Goal: Task Accomplishment & Management: Complete application form

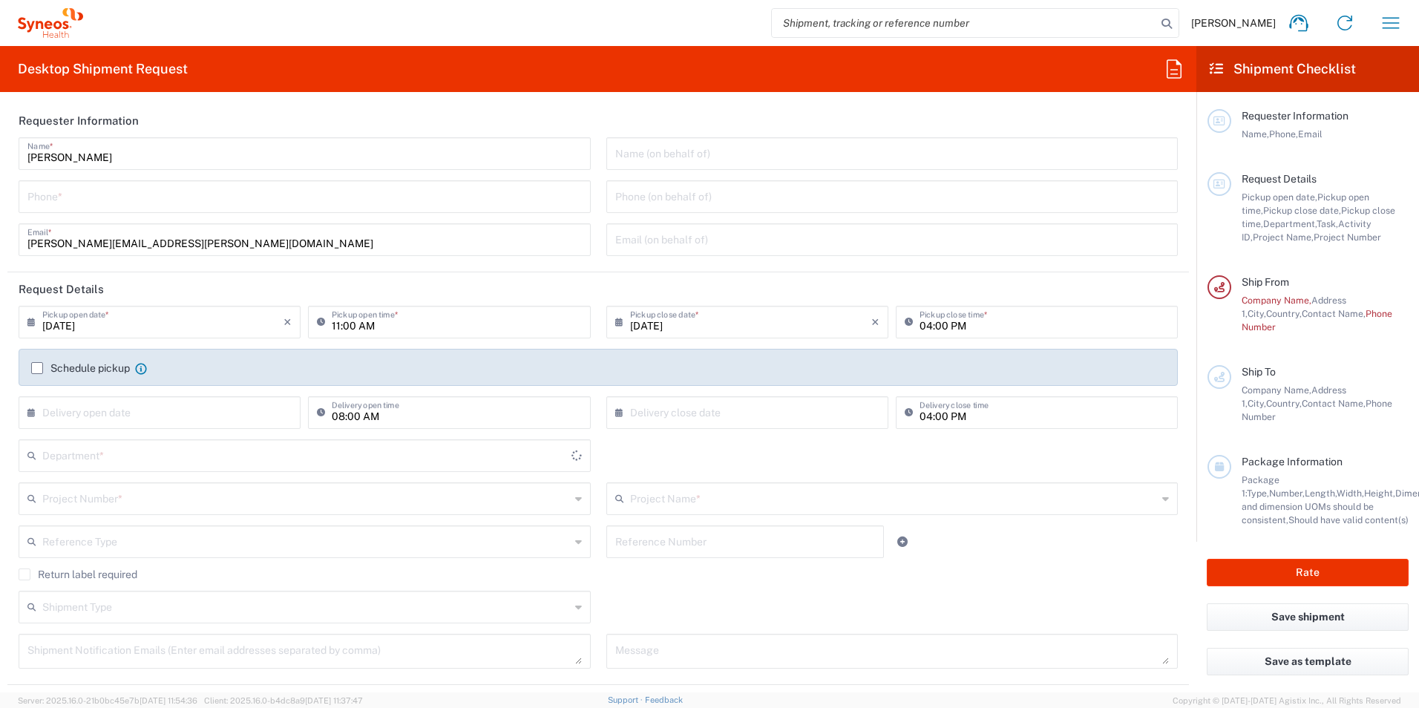
type input "[GEOGRAPHIC_DATA]"
type input "3190"
type input "[PERSON_NAME] Research Group Ltd-Macclesfield [GEOGRAPHIC_DATA]"
click at [667, 151] on input "text" at bounding box center [892, 153] width 554 height 26
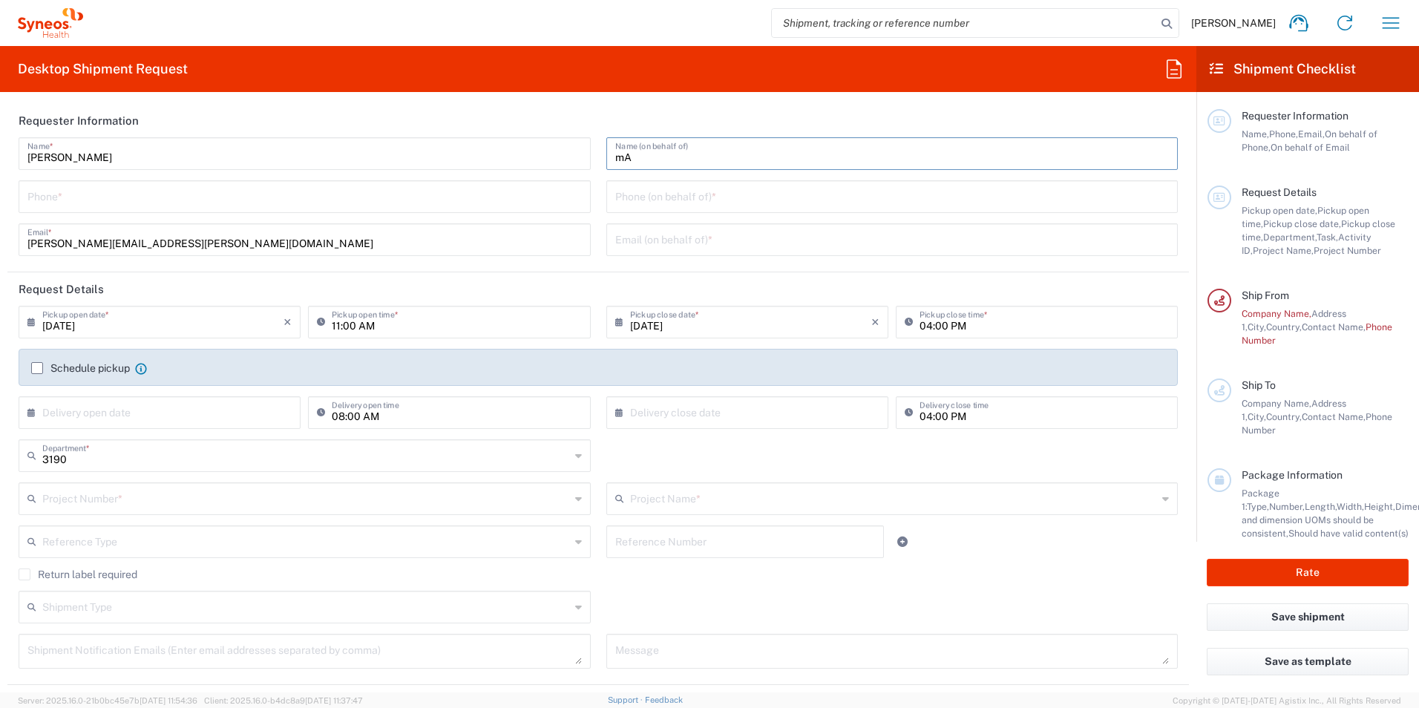
type input "m"
click at [836, 169] on div "May Name (on behalf of)" at bounding box center [892, 153] width 572 height 33
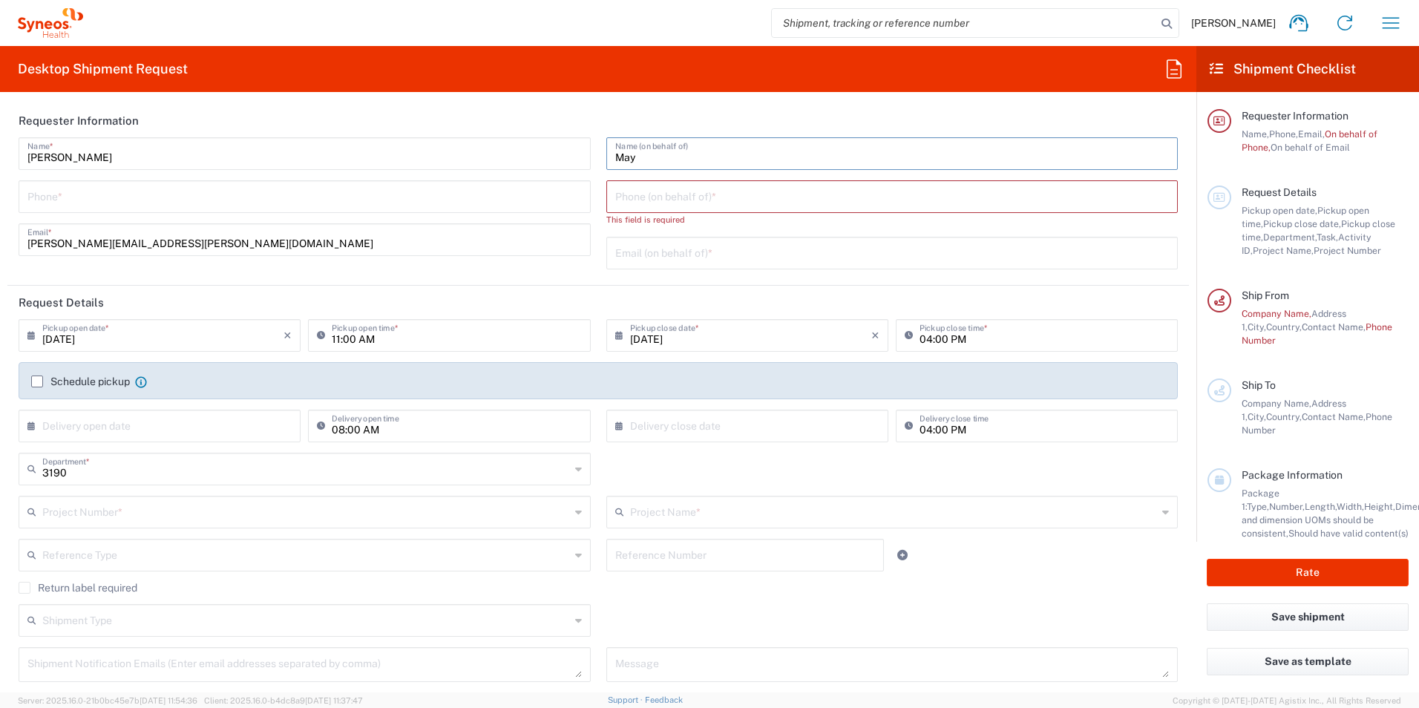
click at [834, 162] on input "May" at bounding box center [892, 153] width 554 height 26
type input "May Zaw"
click at [729, 204] on input "tel" at bounding box center [892, 196] width 554 height 26
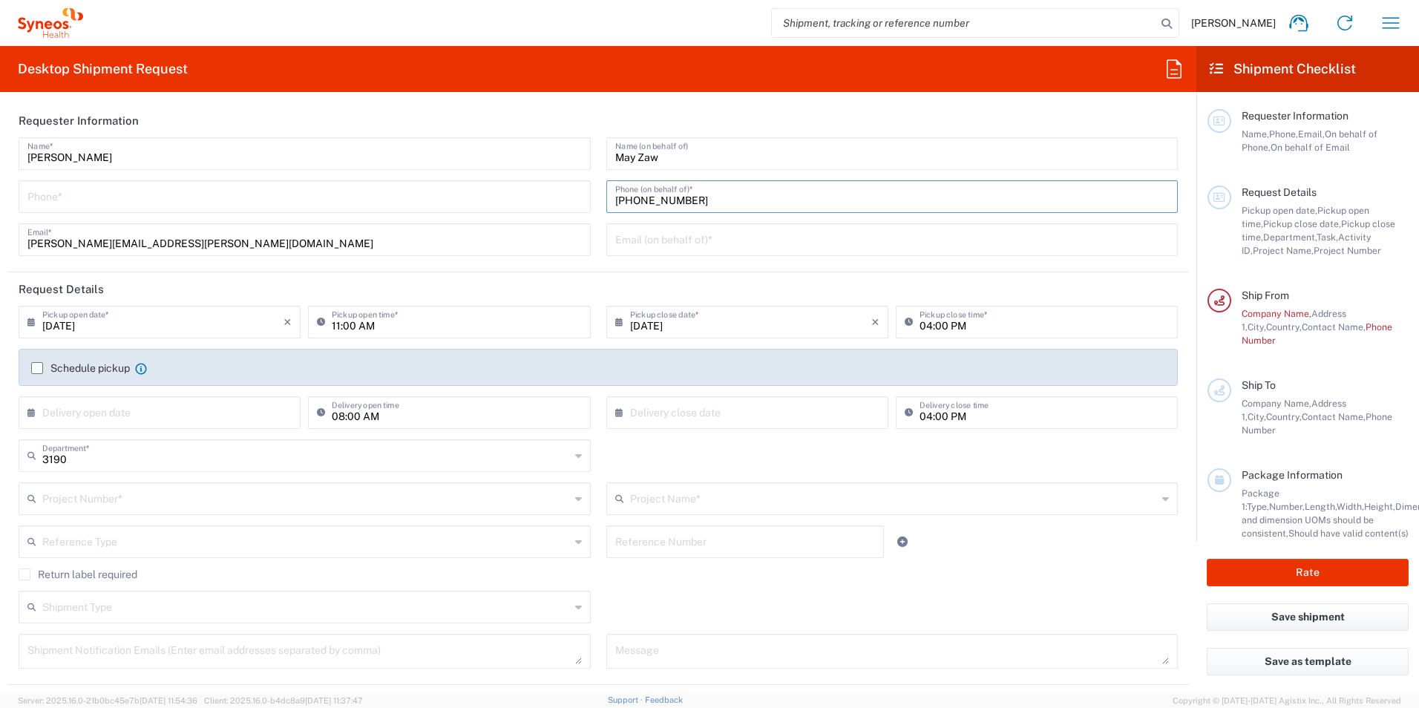
type input "1613-371-4657"
click at [674, 243] on input "text" at bounding box center [892, 239] width 554 height 26
type input "may.zaw@syneoshealth.com"
click at [131, 200] on input "tel" at bounding box center [304, 196] width 554 height 26
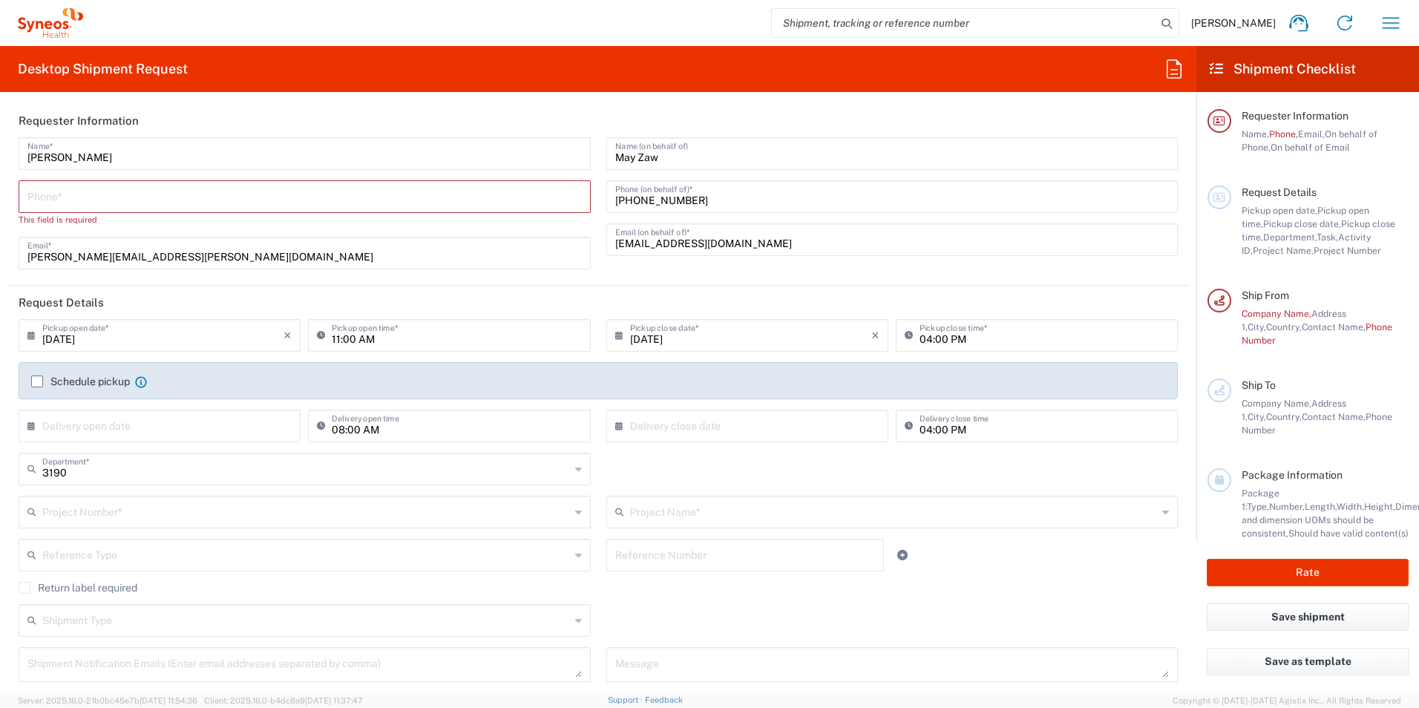
click at [224, 189] on input "tel" at bounding box center [304, 196] width 554 height 26
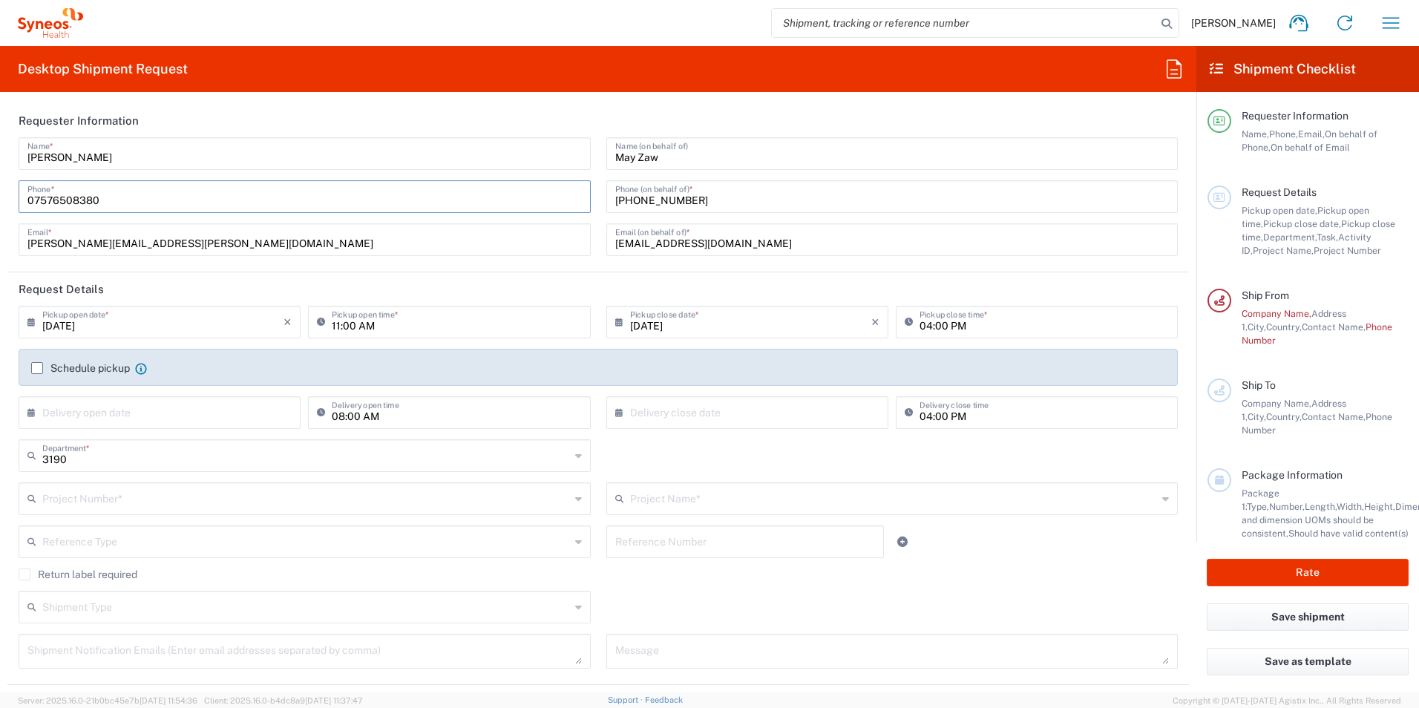
drag, startPoint x: 86, startPoint y: 205, endPoint x: -87, endPoint y: 233, distance: 175.2
click at [0, 233] on html "Holly Potts Home Shipment estimator Shipment tracking Desktop shipment request …" at bounding box center [709, 354] width 1419 height 708
type input "441276481092"
click at [210, 279] on header "Request Details" at bounding box center [597, 288] width 1181 height 33
click at [840, 320] on input "08/15/2025" at bounding box center [750, 321] width 241 height 26
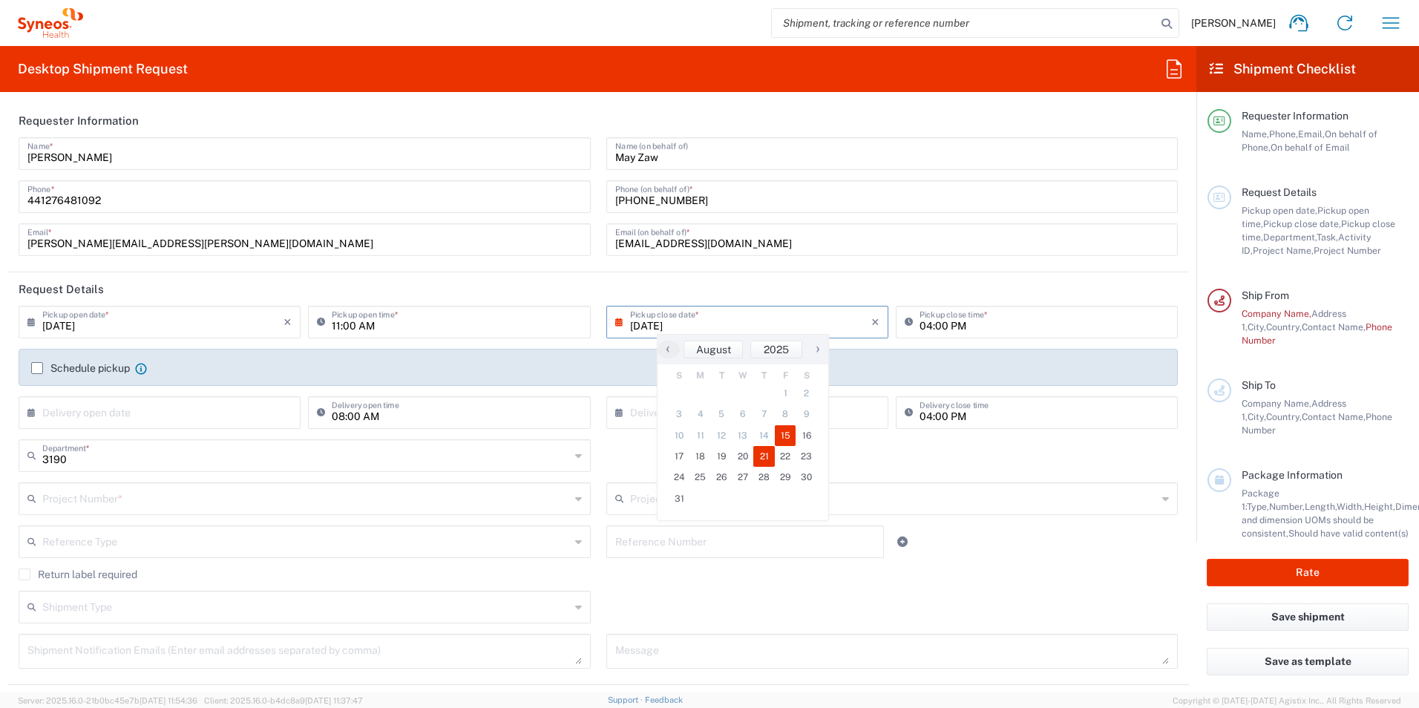
click at [764, 456] on span "21" at bounding box center [764, 456] width 22 height 21
type input "08/21/2025"
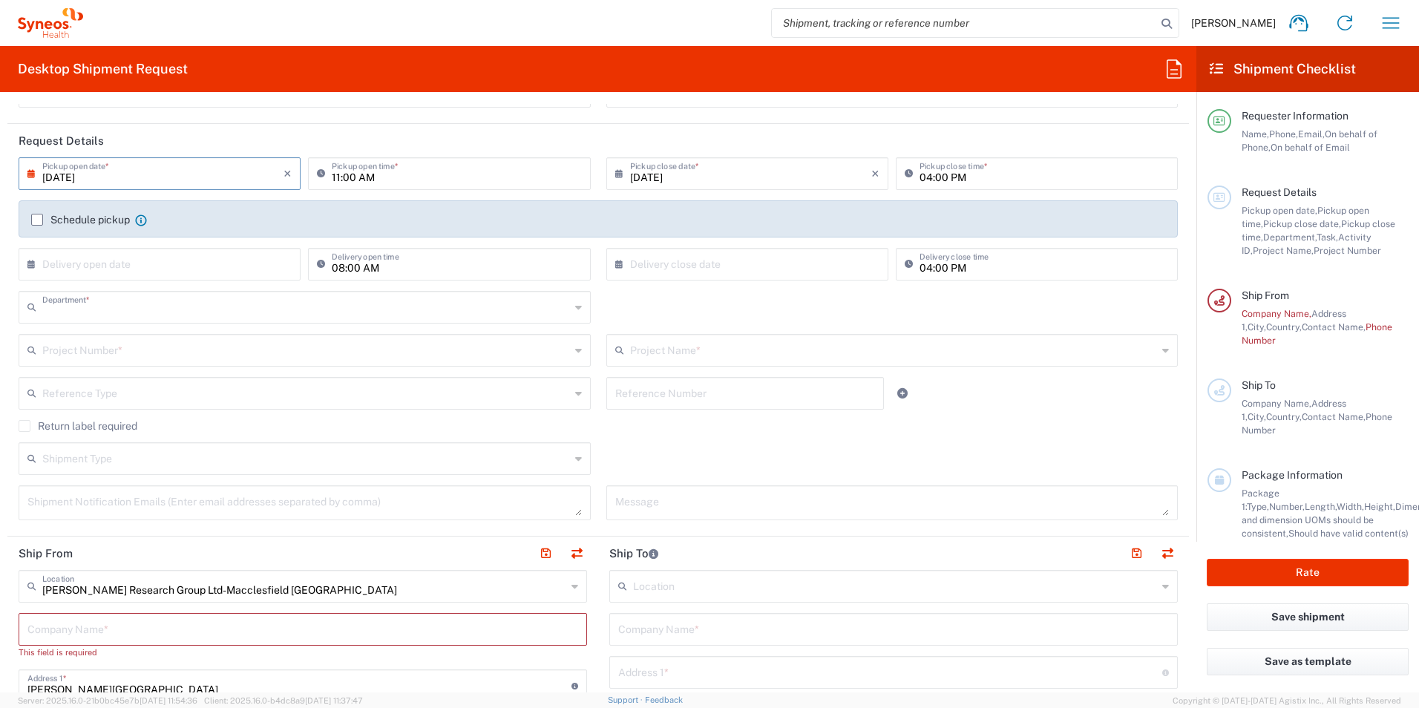
click at [202, 308] on input "text" at bounding box center [306, 306] width 528 height 26
click at [218, 314] on input "text" at bounding box center [306, 306] width 528 height 26
click at [621, 323] on div "Department * 3190 3000 3100 3109 3110 3111 3112 3125 3130 3135 3136 3150 3155 3…" at bounding box center [598, 312] width 1175 height 43
type input "3190"
click at [119, 315] on input "text" at bounding box center [306, 306] width 528 height 26
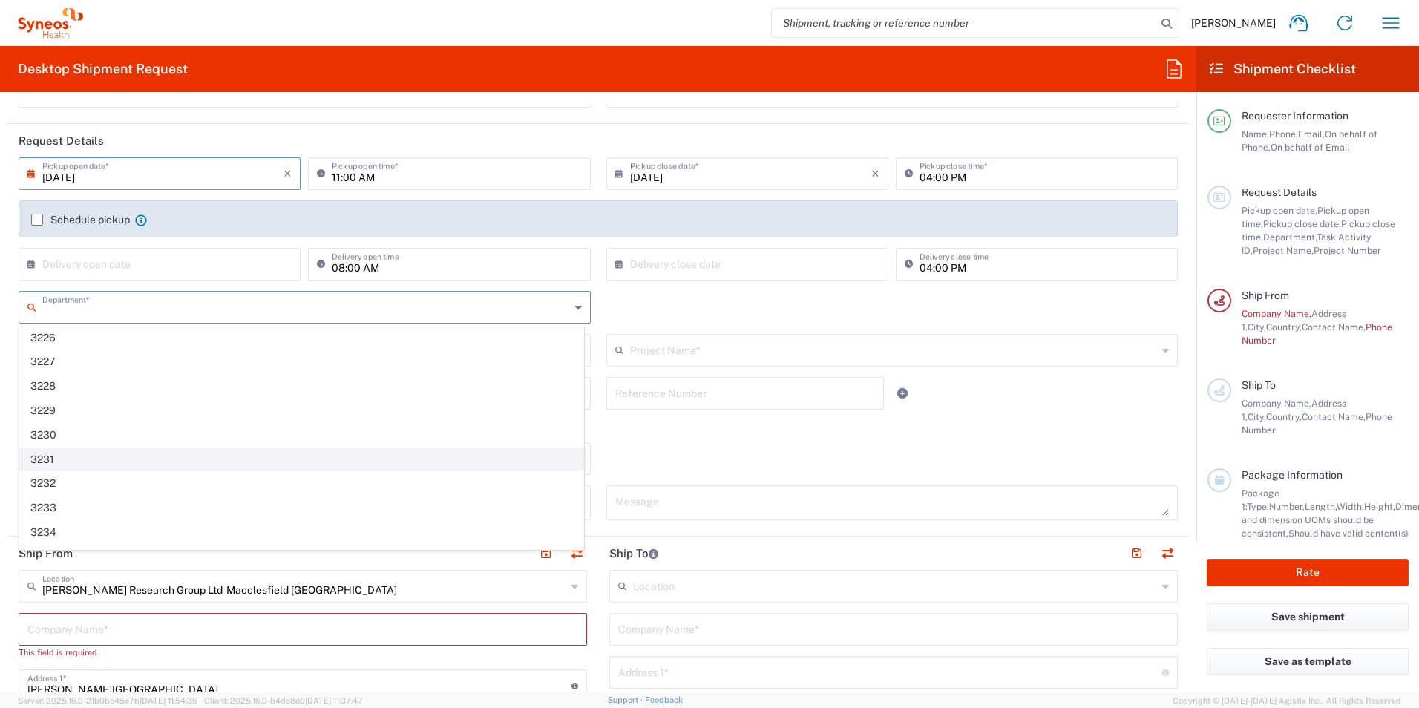
scroll to position [965, 0]
click at [629, 321] on div "Department * 3190 3000 3100 3109 3110 3111 3112 3125 3130 3135 3136 3150 3155 3…" at bounding box center [598, 312] width 1175 height 43
type input "3190"
click at [267, 336] on input "text" at bounding box center [306, 349] width 528 height 26
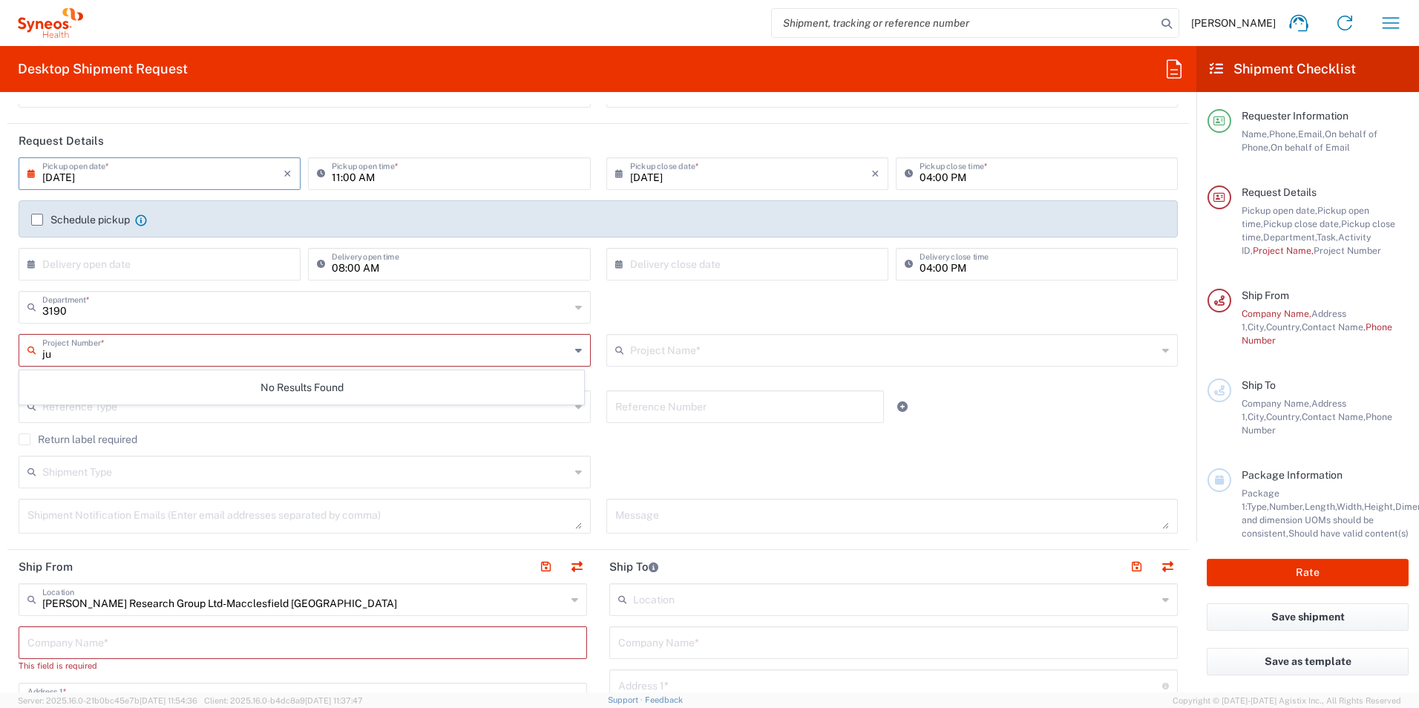
type input "j"
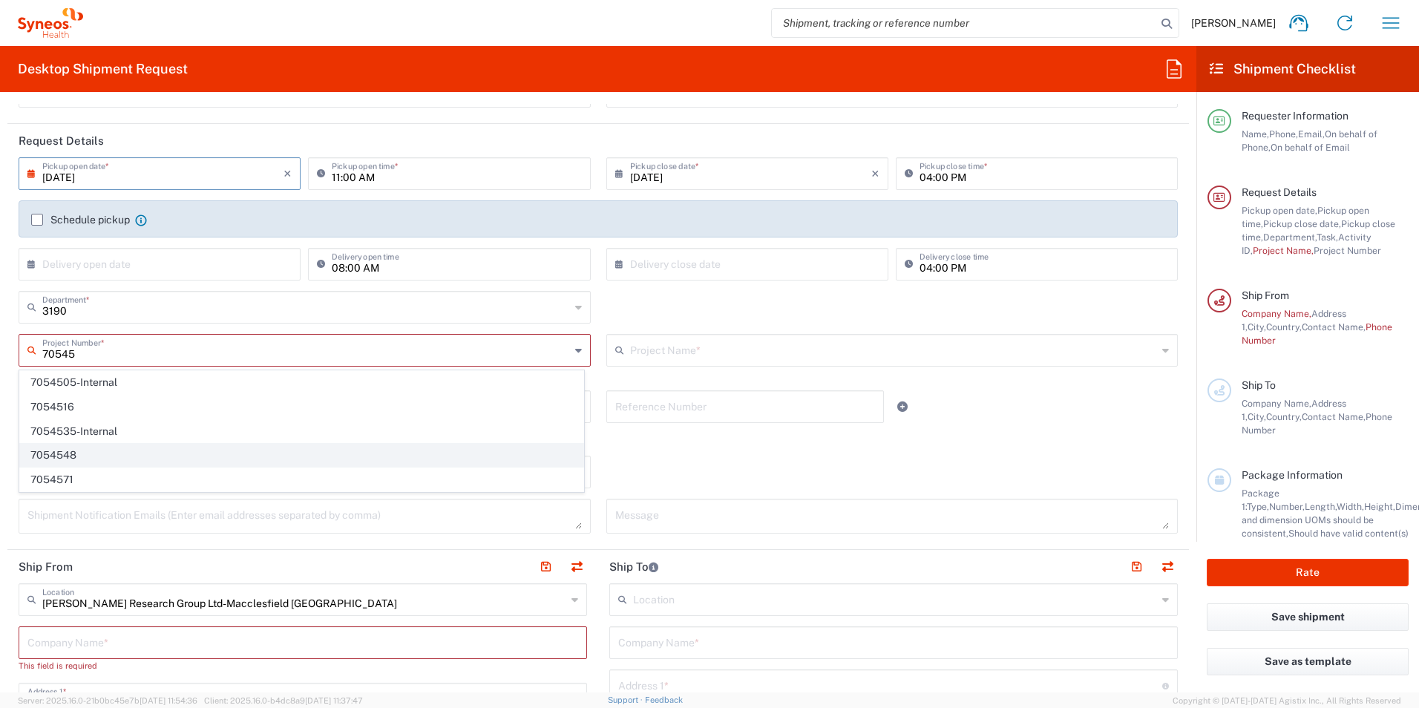
click at [101, 454] on span "7054548" at bounding box center [301, 455] width 563 height 23
type input "7054548"
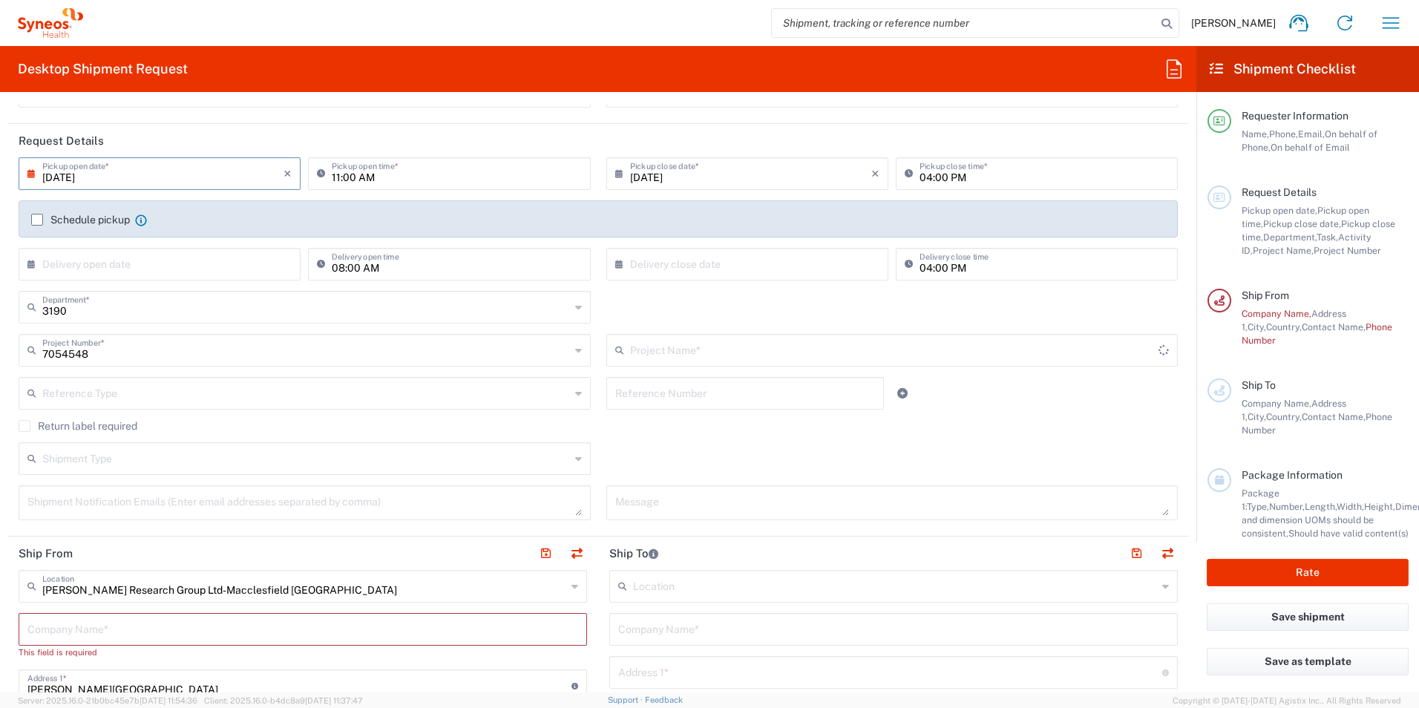
type input "802-JUL-003"
click at [688, 394] on input "text" at bounding box center [745, 392] width 260 height 26
type input "0019002-006 V15 Worksheets"
click at [174, 399] on input "text" at bounding box center [306, 392] width 528 height 26
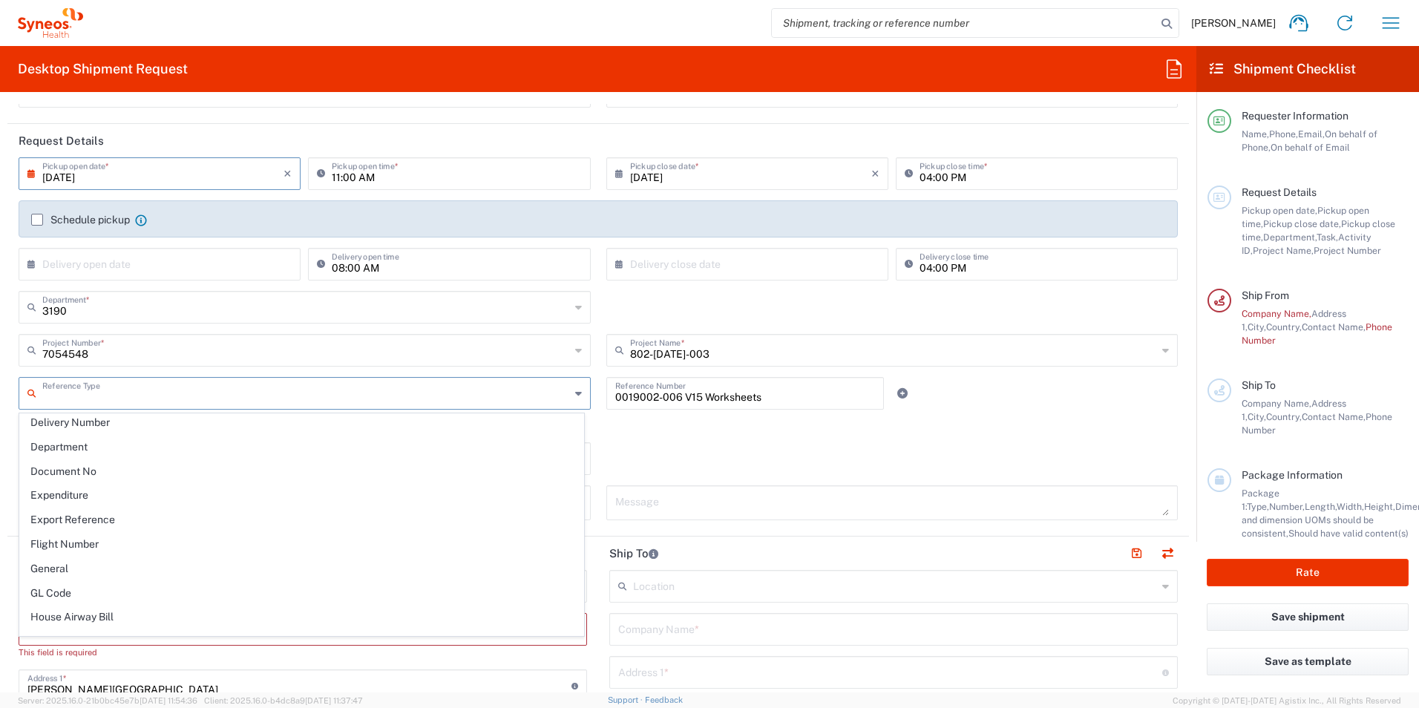
scroll to position [371, 0]
click at [637, 488] on div "Message" at bounding box center [892, 502] width 572 height 35
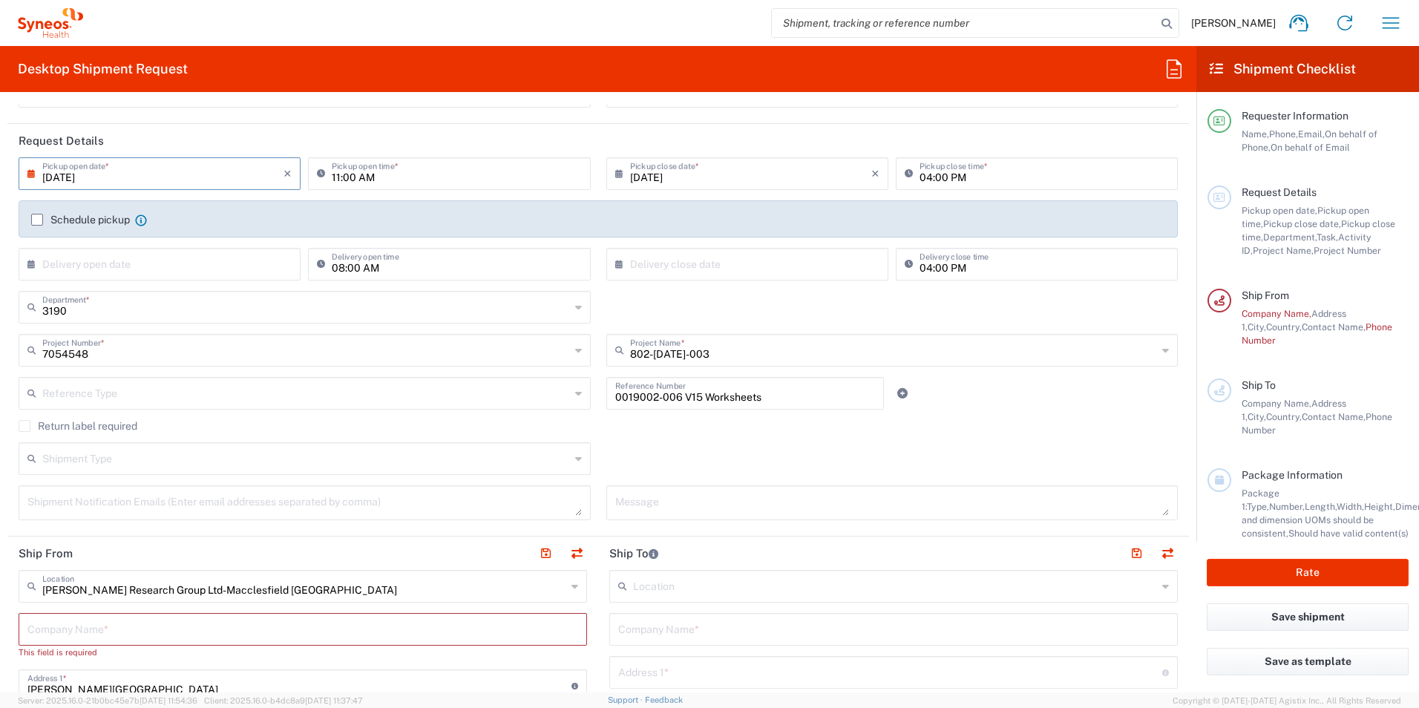
click at [620, 459] on div "Shipment Type Batch Regular" at bounding box center [598, 463] width 1175 height 43
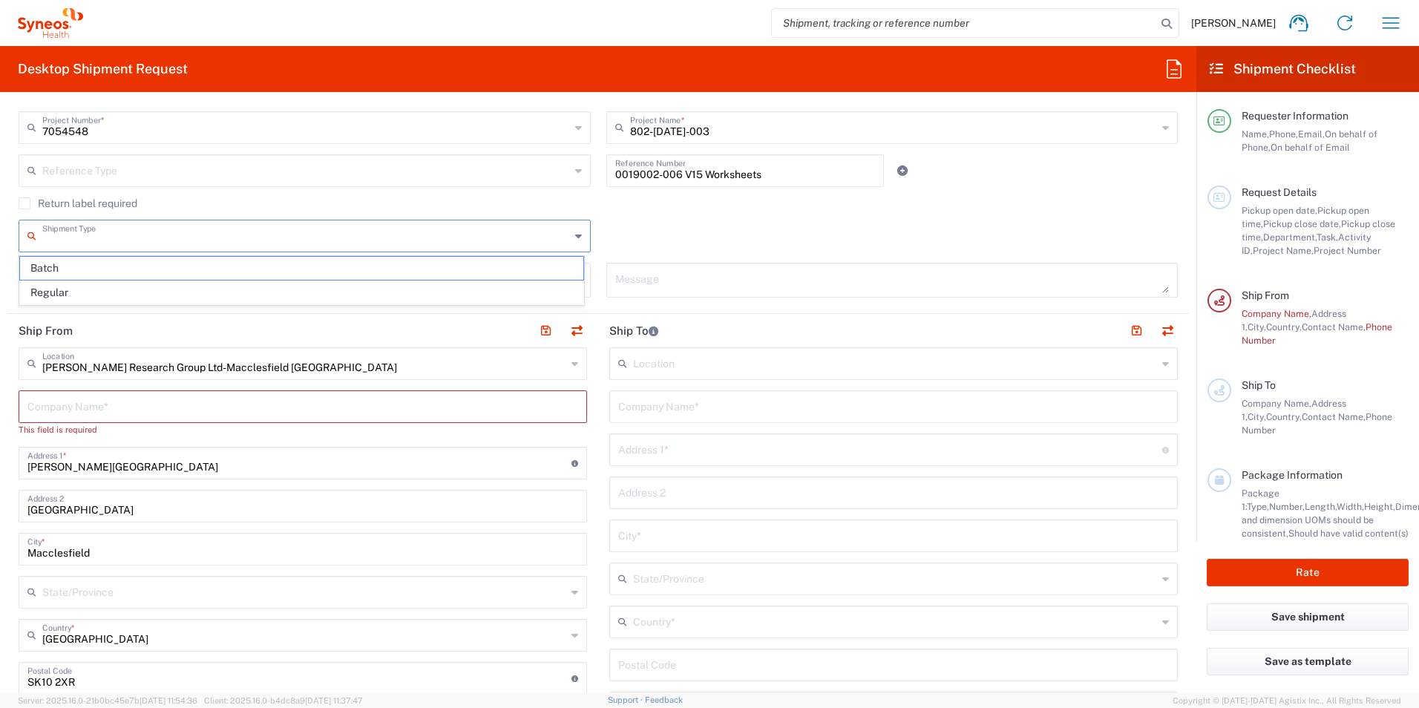
click at [134, 238] on input "text" at bounding box center [306, 235] width 528 height 26
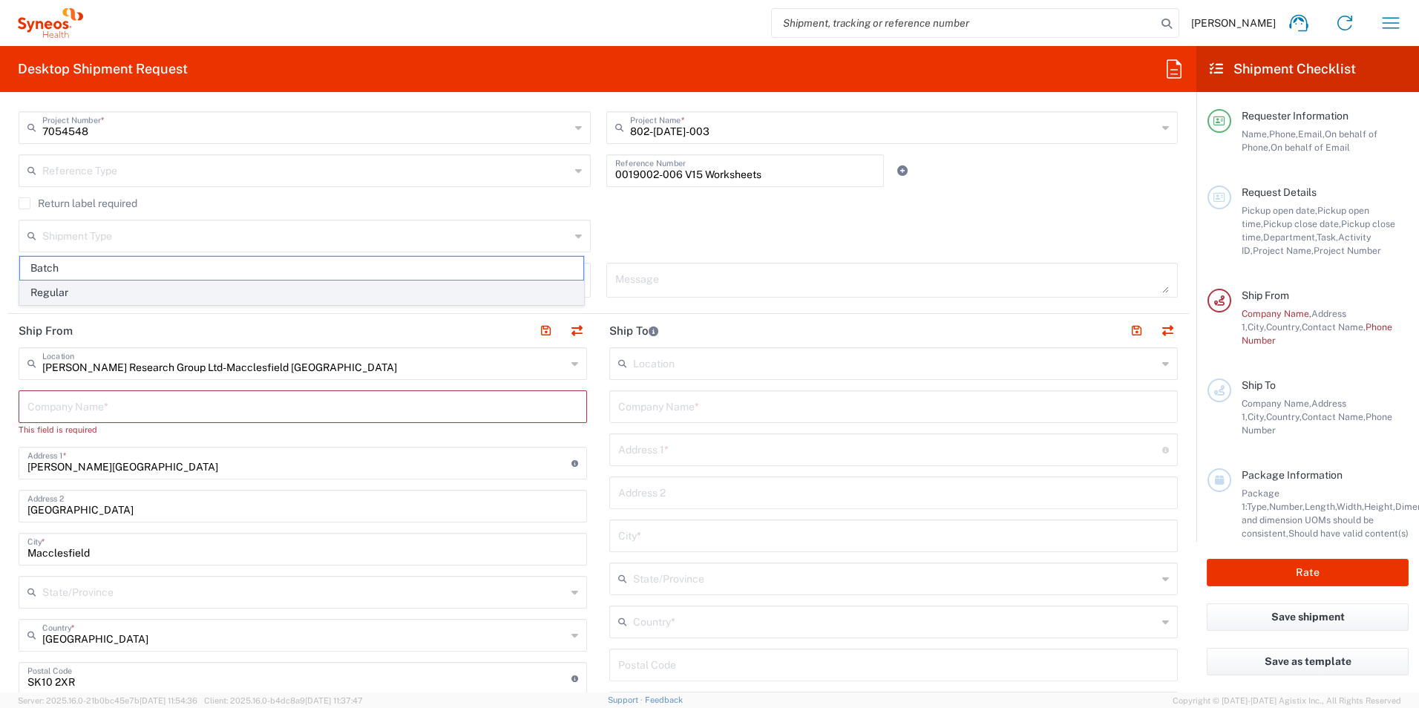
click at [87, 295] on span "Regular" at bounding box center [301, 292] width 563 height 23
type input "Regular"
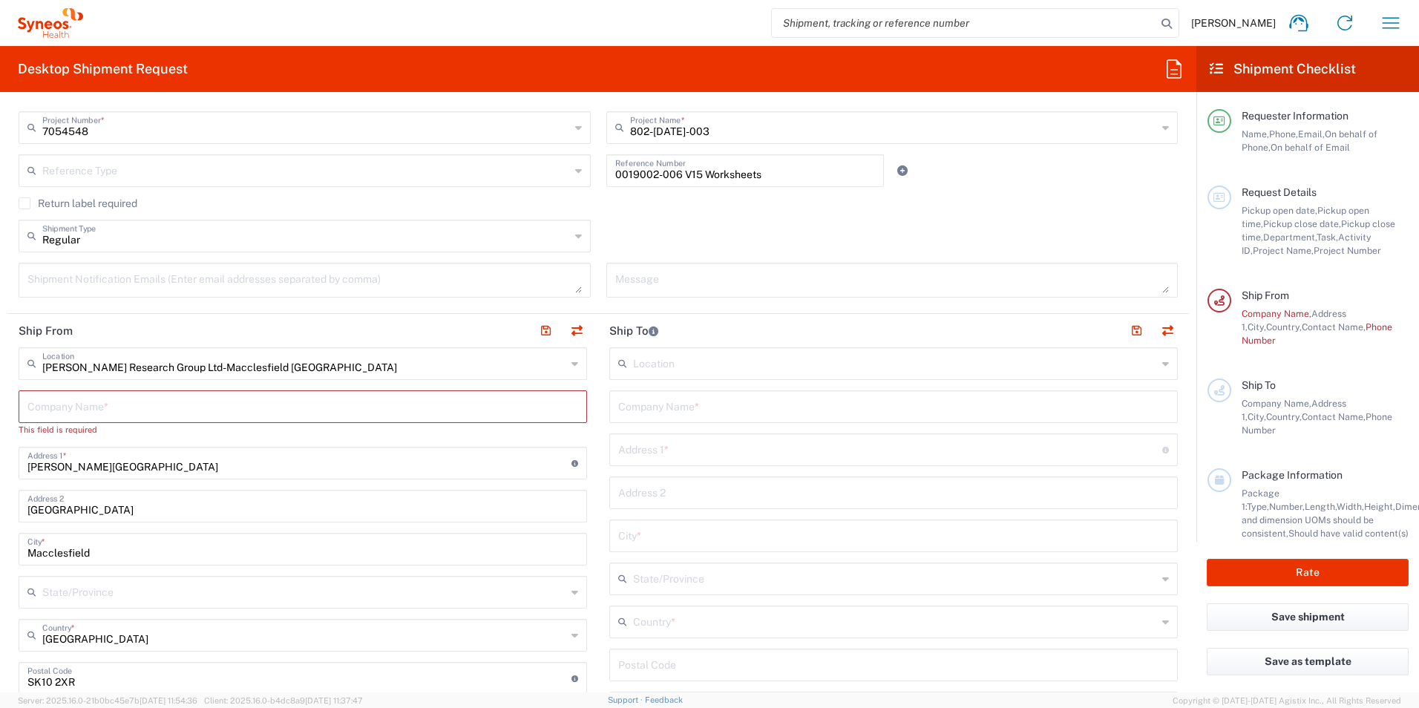
click at [93, 274] on textarea at bounding box center [304, 280] width 554 height 26
click at [122, 416] on input "text" at bounding box center [302, 406] width 551 height 26
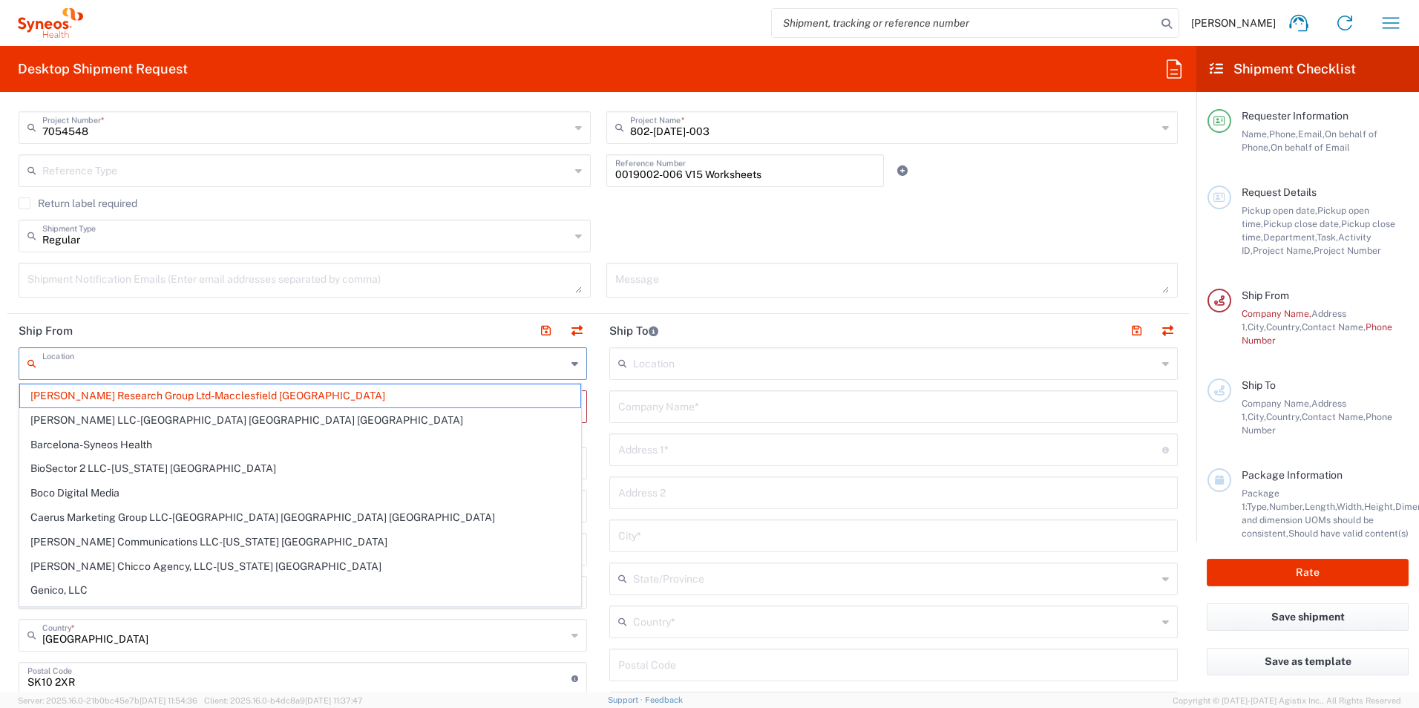
click at [312, 363] on input "text" at bounding box center [304, 363] width 524 height 26
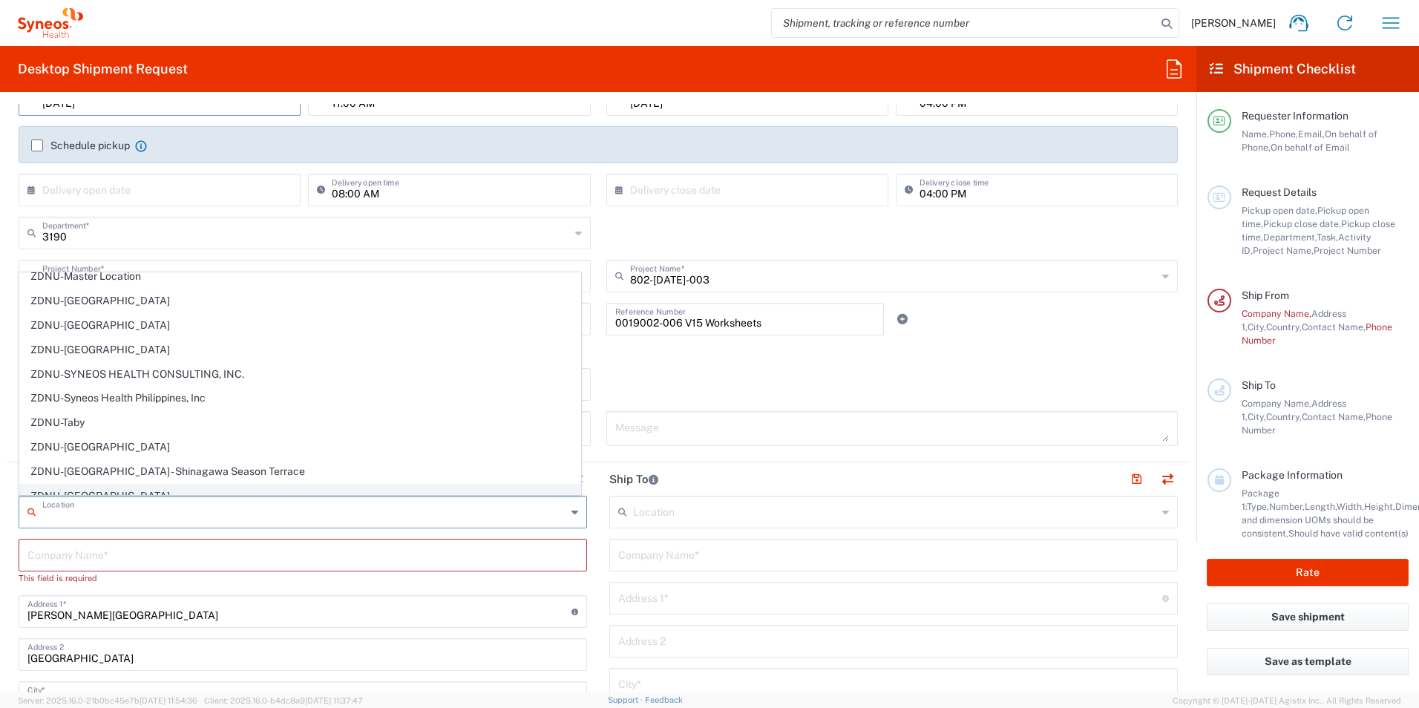
scroll to position [3258, 0]
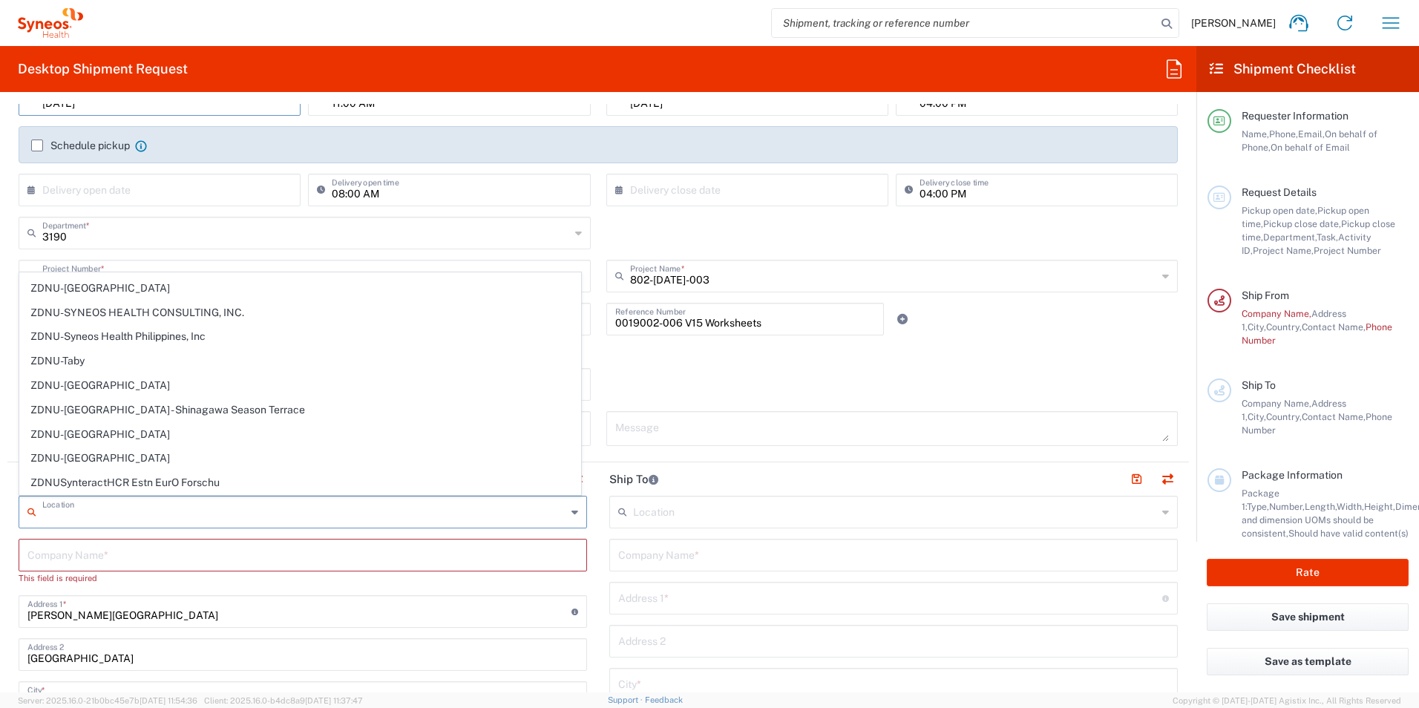
click at [637, 364] on div "Return label required" at bounding box center [598, 357] width 1159 height 22
type input "Illingworth Research Group Ltd-Macclesfield UK"
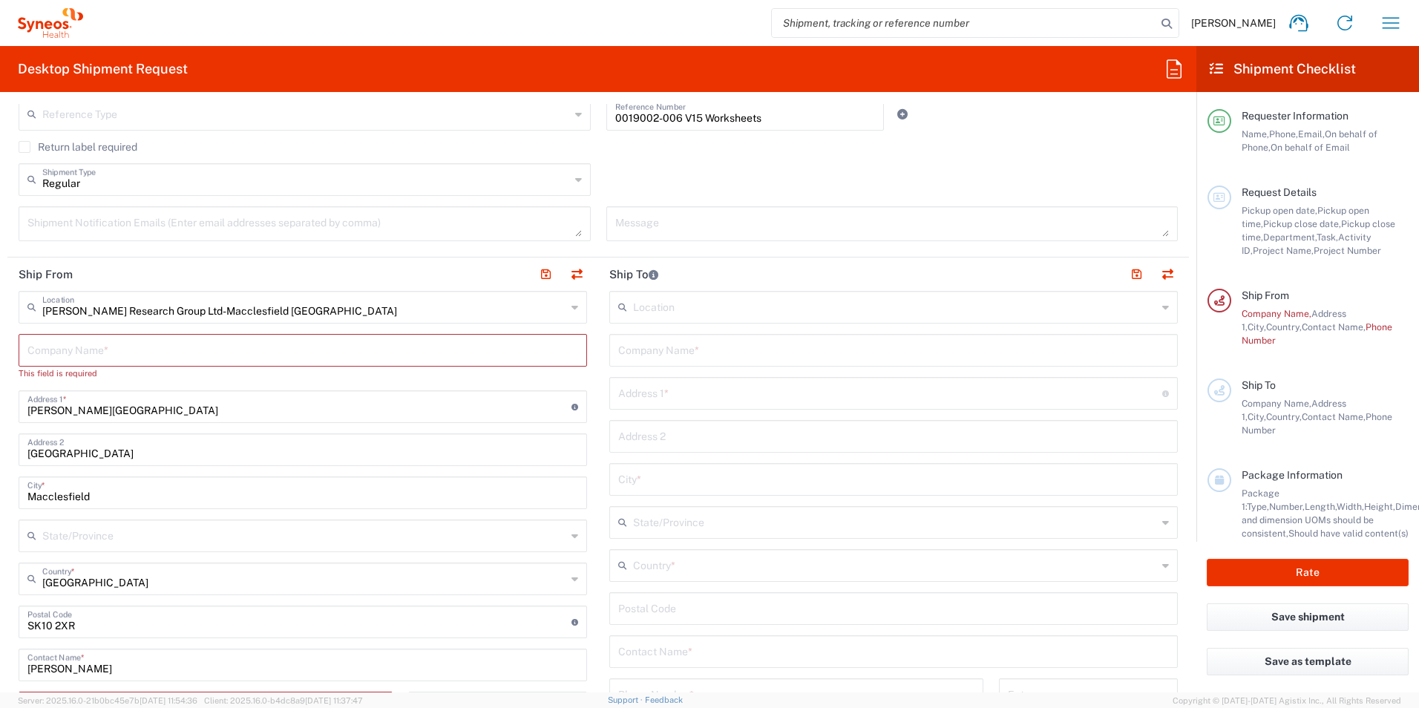
scroll to position [445, 0]
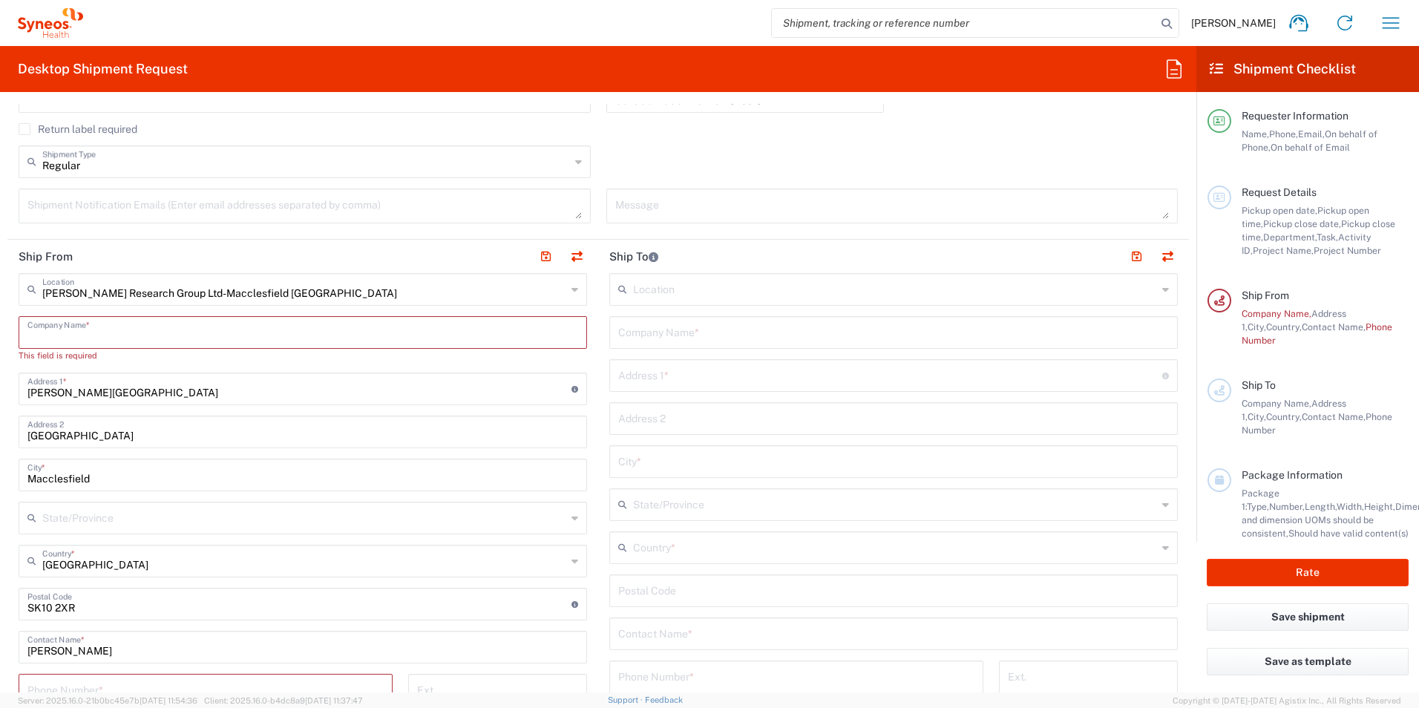
click at [132, 332] on input "text" at bounding box center [302, 331] width 551 height 26
click at [229, 397] on input "Hazelwood House, Larkwood Way" at bounding box center [299, 388] width 544 height 26
drag, startPoint x: 229, startPoint y: 397, endPoint x: 7, endPoint y: 397, distance: 222.6
click at [7, 397] on form "Requester Information Holly Potts Name * 441276481092 Phone * holly.potts@illin…" at bounding box center [598, 398] width 1196 height 588
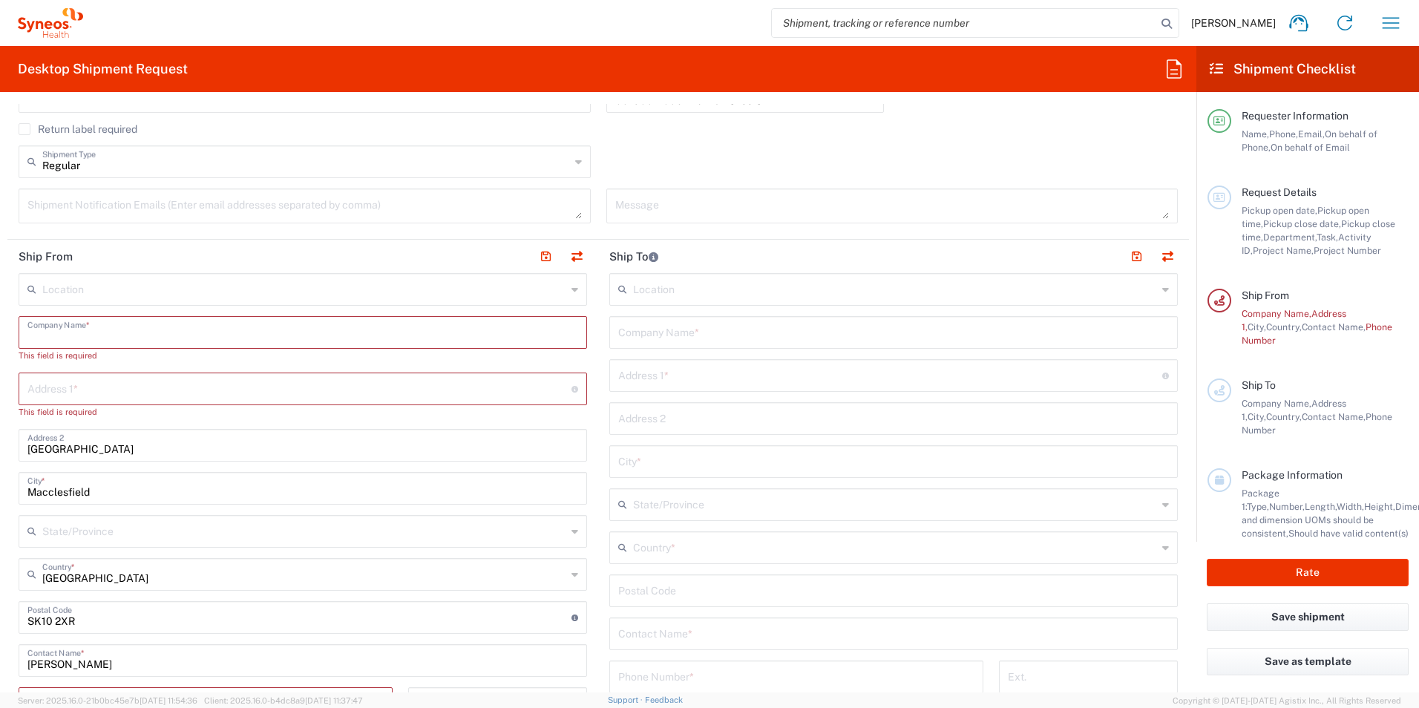
click at [56, 322] on input "text" at bounding box center [302, 331] width 551 height 26
click at [59, 390] on input "text" at bounding box center [299, 388] width 544 height 26
click at [81, 341] on input "text" at bounding box center [302, 331] width 551 height 26
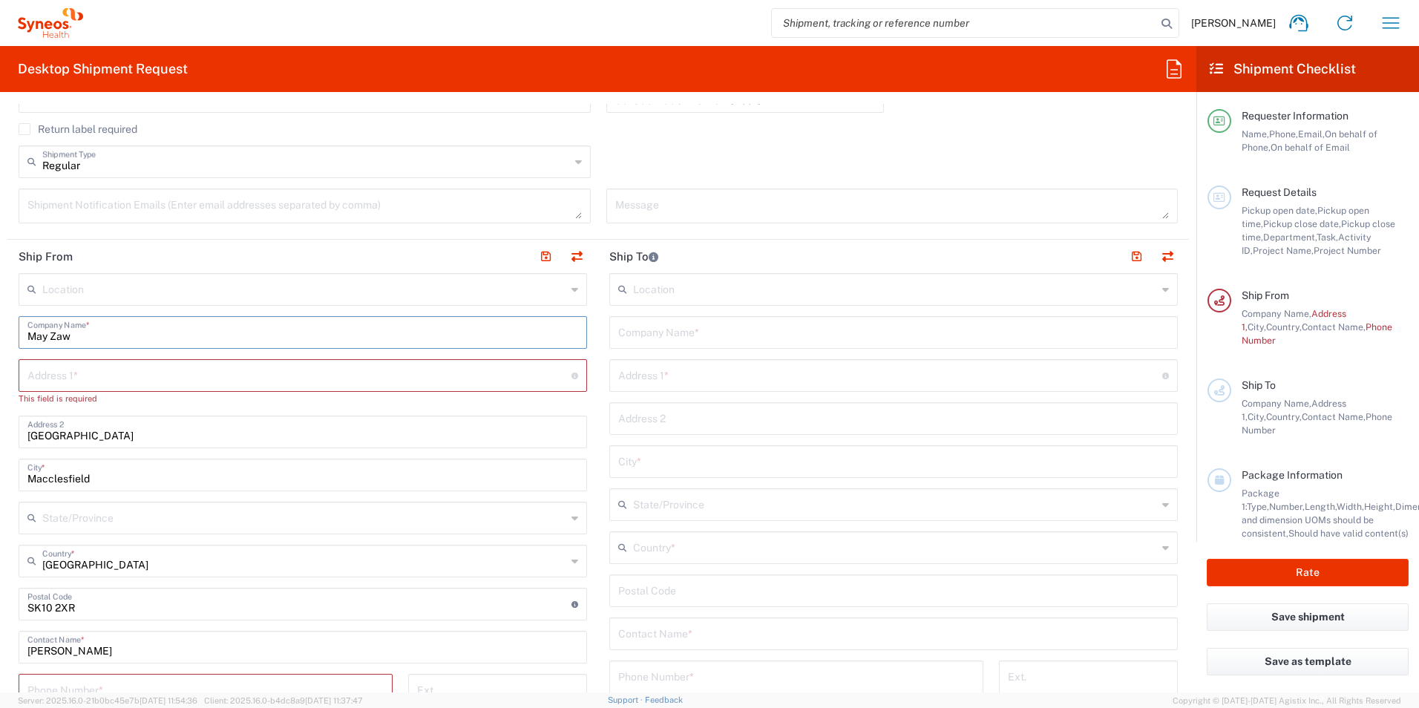
type input "May Zaw"
click at [140, 383] on input "text" at bounding box center [299, 374] width 544 height 26
type input "6"
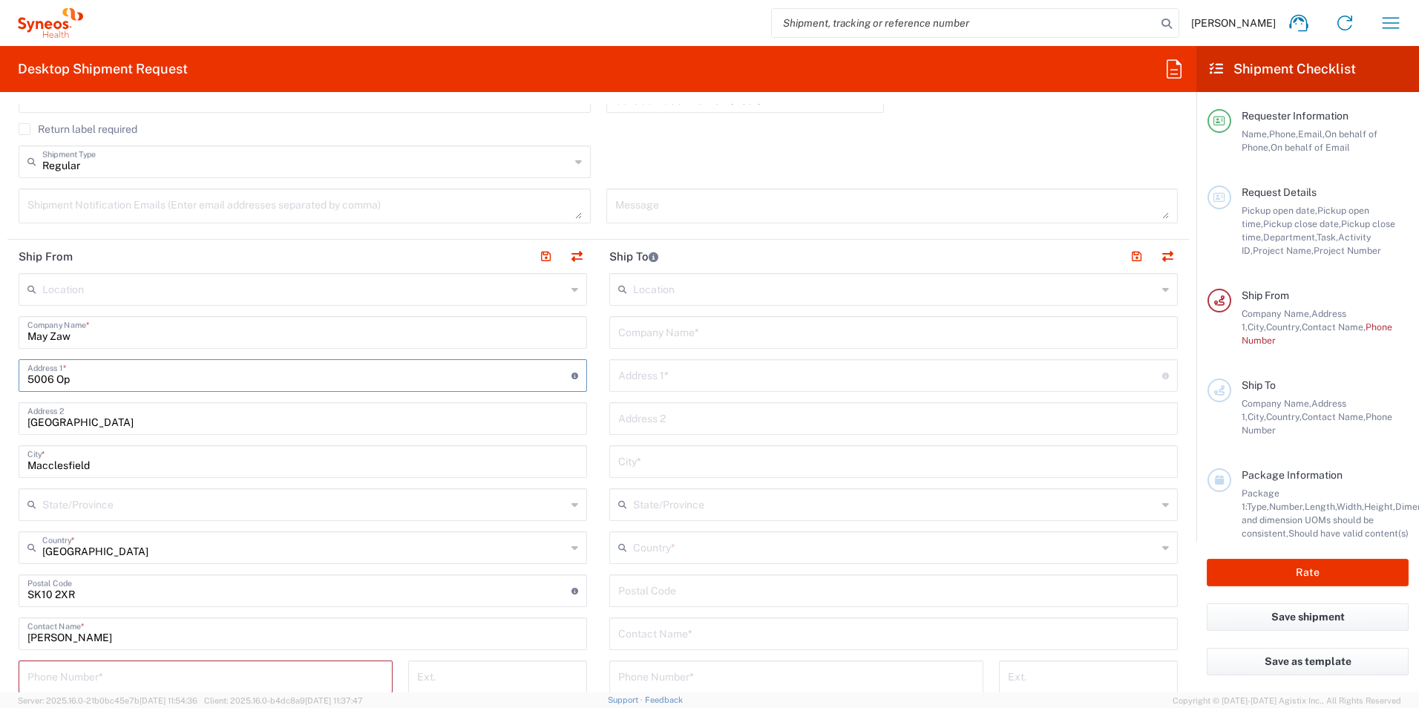
type input "5006 Opeongo Road"
type input "Woodlawn"
drag, startPoint x: 161, startPoint y: 471, endPoint x: 23, endPoint y: 467, distance: 138.1
click at [23, 467] on div "Macclesfield City *" at bounding box center [303, 461] width 568 height 33
type input "Ontario"
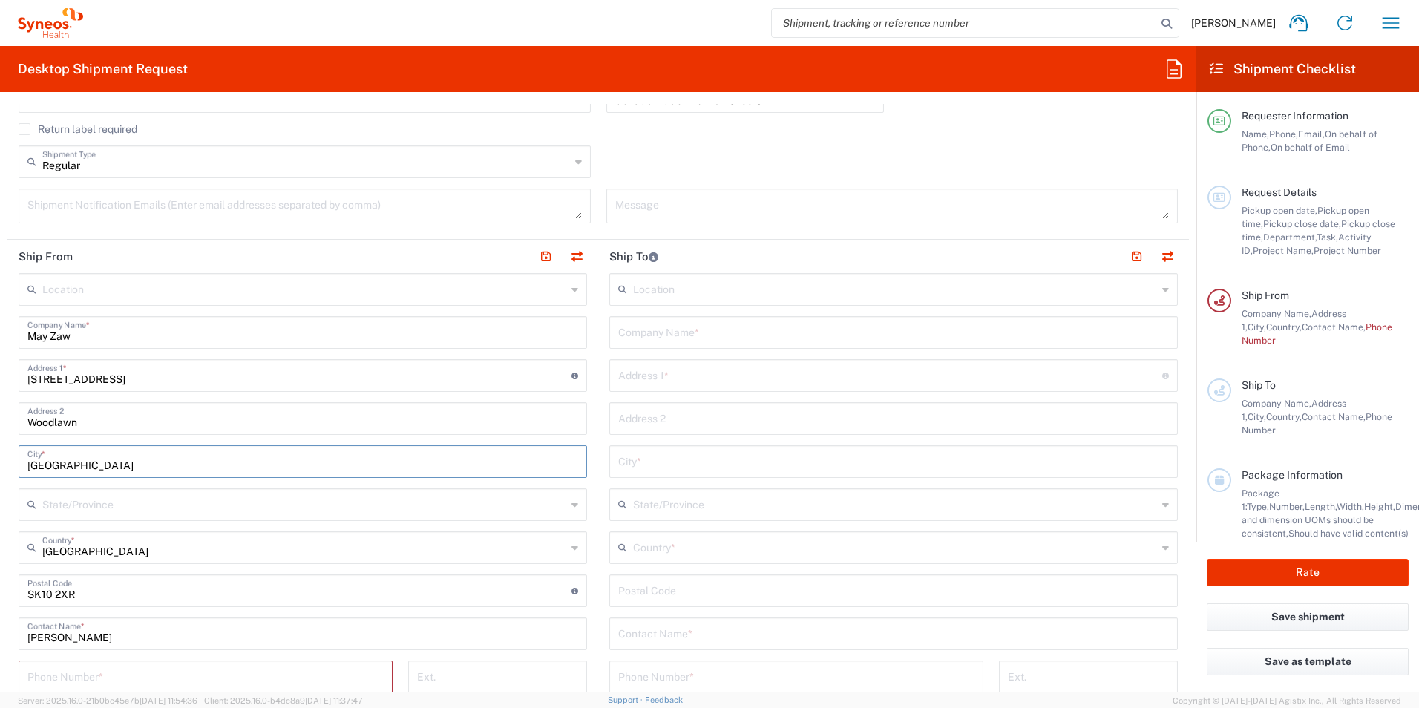
click at [80, 494] on input "text" at bounding box center [304, 504] width 524 height 26
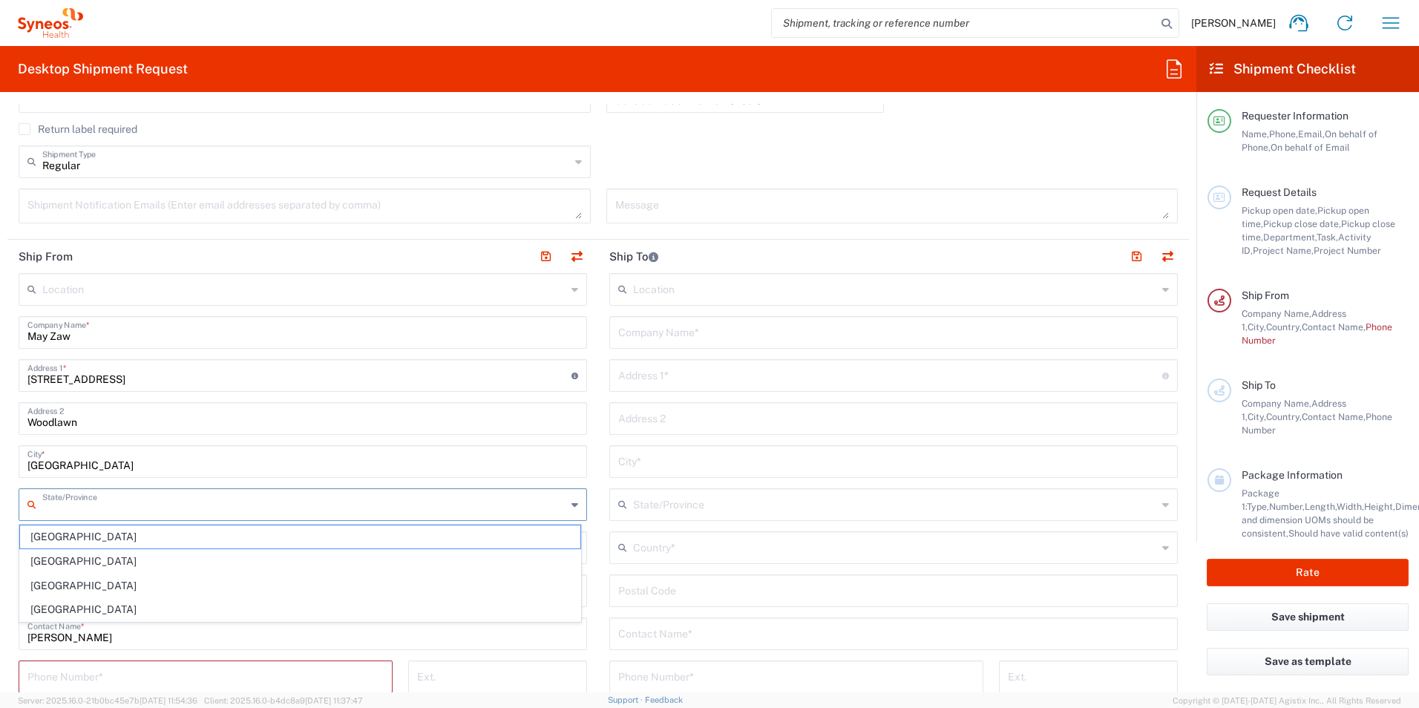
click at [673, 140] on div "Return label required" at bounding box center [598, 134] width 1159 height 22
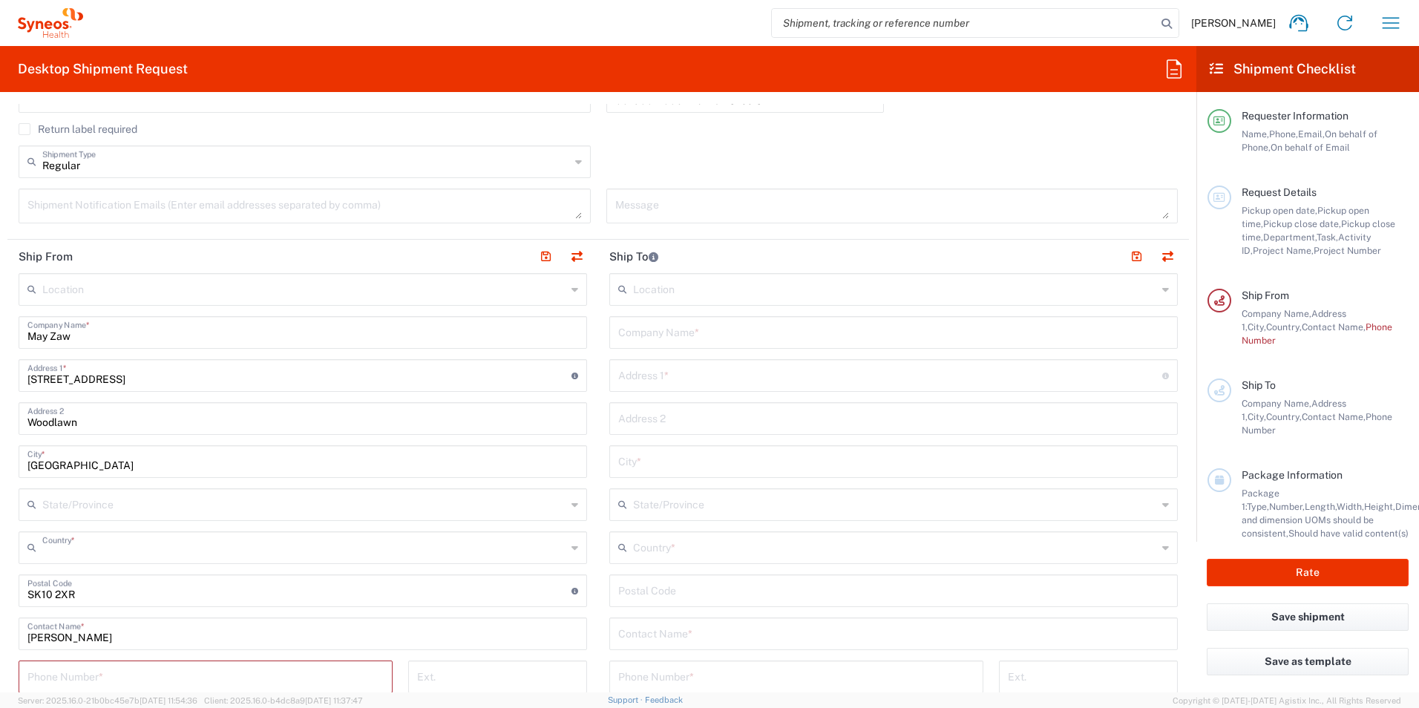
click at [112, 551] on input "text" at bounding box center [304, 547] width 524 height 26
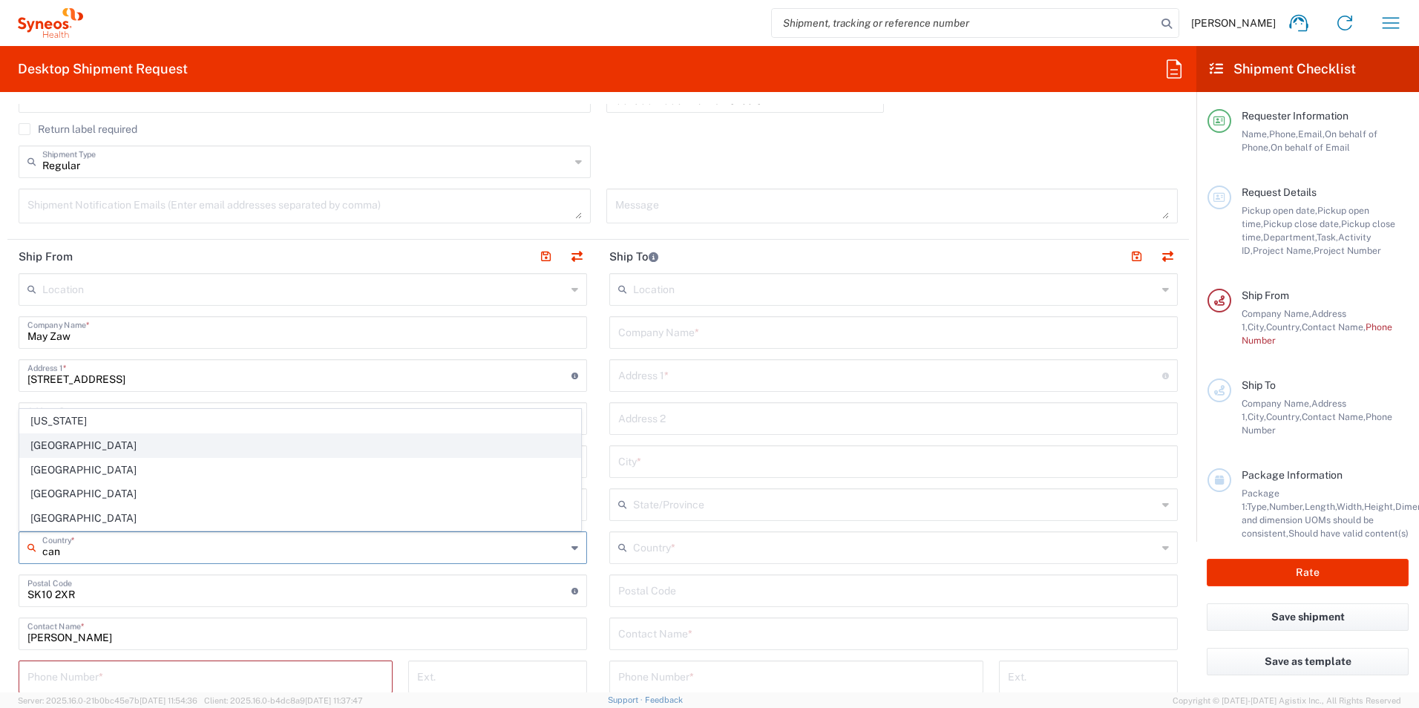
click at [42, 438] on span "Canada" at bounding box center [300, 445] width 560 height 23
type input "Canada"
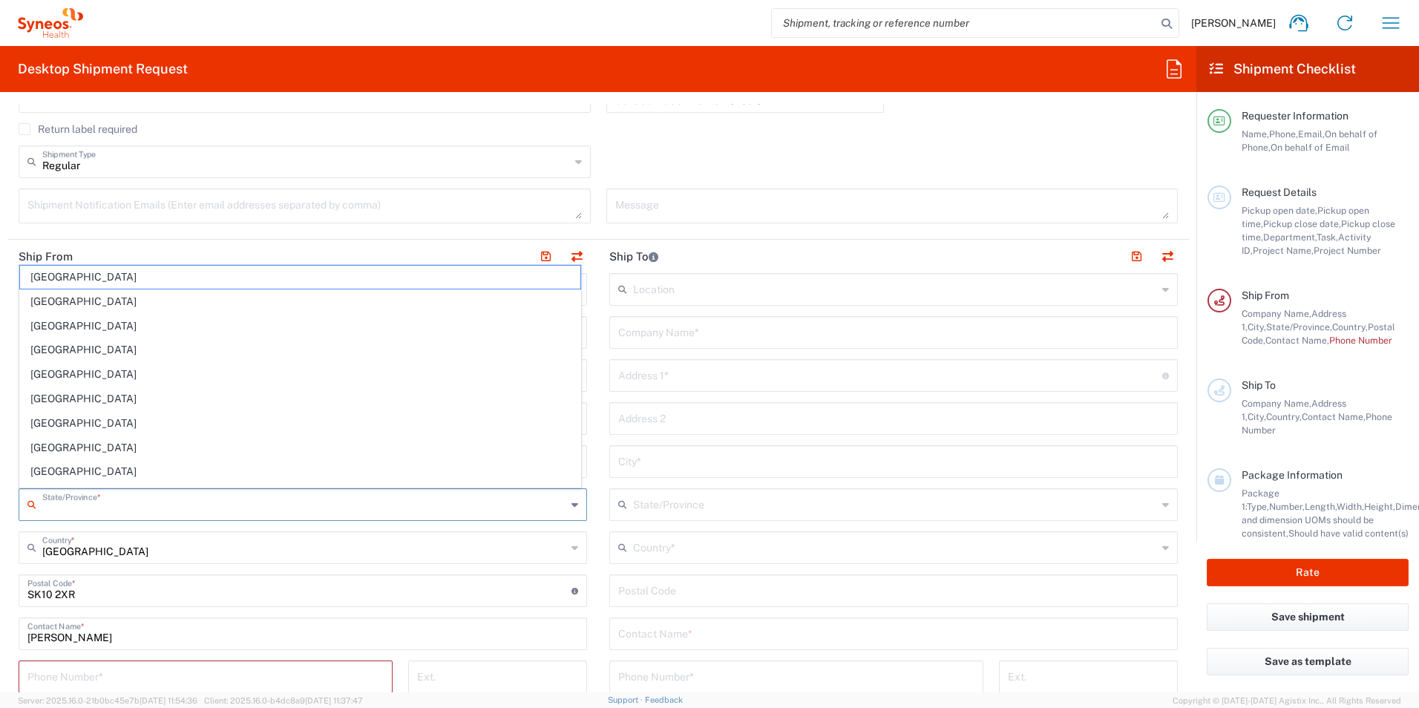
click at [59, 505] on input "text" at bounding box center [304, 504] width 524 height 26
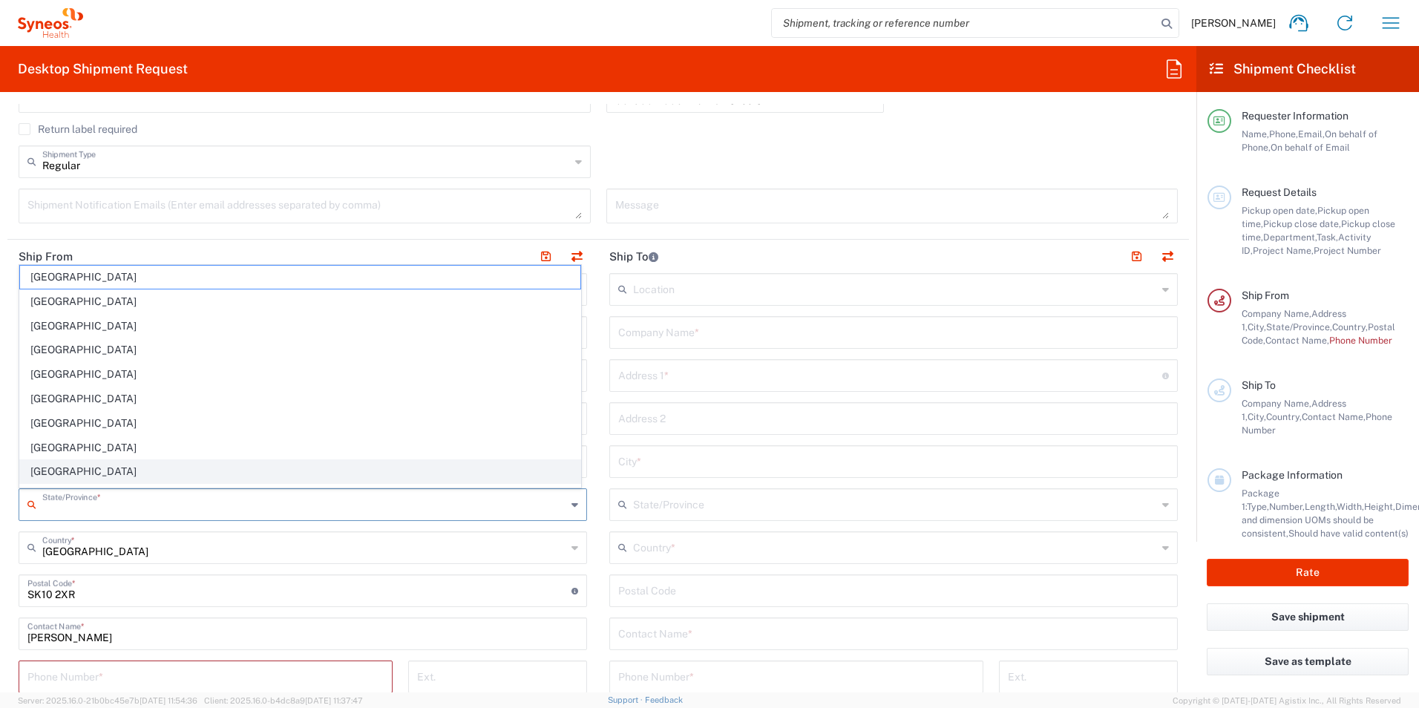
click at [61, 473] on span "Ontario" at bounding box center [300, 471] width 560 height 23
type input "Ontario"
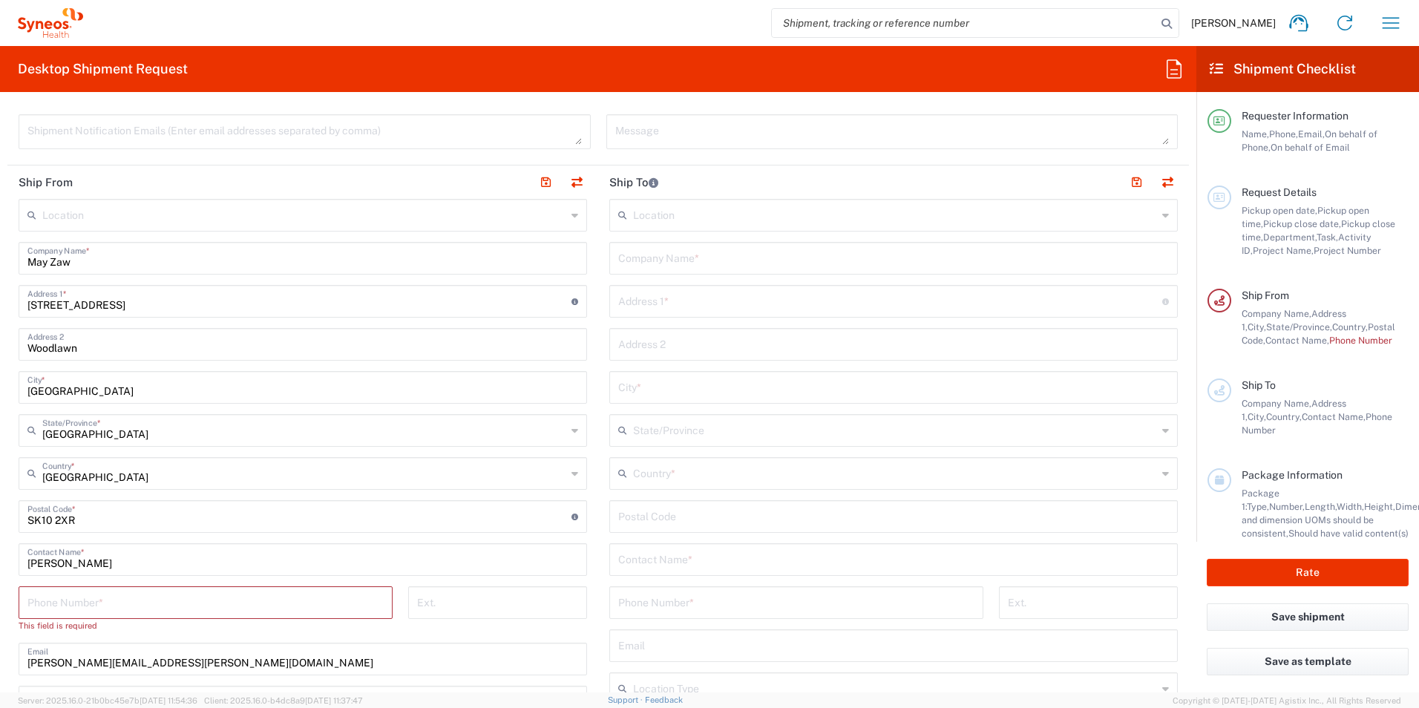
scroll to position [594, 0]
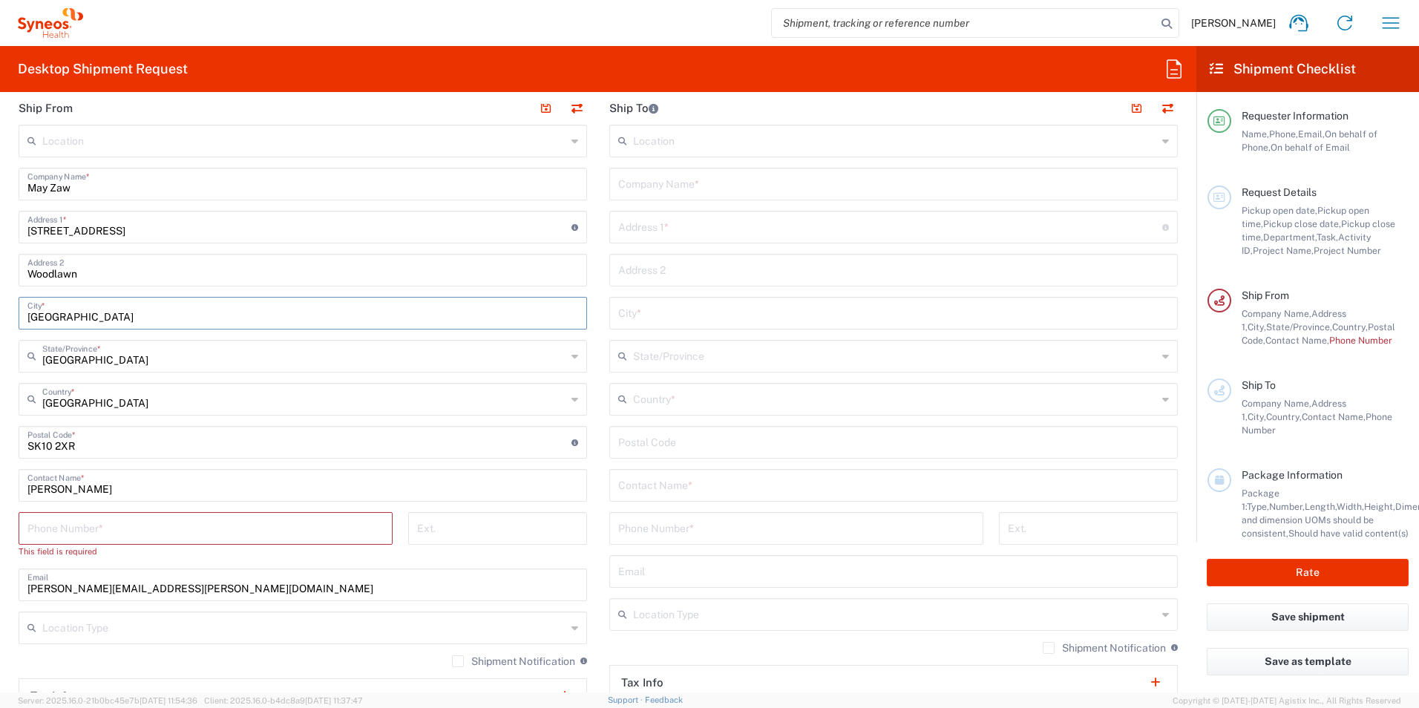
drag, startPoint x: 144, startPoint y: 309, endPoint x: -91, endPoint y: 301, distance: 235.4
click at [0, 301] on html "Holly Potts Home Shipment estimator Shipment tracking Desktop shipment request …" at bounding box center [709, 354] width 1419 height 708
type input "Woodlawn"
drag, startPoint x: 136, startPoint y: 272, endPoint x: -91, endPoint y: 276, distance: 227.1
click at [0, 276] on html "Holly Potts Home Shipment estimator Shipment tracking Desktop shipment request …" at bounding box center [709, 354] width 1419 height 708
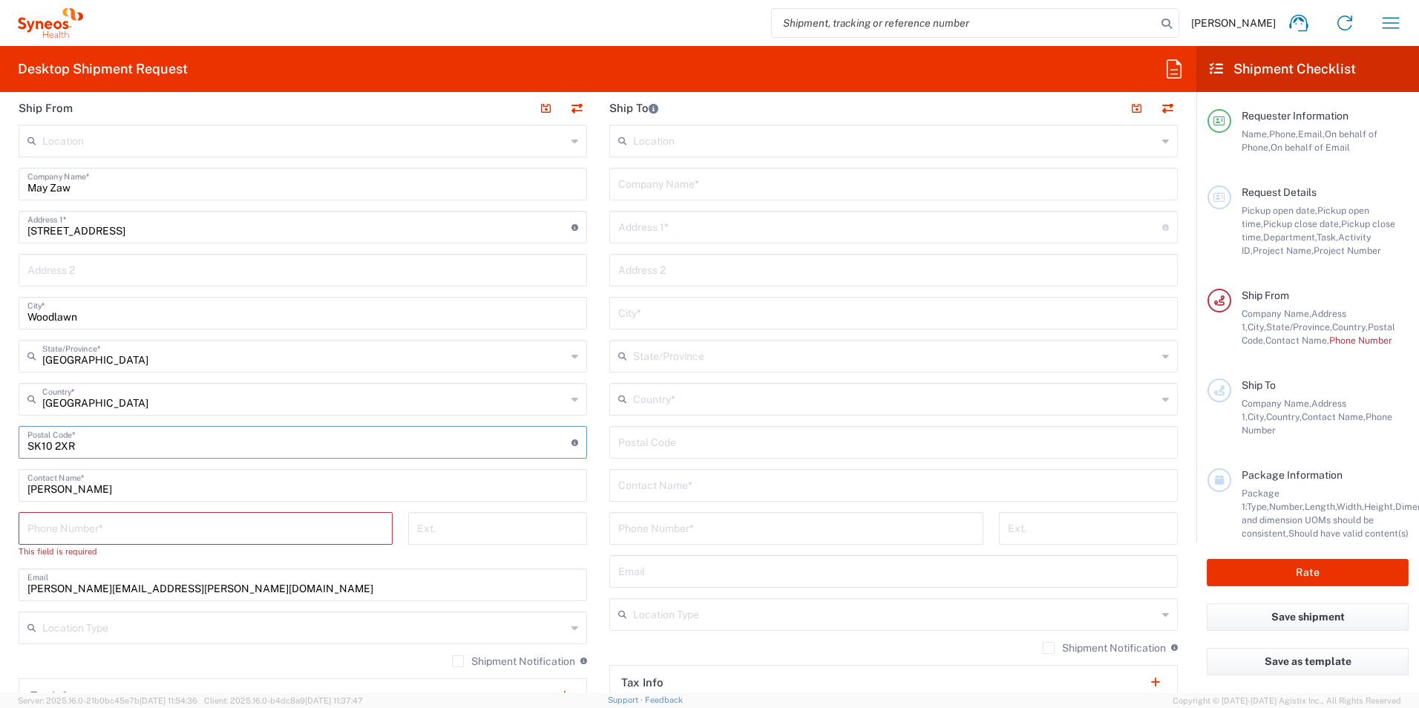
drag, startPoint x: 128, startPoint y: 444, endPoint x: 29, endPoint y: 441, distance: 98.7
click at [29, 441] on input "undefined" at bounding box center [299, 441] width 544 height 26
type input "K01 3M0"
drag, startPoint x: 111, startPoint y: 491, endPoint x: -68, endPoint y: 492, distance: 178.9
click at [0, 492] on html "Holly Potts Home Shipment estimator Shipment tracking Desktop shipment request …" at bounding box center [709, 354] width 1419 height 708
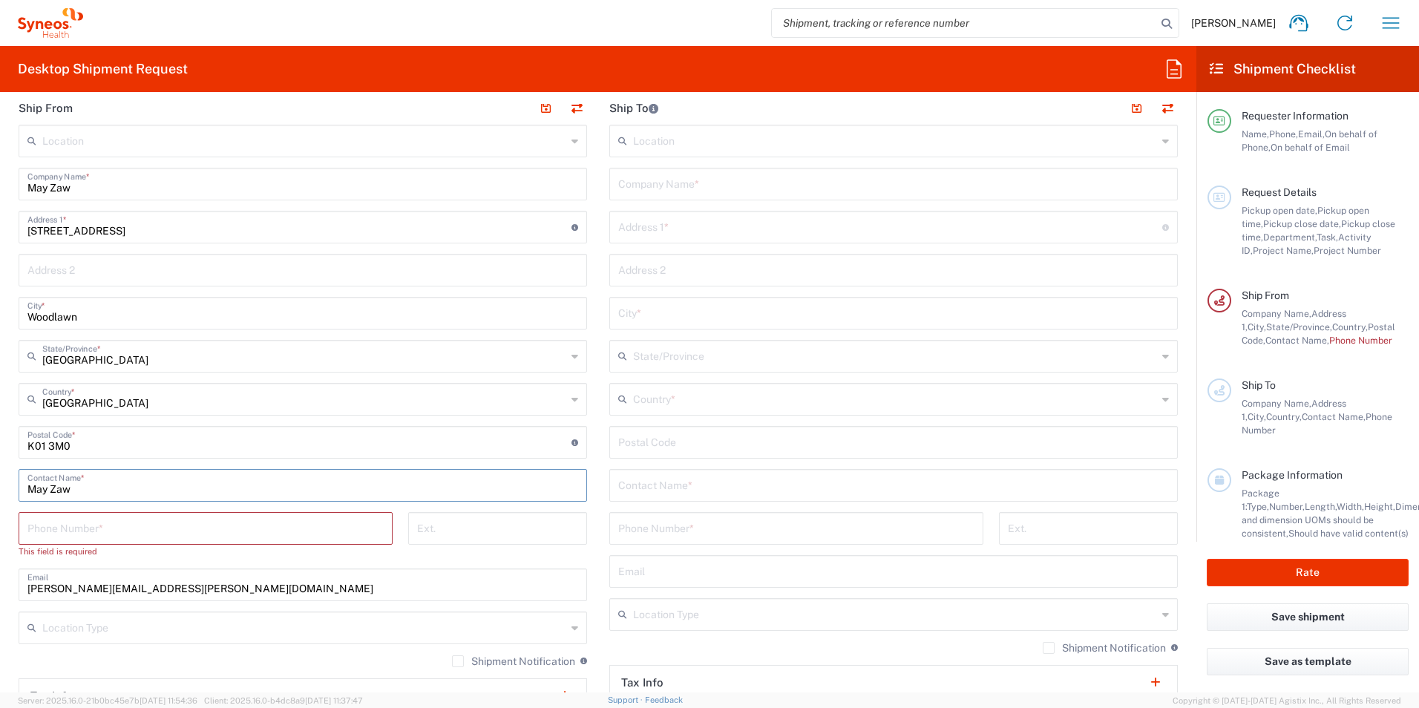
type input "May Zaw"
click at [127, 528] on input "tel" at bounding box center [205, 527] width 356 height 26
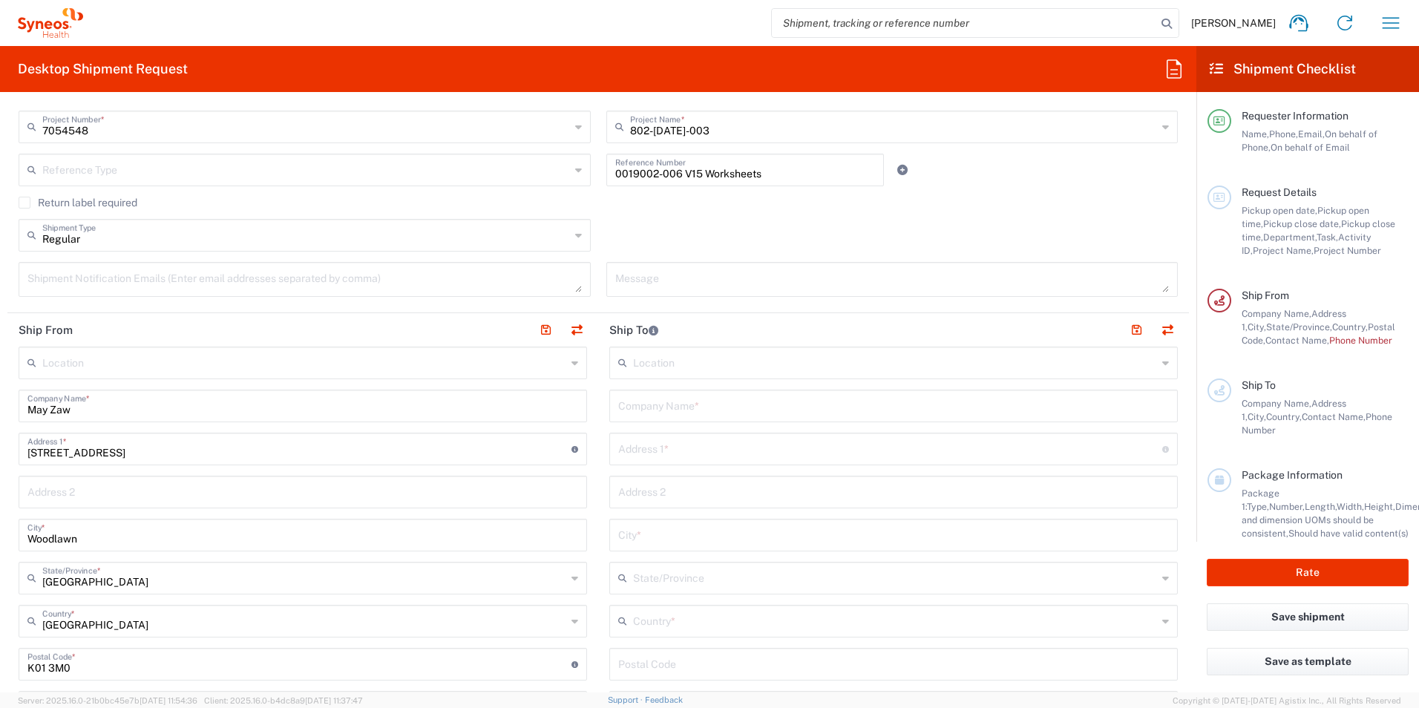
scroll to position [371, 0]
drag, startPoint x: 88, startPoint y: 404, endPoint x: 13, endPoint y: 392, distance: 76.6
click at [13, 392] on main "Location Addison Whitney LLC-Morrisvile NC US Barcelona-Syneos Health BioSector…" at bounding box center [302, 708] width 591 height 723
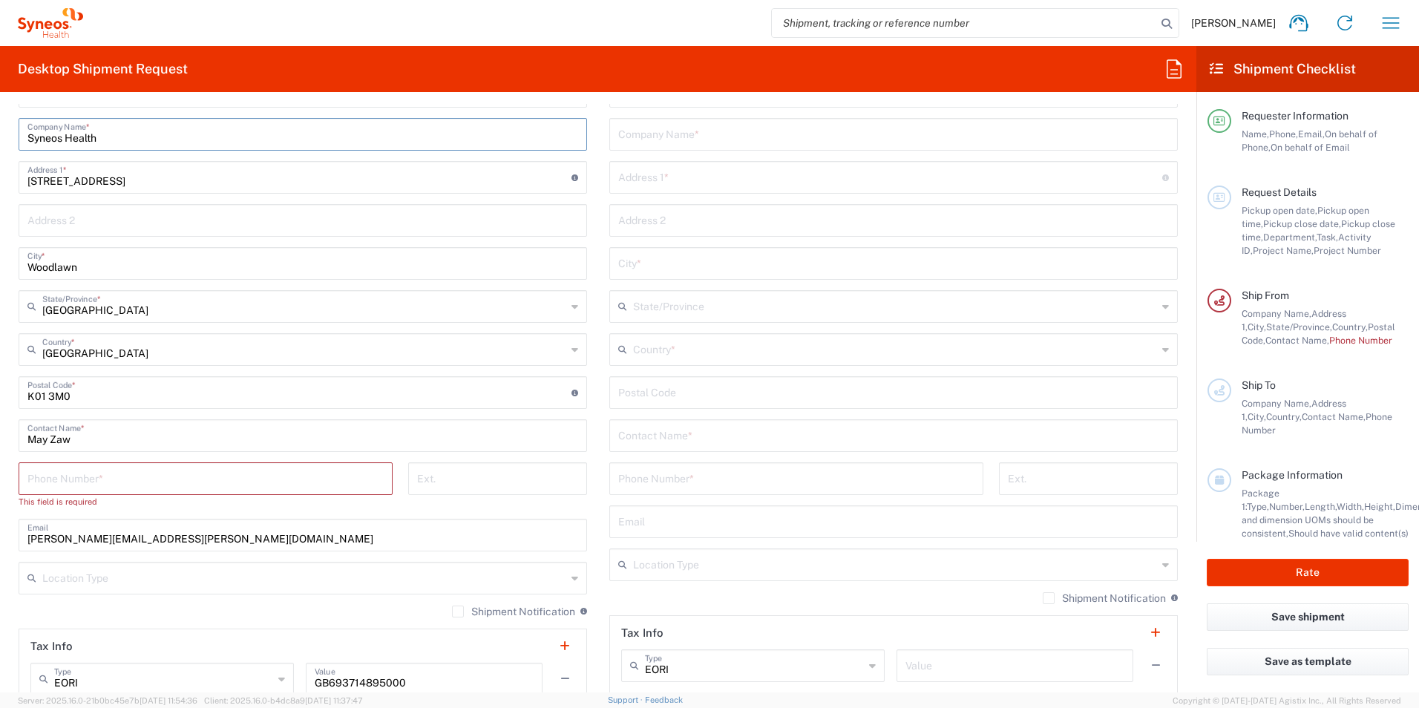
scroll to position [668, 0]
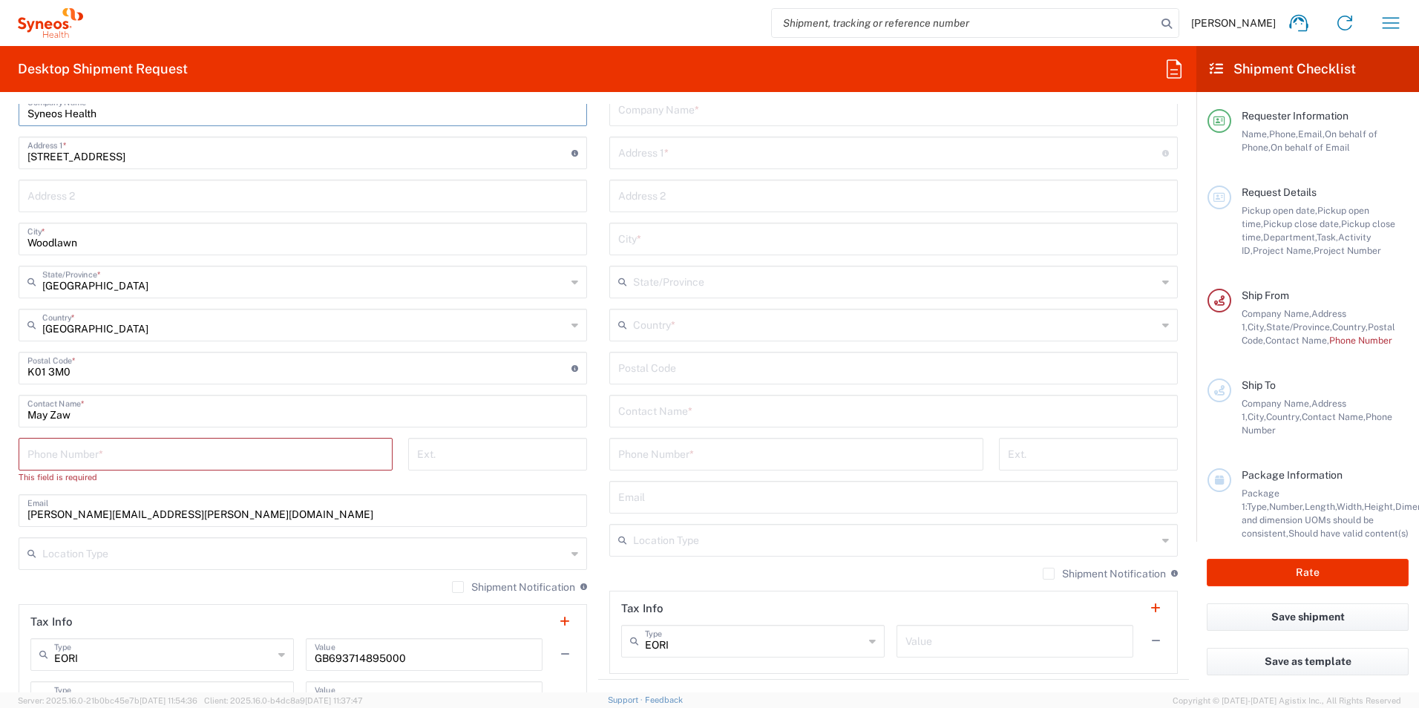
type input "Syneos Health"
click at [213, 457] on input "tel" at bounding box center [205, 453] width 356 height 26
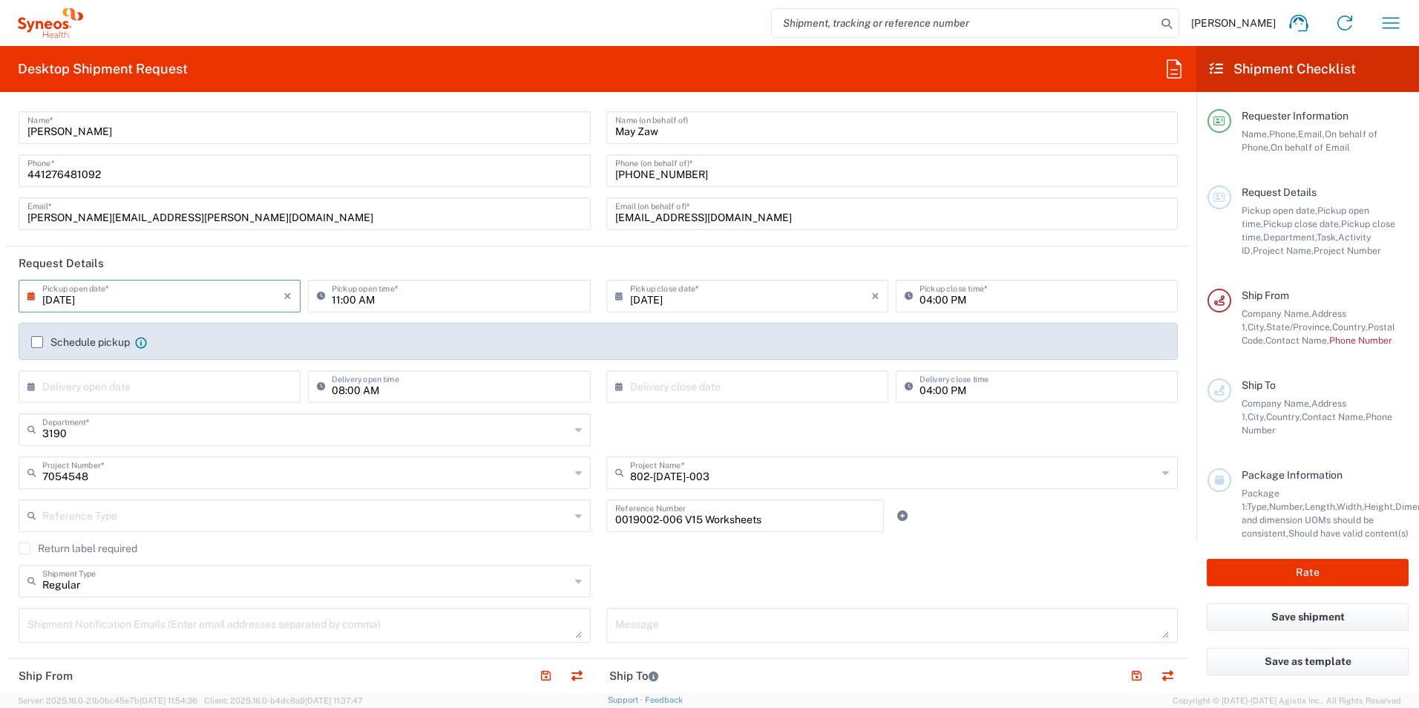
scroll to position [0, 0]
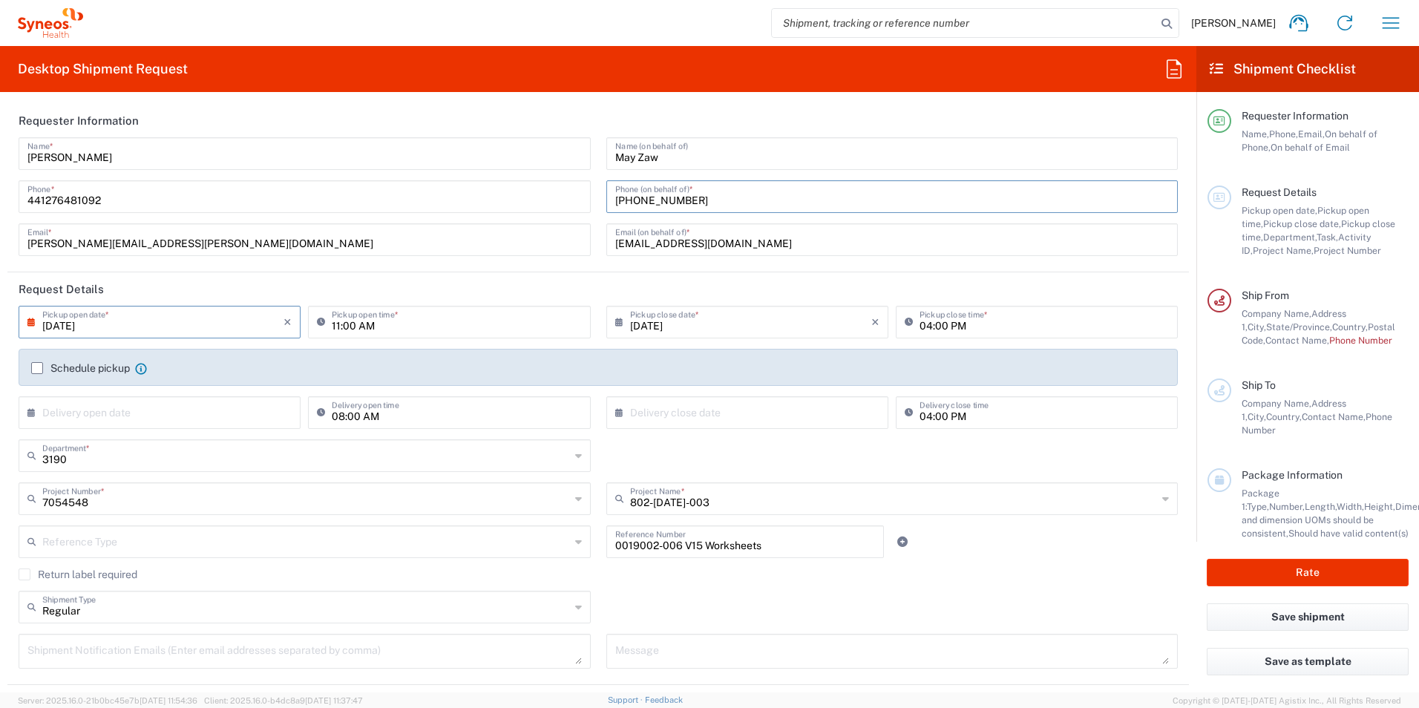
drag, startPoint x: 695, startPoint y: 206, endPoint x: 563, endPoint y: 205, distance: 132.1
click at [563, 205] on div "Holly Potts Name * 441276481092 Phone * holly.potts@illingworthresearch.com Ema…" at bounding box center [598, 201] width 1175 height 129
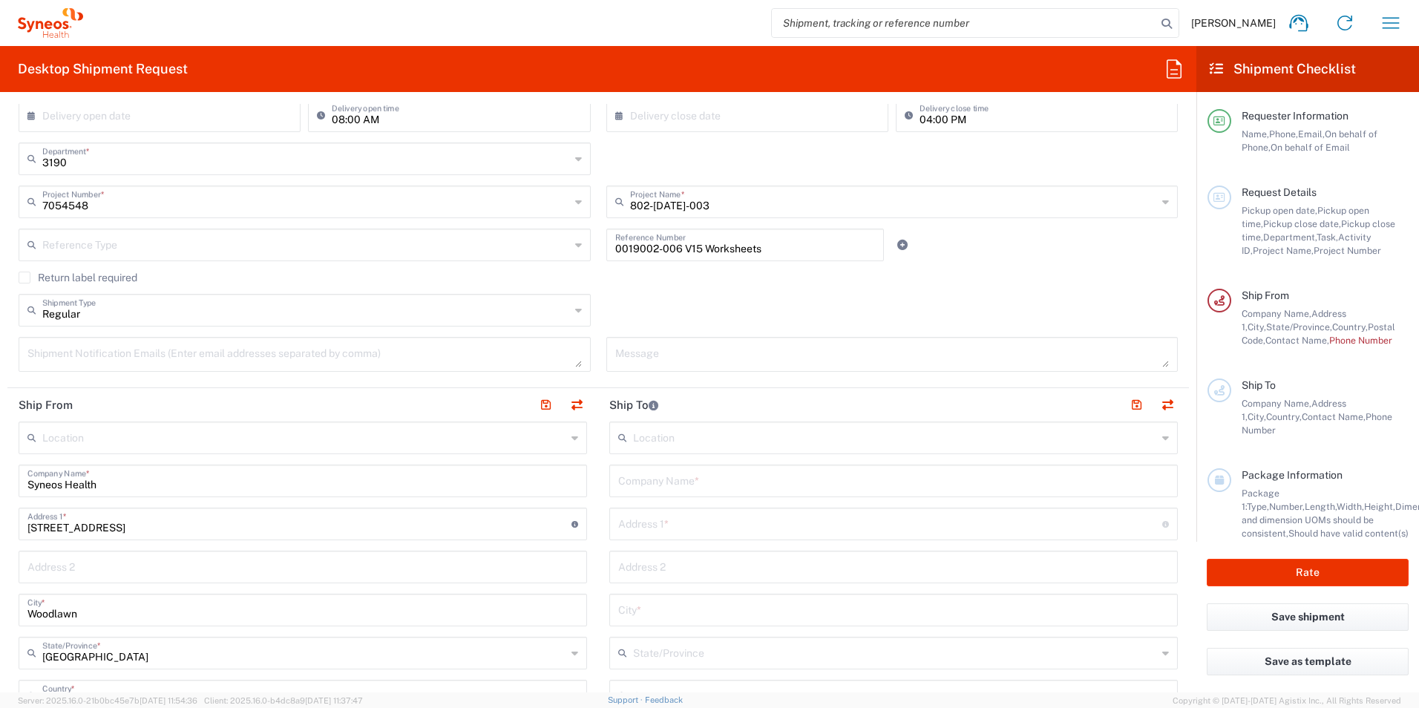
scroll to position [594, 0]
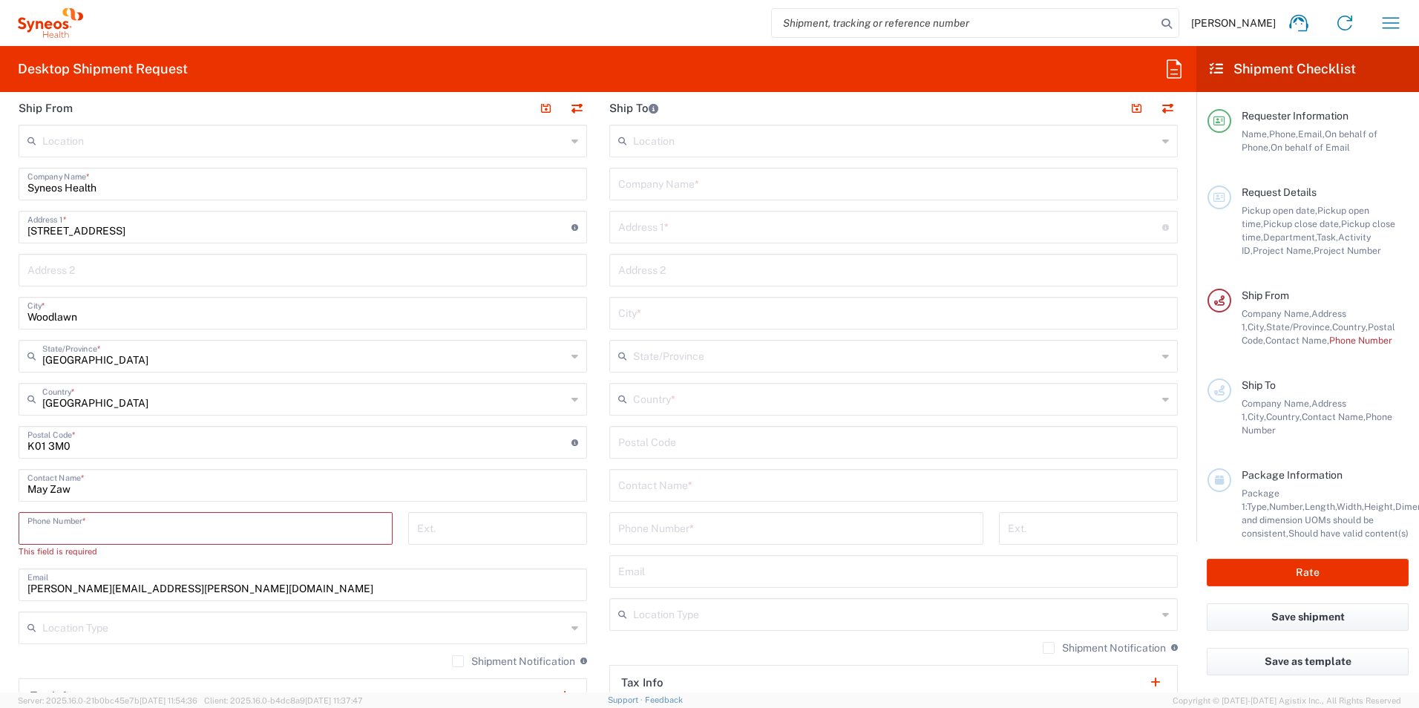
paste input "1613-371-4657"
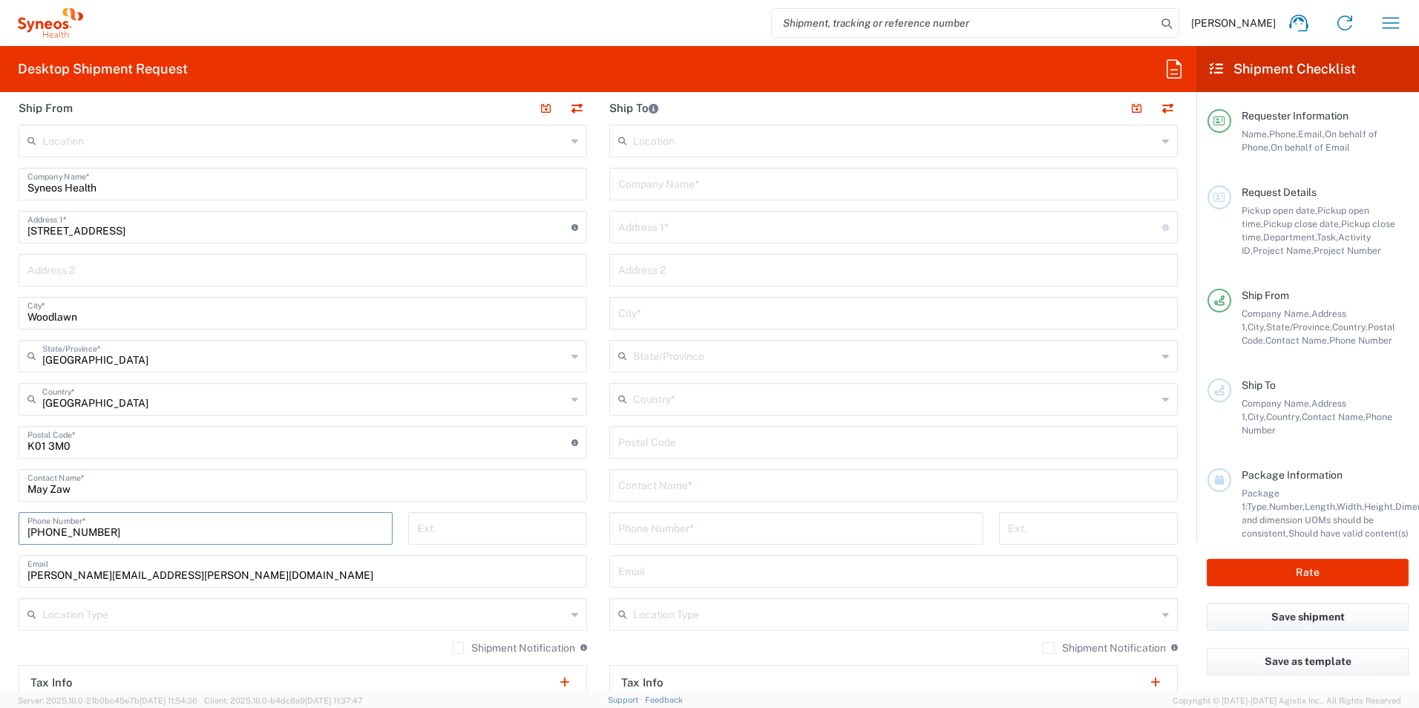
type input "1613-371-4657"
drag, startPoint x: 263, startPoint y: 571, endPoint x: 21, endPoint y: 560, distance: 243.0
click at [21, 560] on div "holly.potts@illingworthresearch.com Email" at bounding box center [303, 571] width 568 height 33
type input "may.zaw@syneoshealth.com"
click at [241, 649] on div "Shipment Notification If checked, a shipment notification email will be sent to…" at bounding box center [303, 653] width 568 height 24
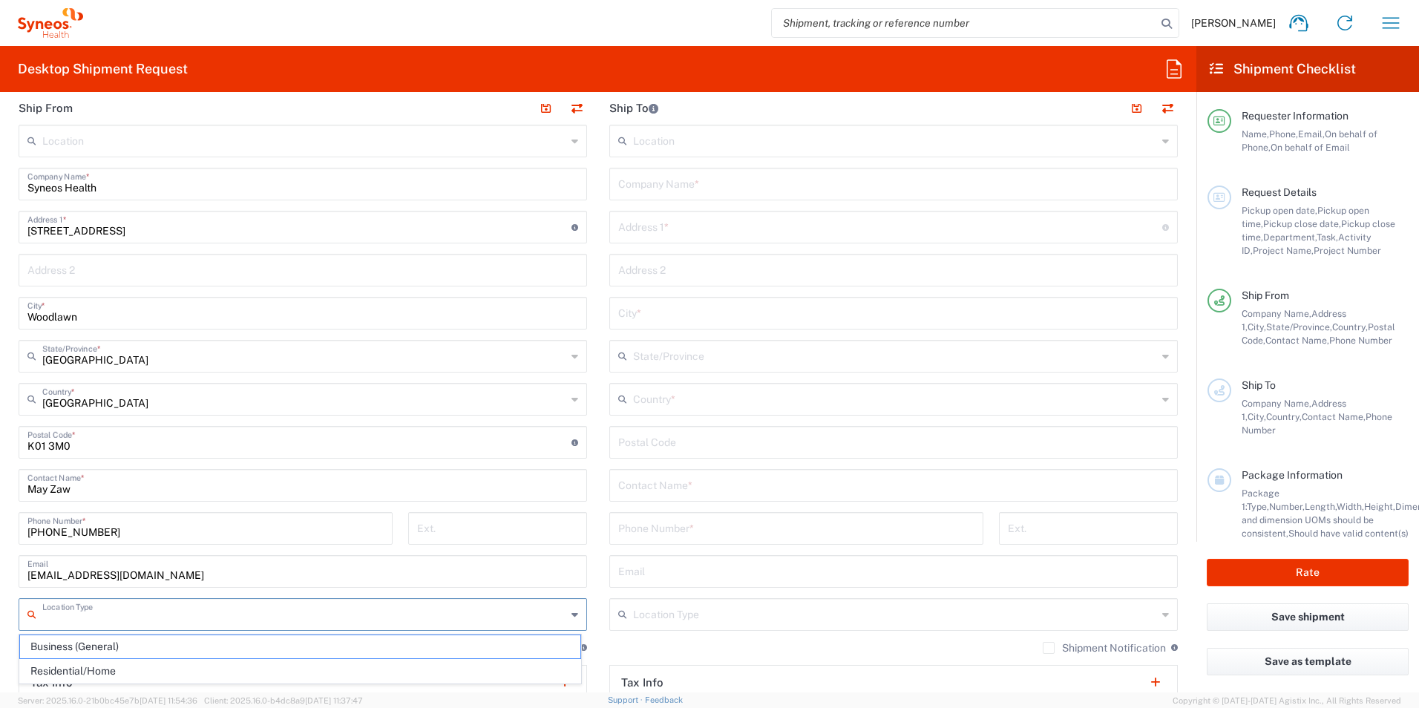
click at [268, 621] on input "text" at bounding box center [304, 613] width 524 height 26
click at [168, 669] on span "Residential/Home" at bounding box center [300, 671] width 560 height 23
type input "Residential/Home"
click at [689, 623] on input "text" at bounding box center [895, 613] width 524 height 26
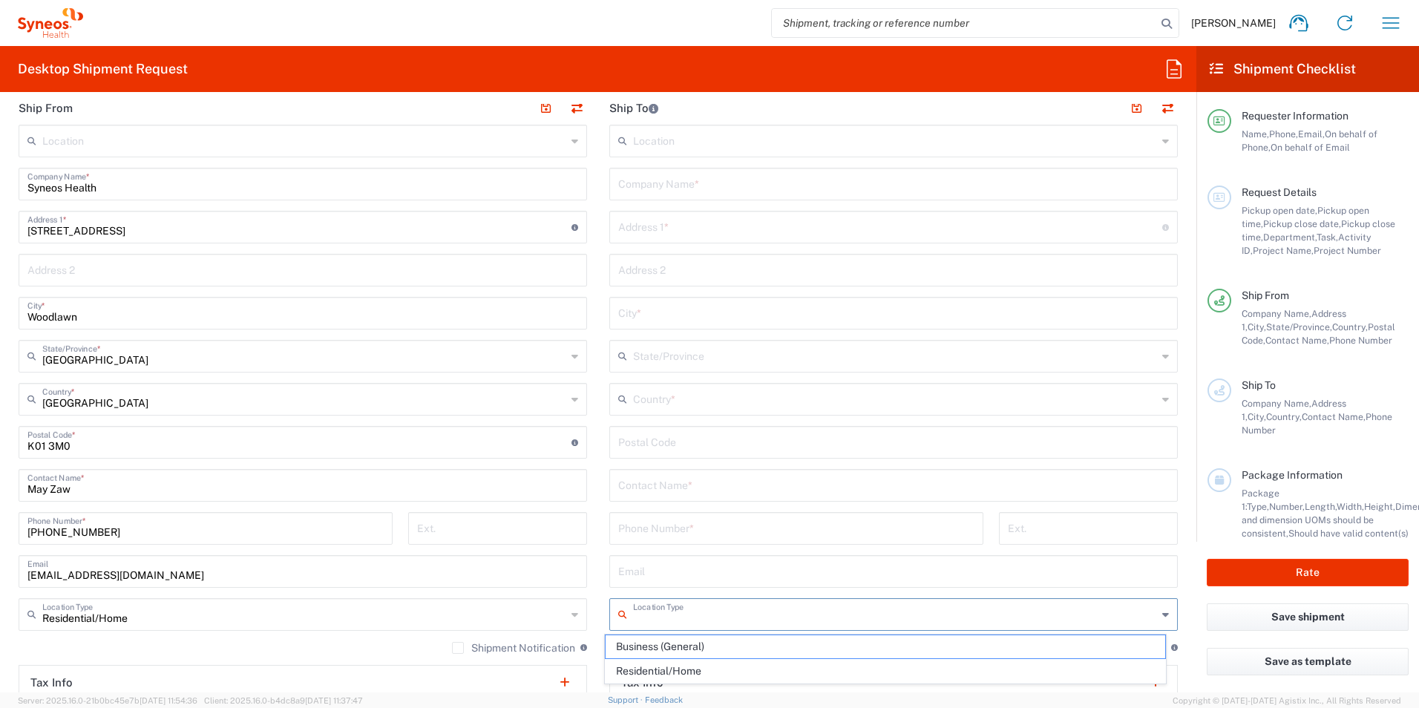
click at [667, 647] on span "Business (General)" at bounding box center [886, 646] width 560 height 23
type input "Business (General)"
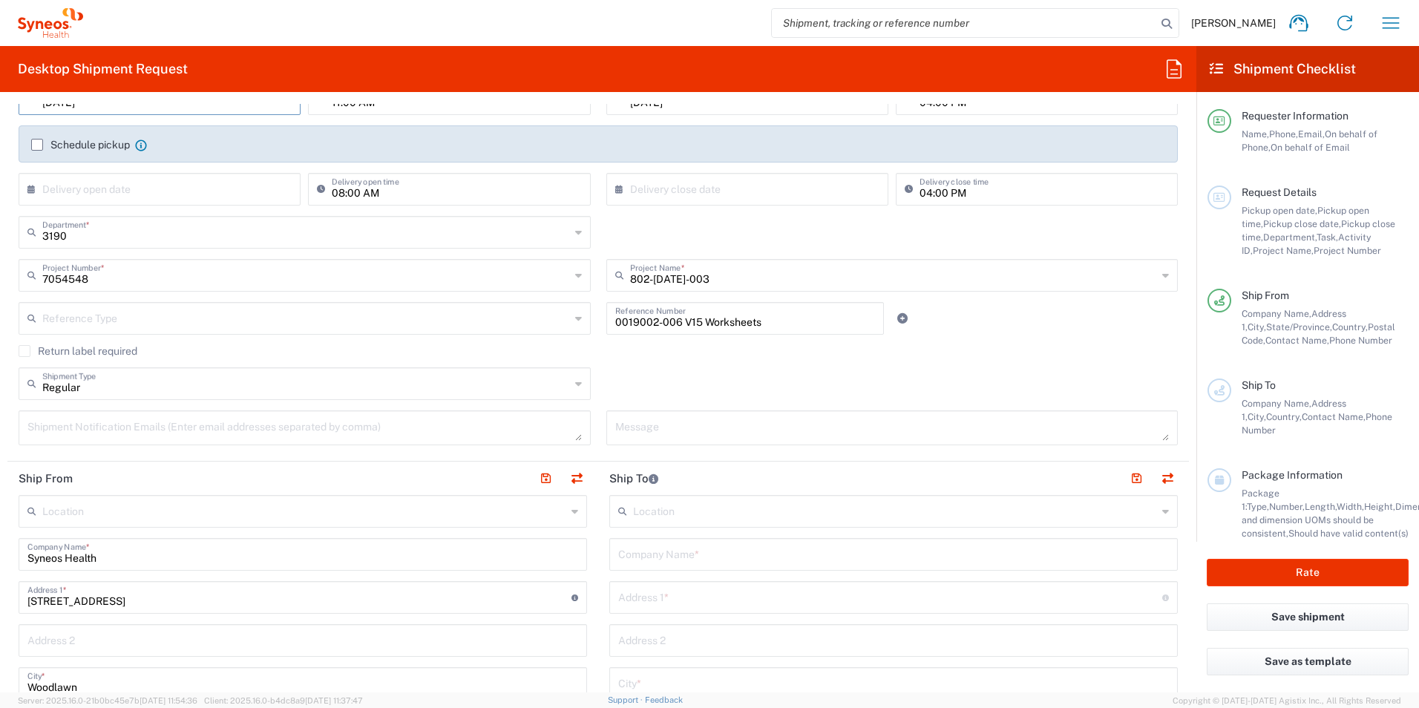
scroll to position [223, 0]
click at [651, 512] on input "text" at bounding box center [895, 511] width 524 height 26
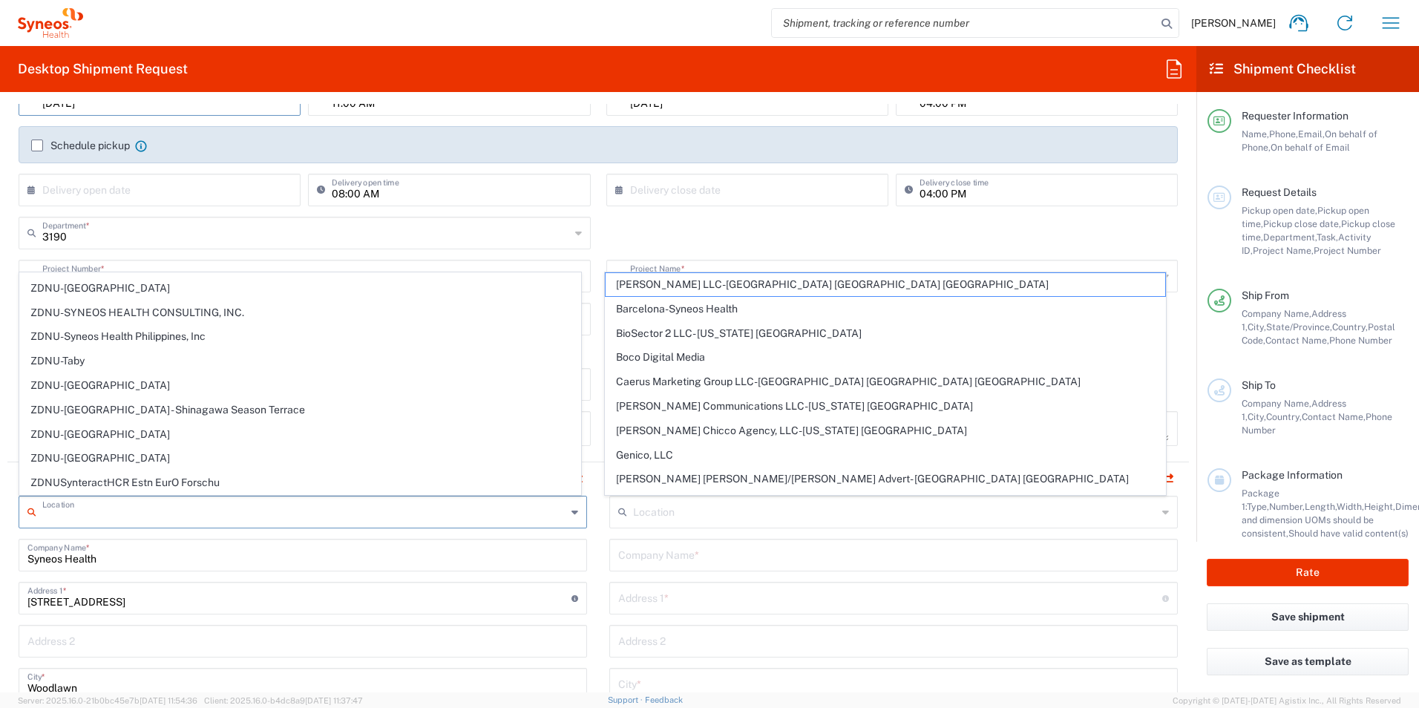
click at [393, 517] on input "text" at bounding box center [304, 511] width 524 height 26
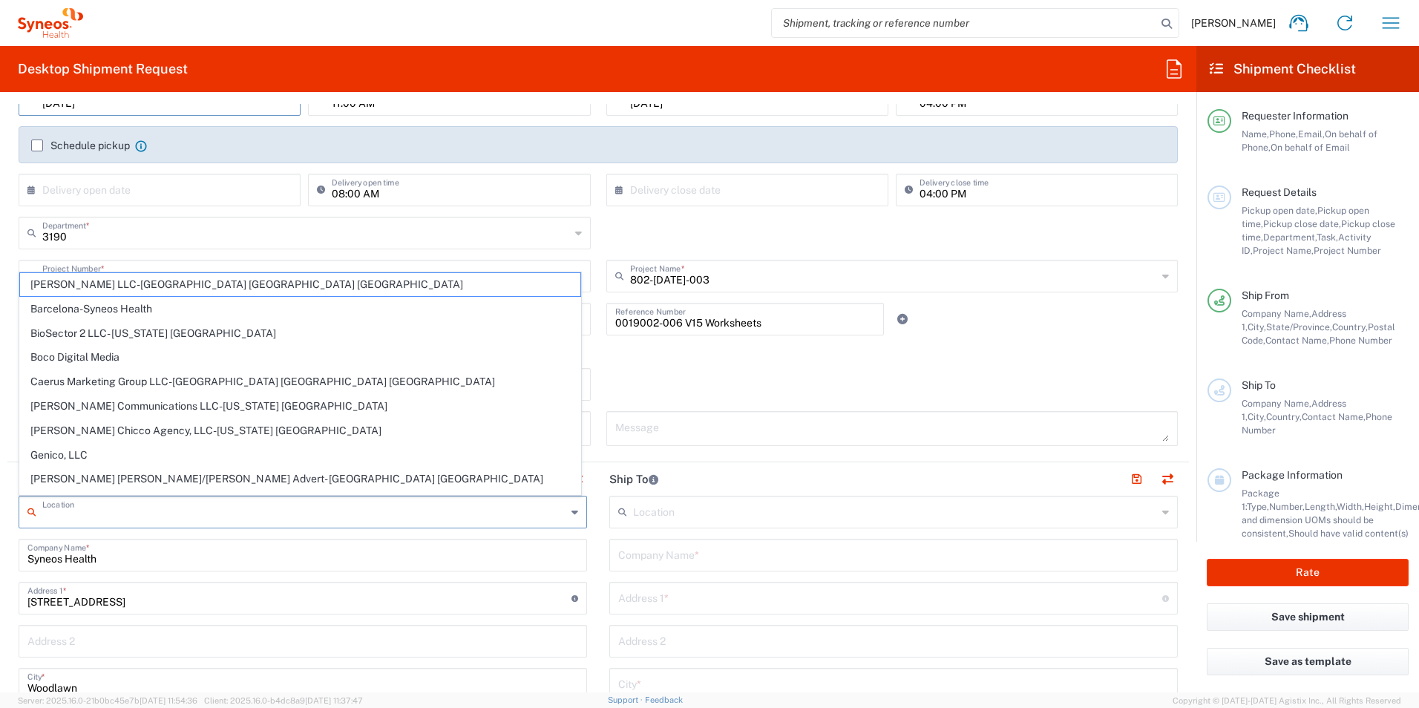
click at [698, 462] on header "Ship To" at bounding box center [893, 478] width 591 height 33
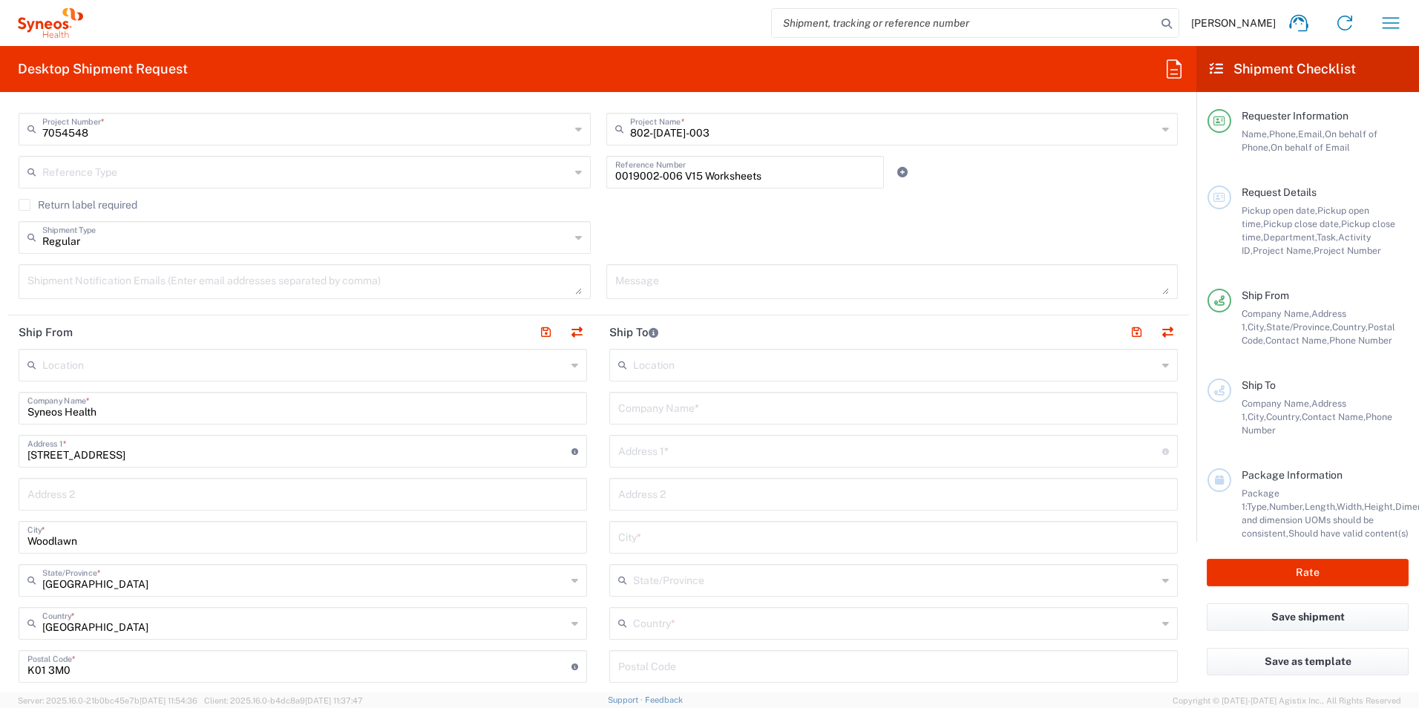
scroll to position [371, 0]
click at [695, 407] on input "text" at bounding box center [893, 406] width 551 height 26
type input "CRU Montreal Neurological Institution"
type input "N"
type input "3801 University Street"
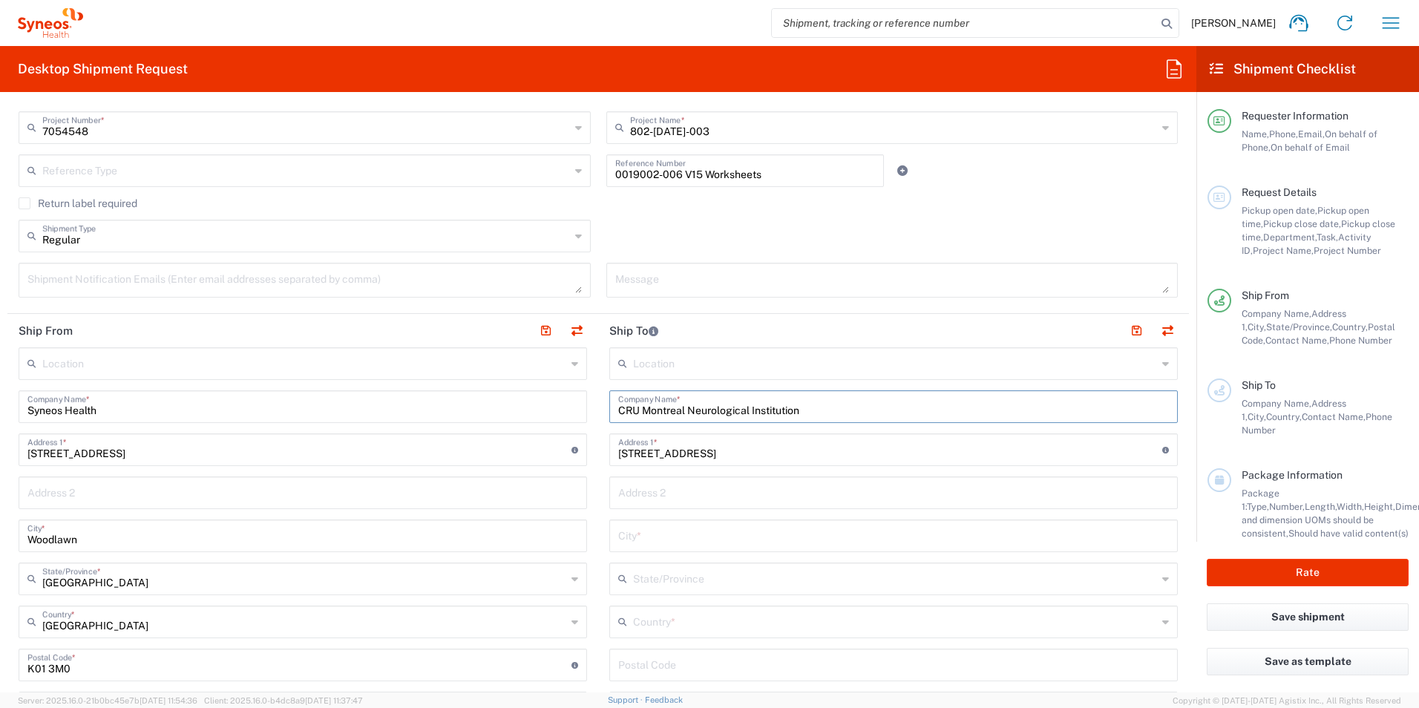
click at [837, 409] on input "CRU Montreal Neurological Institution" at bounding box center [893, 406] width 551 height 26
type input "CRU Montreal Neurological Institution, Nuerology"
click at [744, 491] on input "text" at bounding box center [893, 492] width 551 height 26
click at [621, 545] on input "text" at bounding box center [893, 535] width 551 height 26
type input "m"
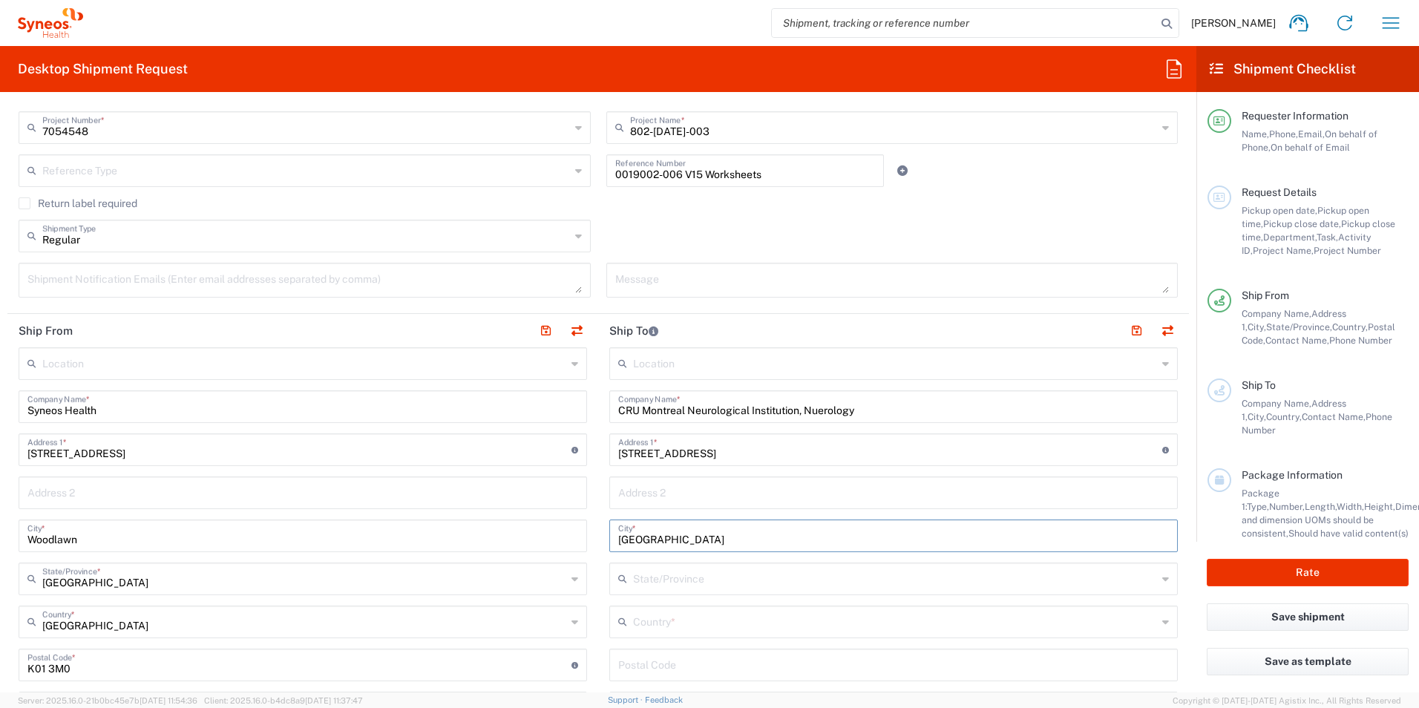
type input "Montreal"
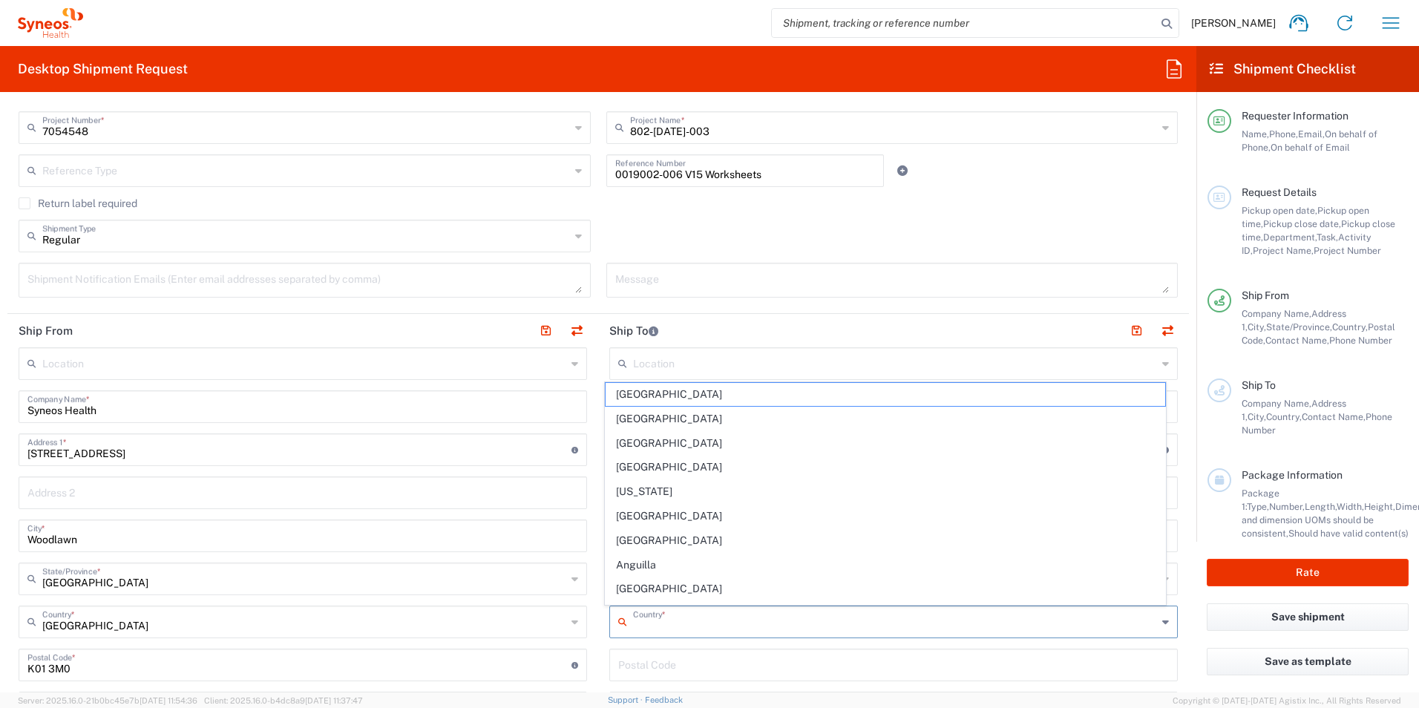
click at [664, 620] on input "text" at bounding box center [895, 621] width 524 height 26
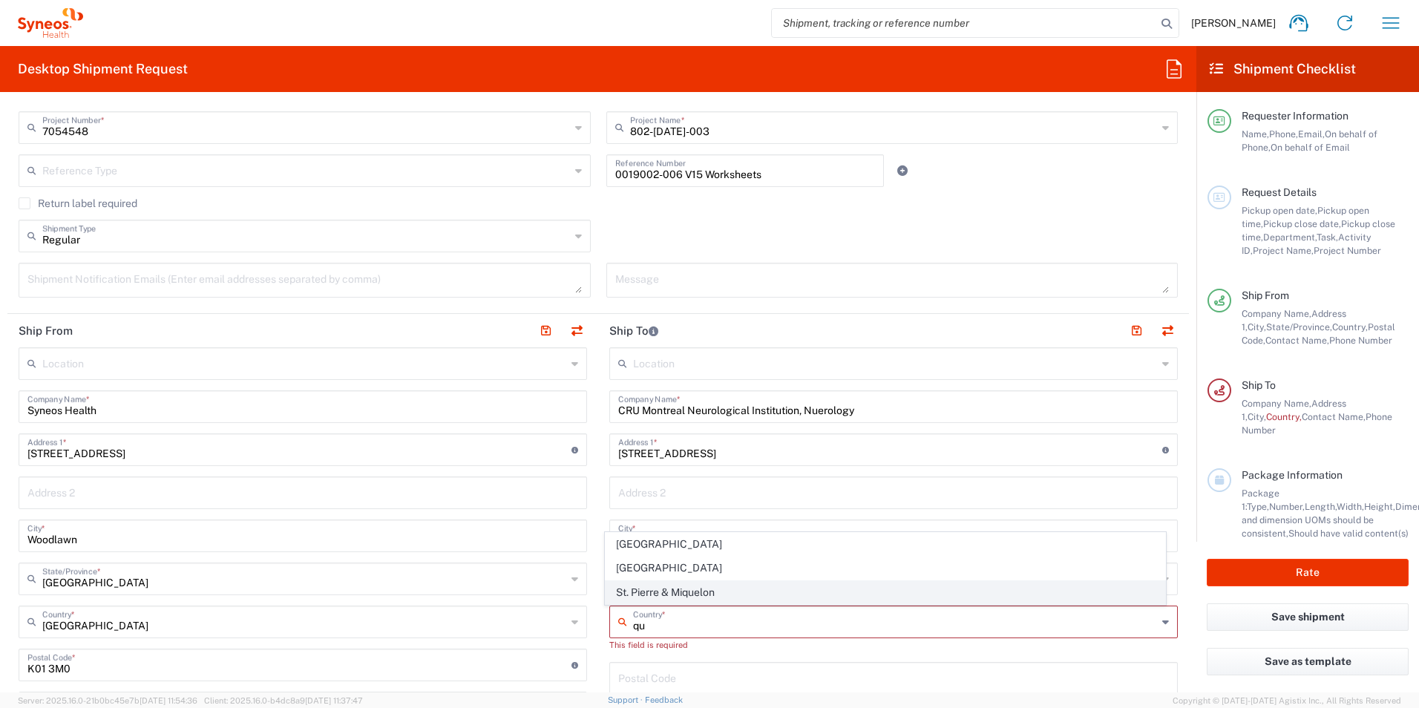
type input "q"
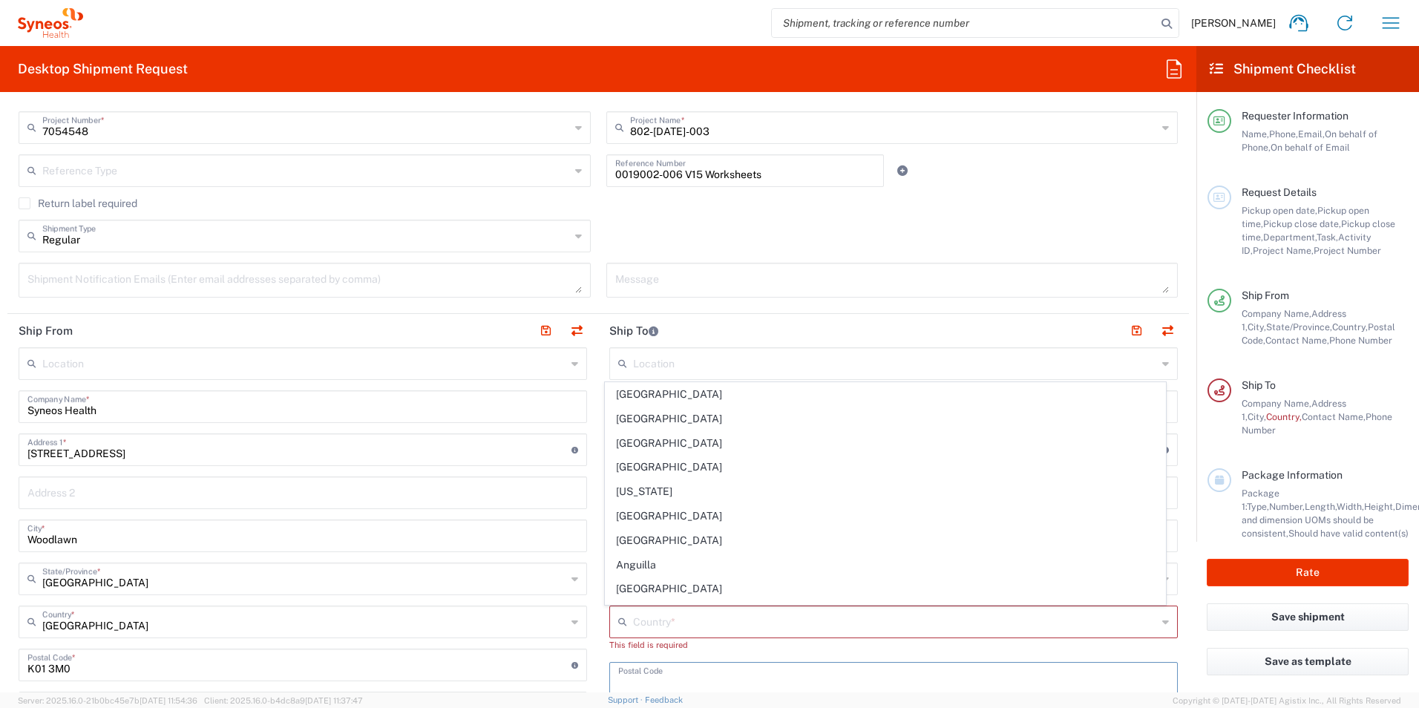
click at [725, 666] on input "undefined" at bounding box center [893, 677] width 551 height 26
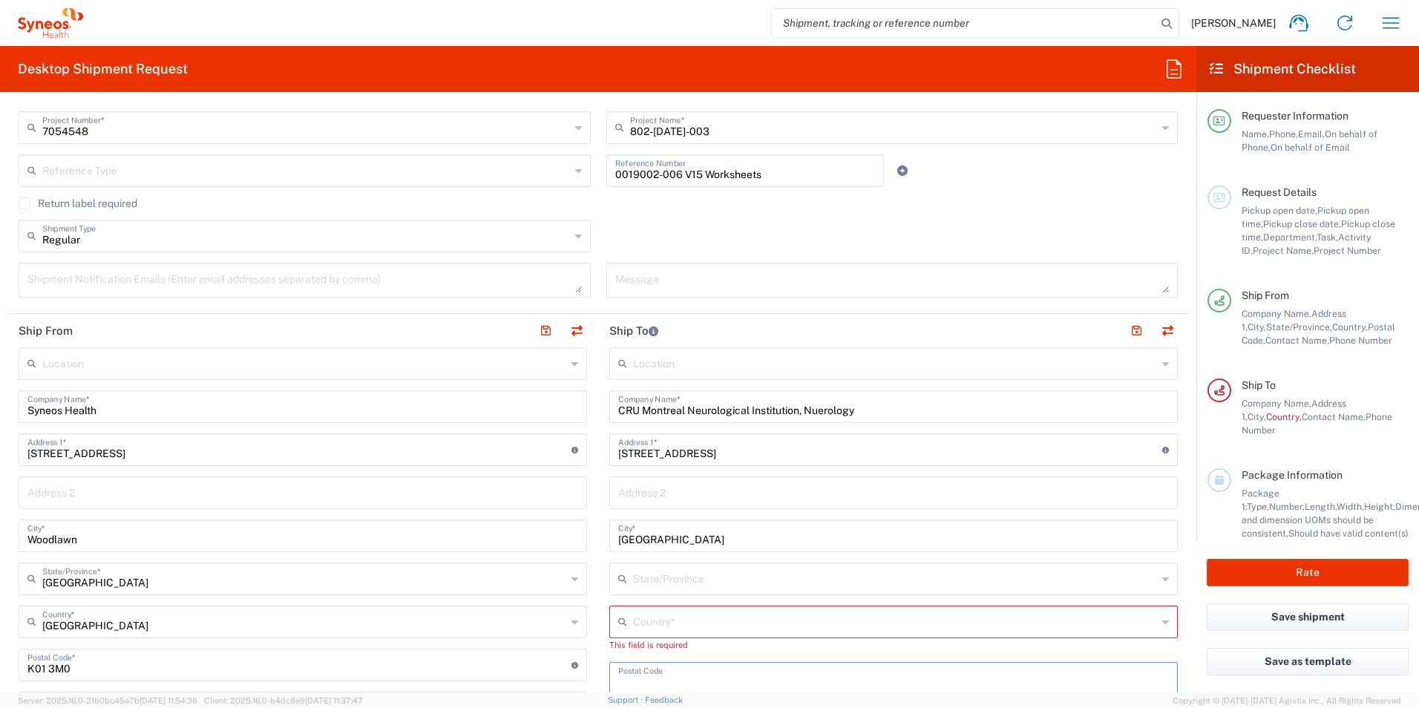
click at [948, 219] on div "Return label required" at bounding box center [598, 208] width 1159 height 22
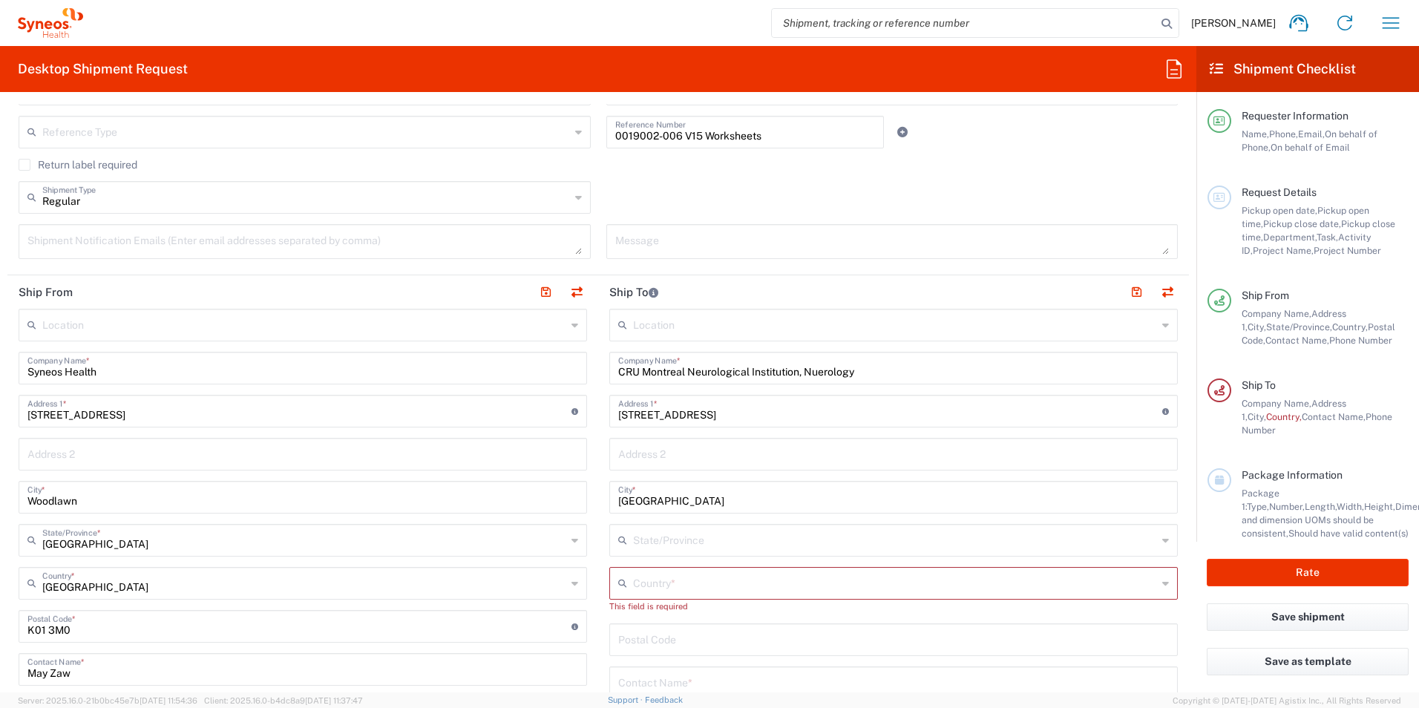
scroll to position [594, 0]
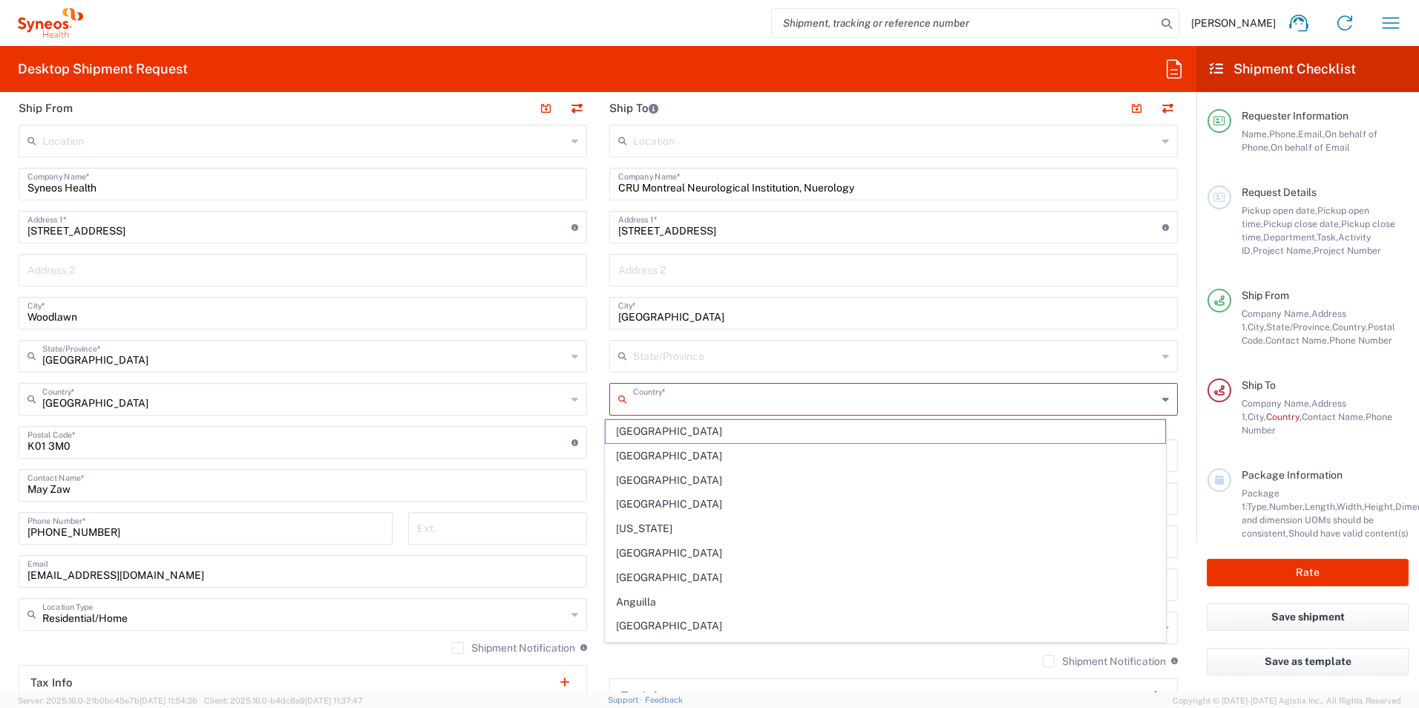
click at [649, 393] on input "text" at bounding box center [895, 398] width 524 height 26
click at [646, 450] on span "Canada" at bounding box center [886, 456] width 560 height 23
type input "Canada"
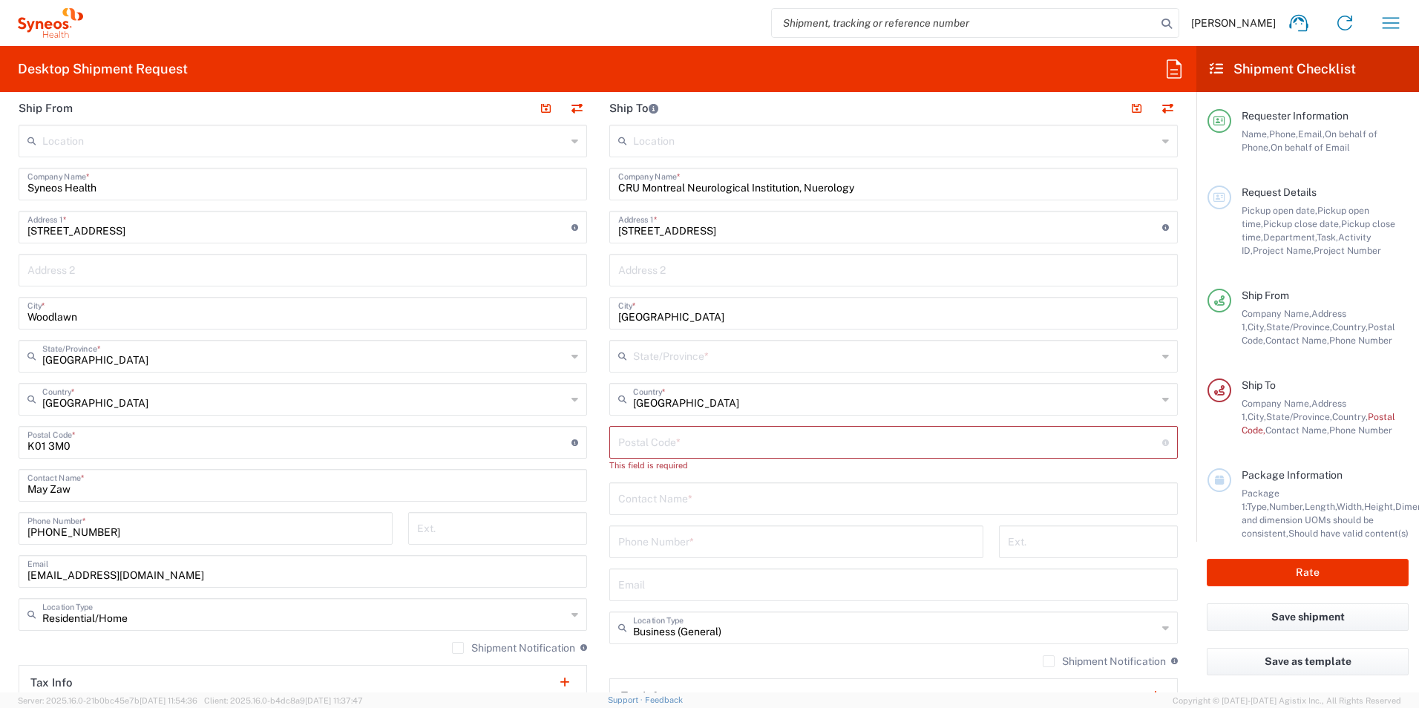
click at [708, 358] on input "text" at bounding box center [895, 355] width 524 height 26
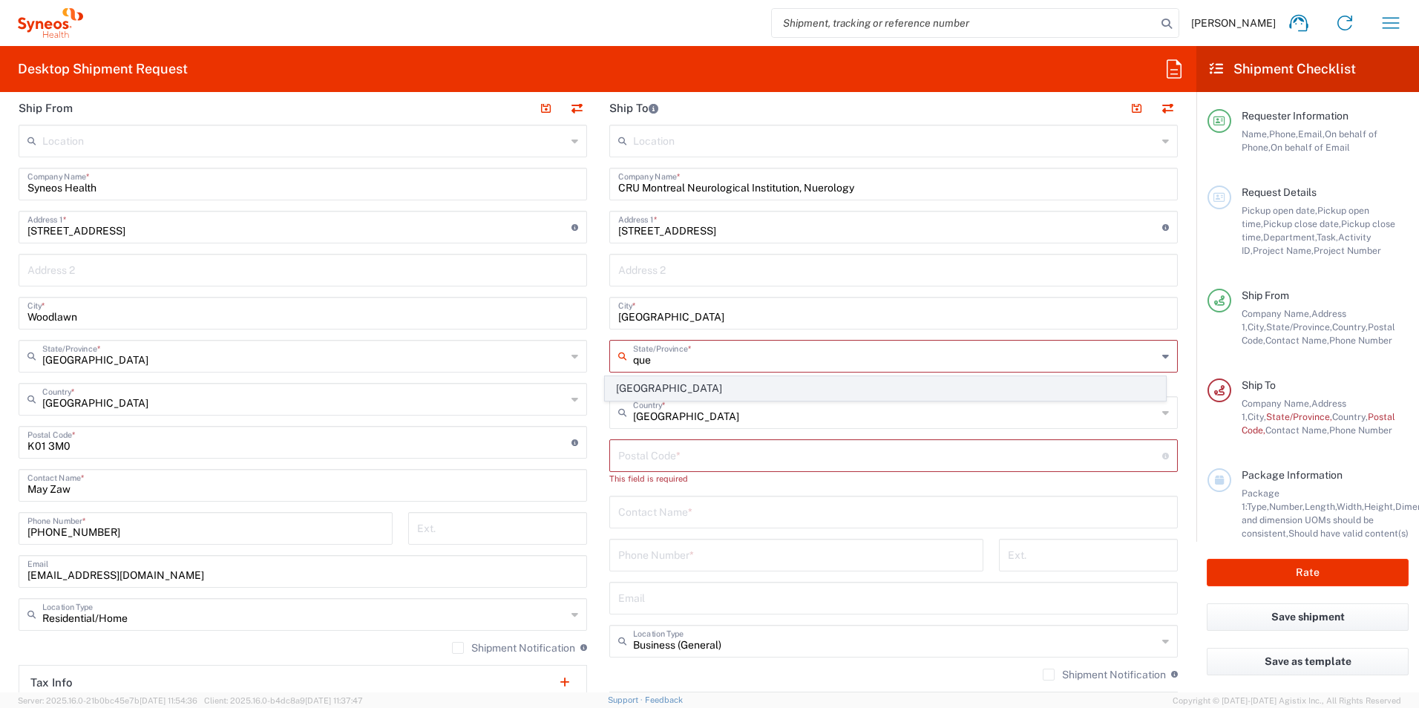
click at [646, 385] on span "Quebec" at bounding box center [886, 388] width 560 height 23
type input "Quebec"
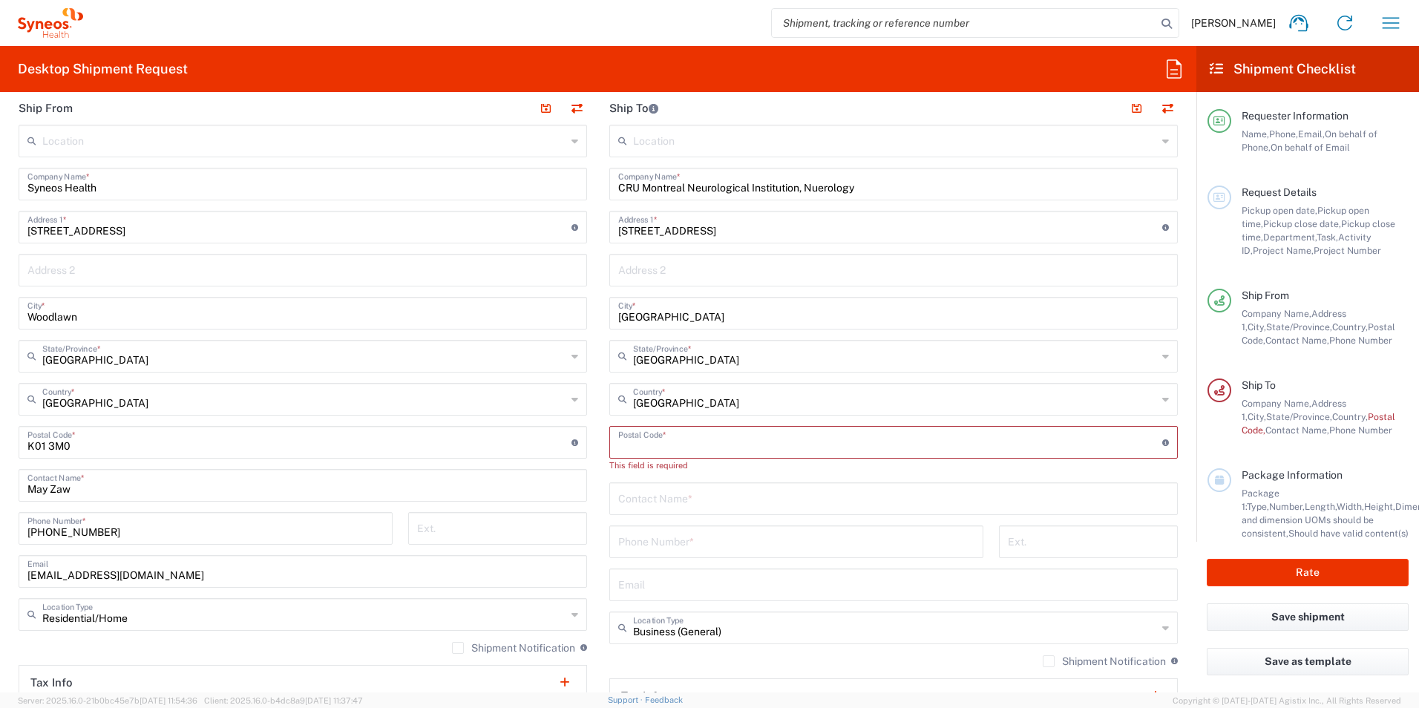
click at [646, 432] on input "undefined" at bounding box center [890, 441] width 544 height 26
type input "H3A 2B4"
click at [953, 474] on input "text" at bounding box center [893, 484] width 551 height 26
type input "Sabrina Yusuf"
click at [683, 534] on input "tel" at bounding box center [796, 527] width 356 height 26
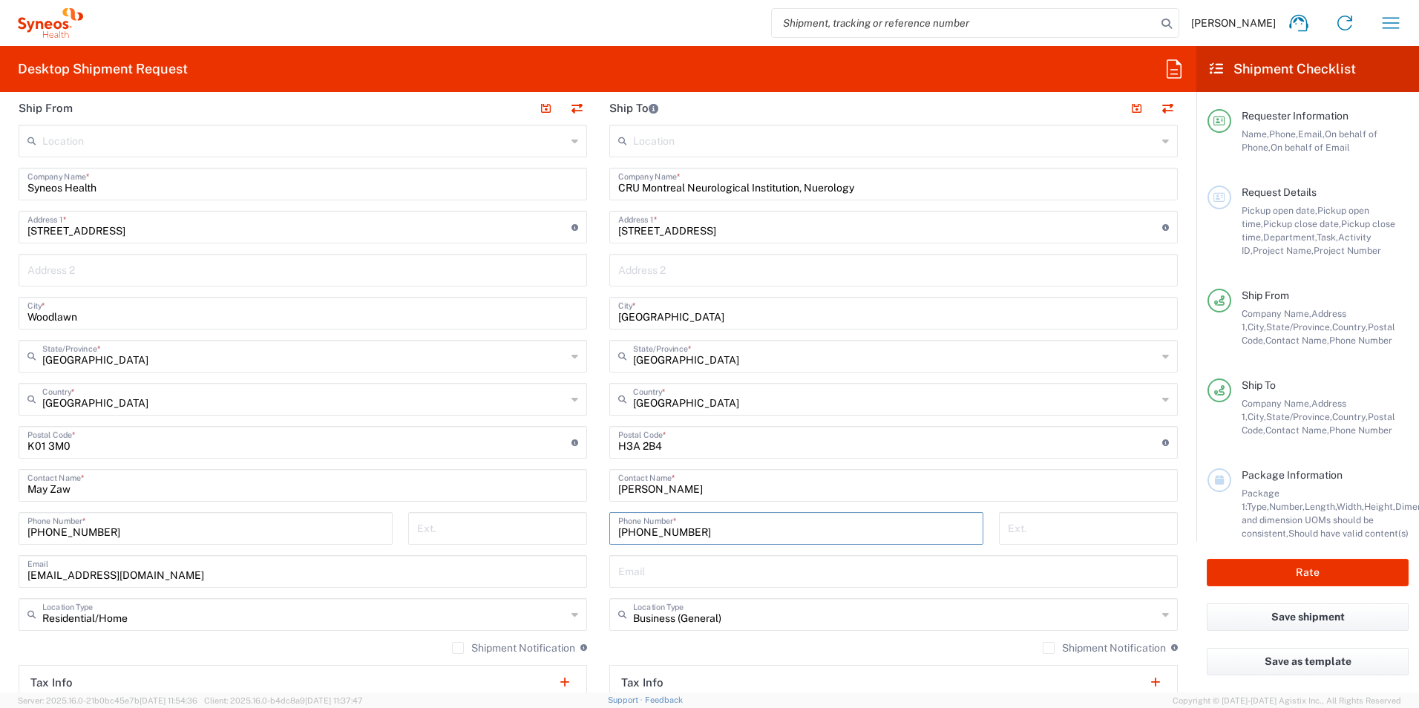
type input "514 396-1949"
click at [678, 571] on input "text" at bounding box center [893, 570] width 551 height 26
drag, startPoint x: 813, startPoint y: 657, endPoint x: 797, endPoint y: 652, distance: 16.2
click at [813, 657] on div "Shipment Notification If checked, a shipment notification email will be sent to…" at bounding box center [893, 653] width 568 height 24
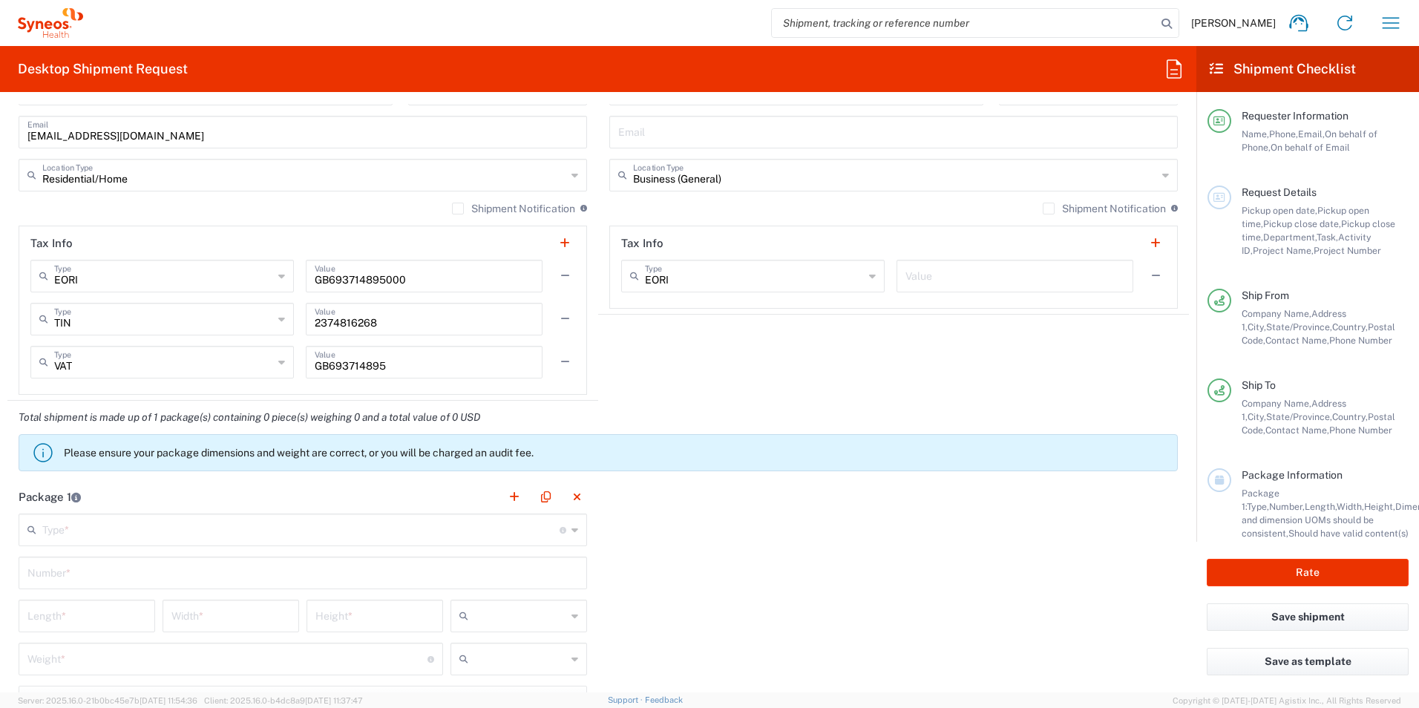
scroll to position [1187, 0]
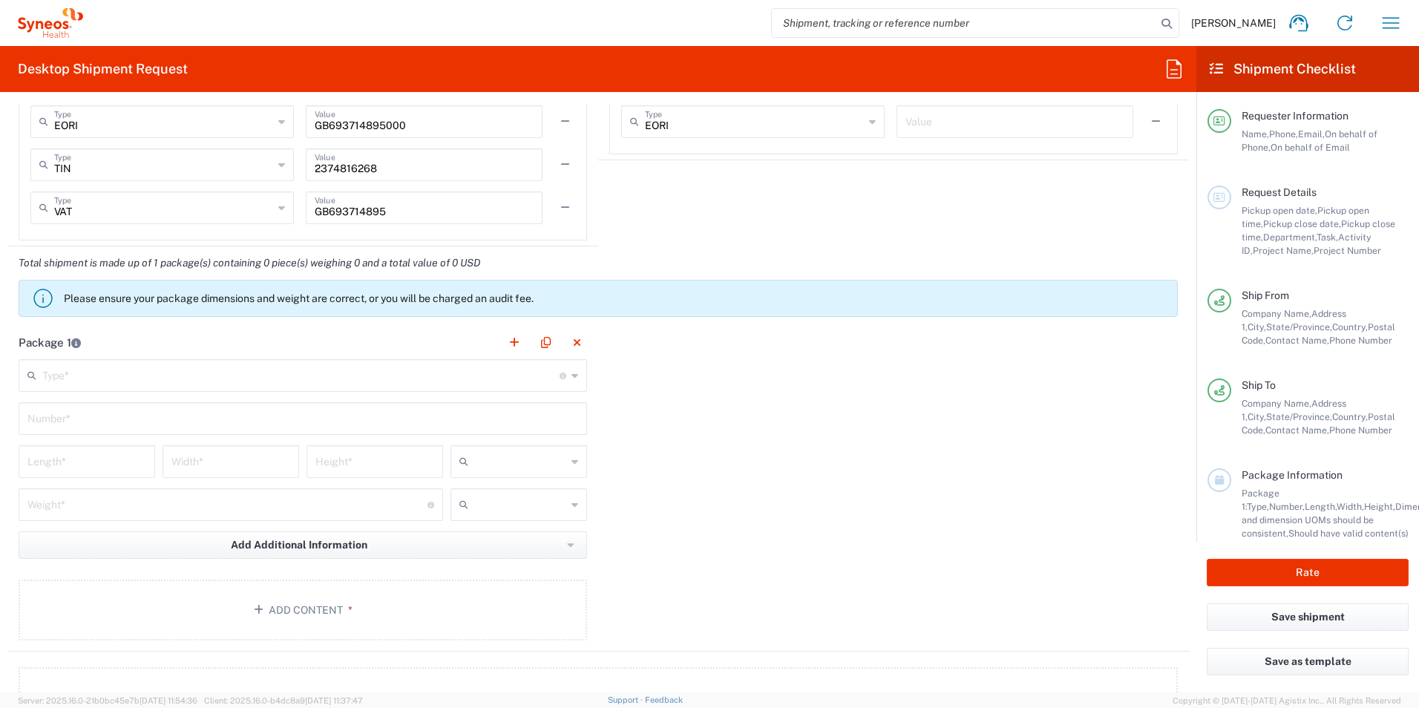
click at [249, 393] on main "Type * Material used to package goods Envelope Large Box Medium Box Pallet(s) O…" at bounding box center [302, 502] width 591 height 286
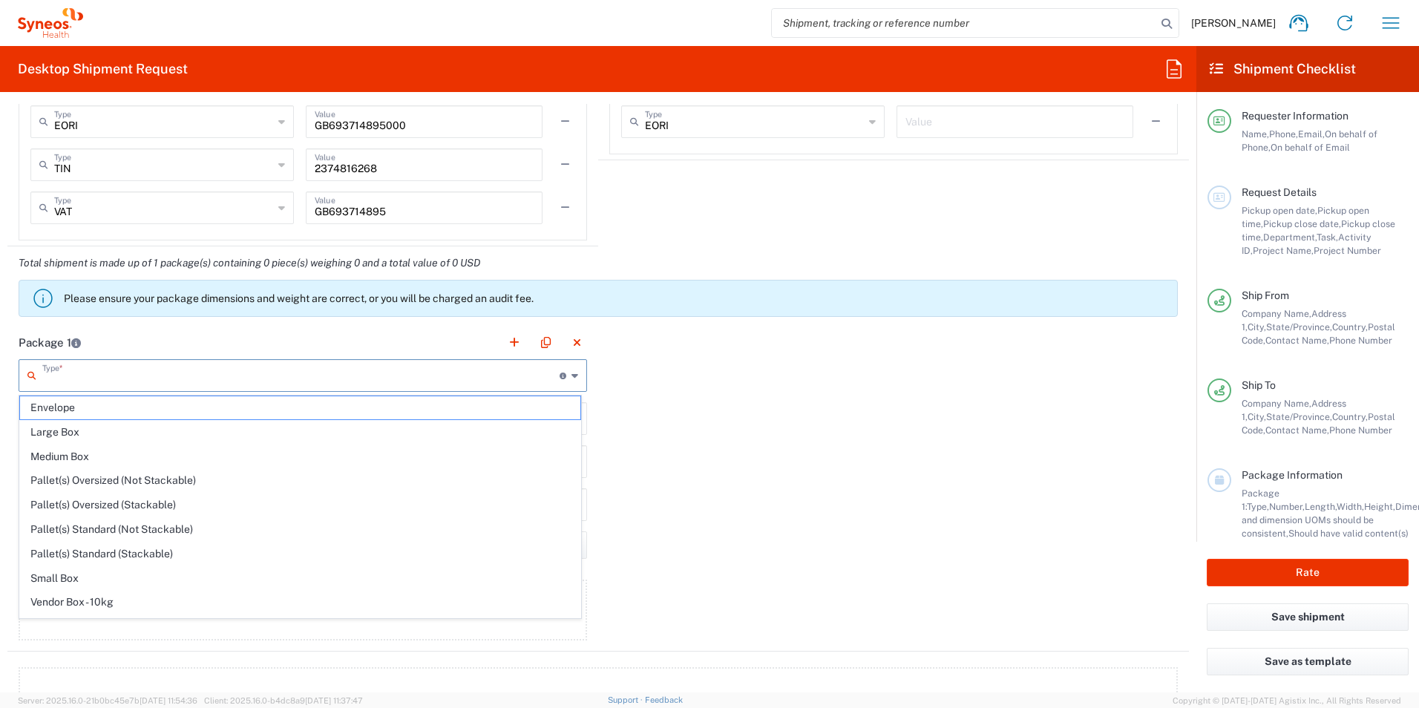
click at [308, 386] on input "text" at bounding box center [300, 374] width 517 height 26
click at [118, 413] on span "Envelope" at bounding box center [300, 407] width 560 height 23
type input "Envelope"
type input "1"
type input "9.5"
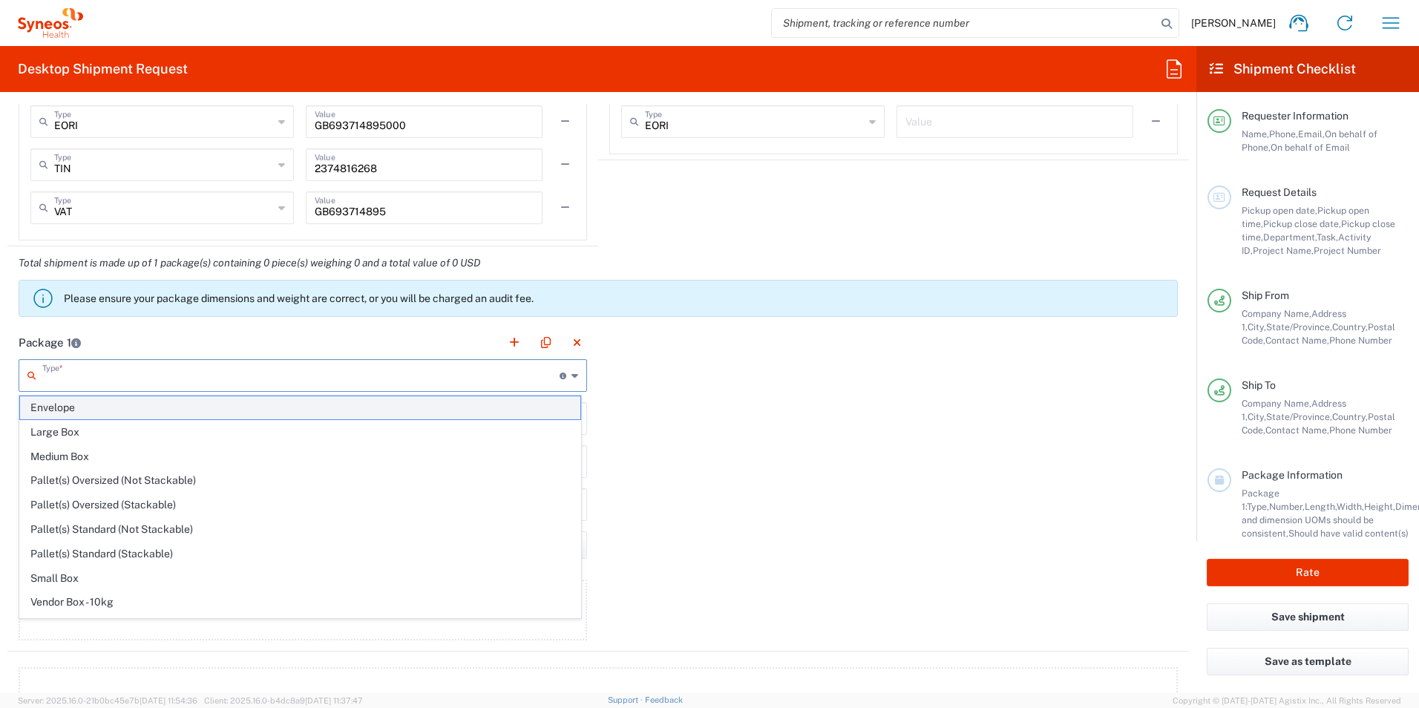
type input "12.5"
type input "0.25"
type input "in"
type input "0.45"
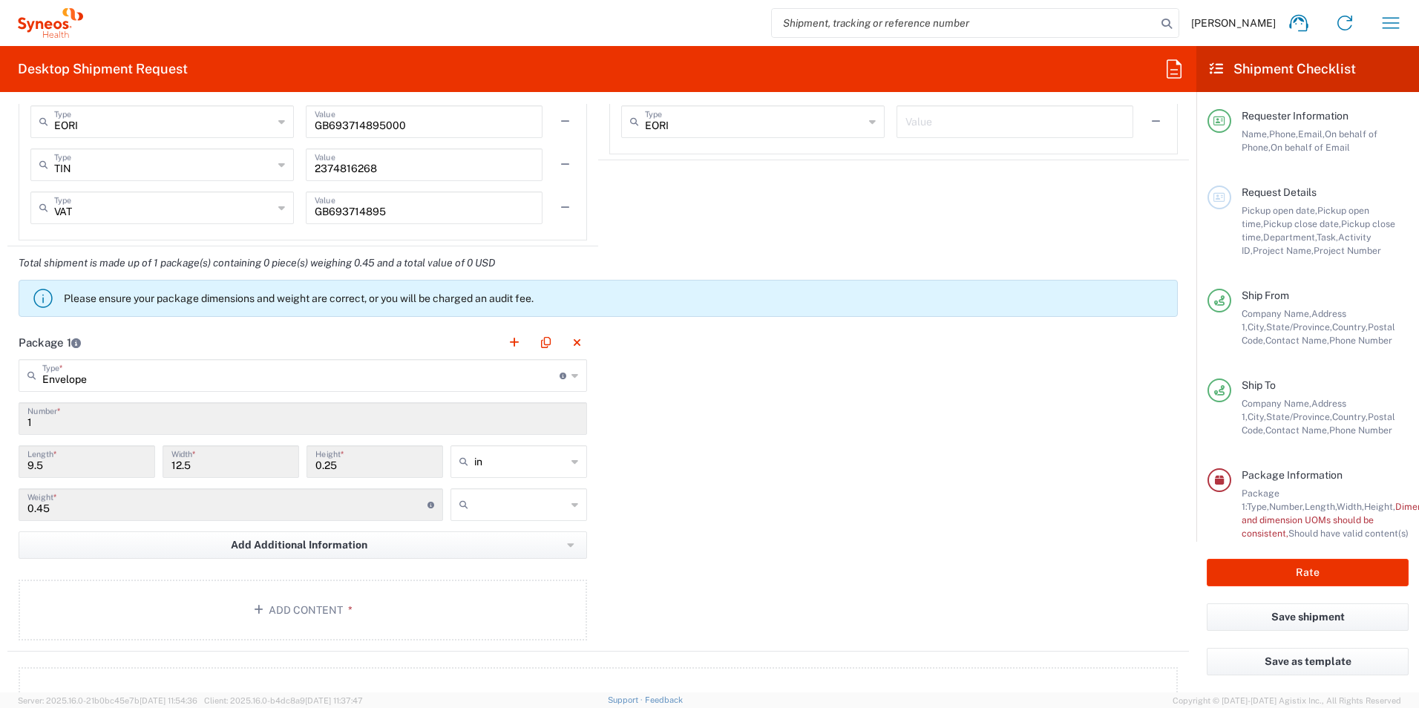
click at [504, 511] on input "text" at bounding box center [520, 505] width 92 height 24
click at [467, 563] on span "lbs" at bounding box center [513, 561] width 132 height 23
type input "lbs"
click at [311, 600] on button "Add Content *" at bounding box center [303, 610] width 568 height 61
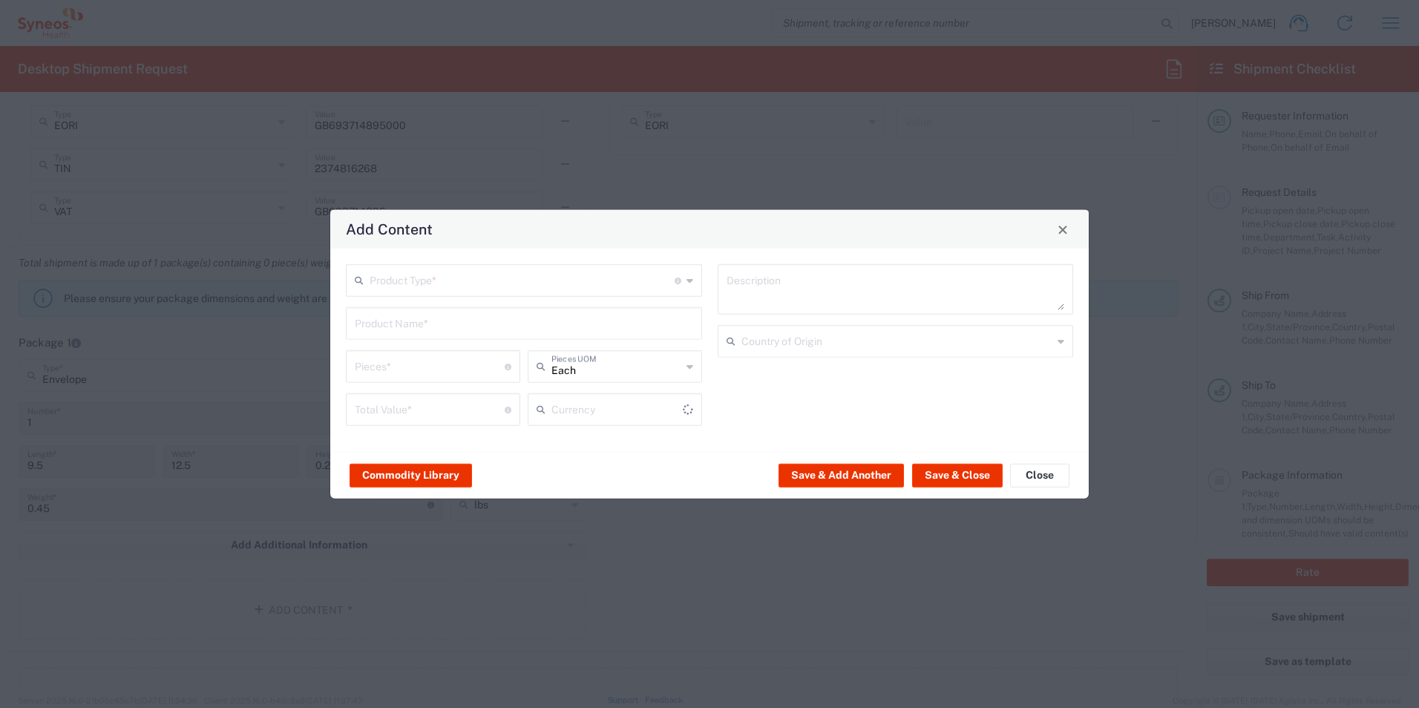
type input "US Dollar"
click at [457, 283] on input "text" at bounding box center [522, 279] width 305 height 26
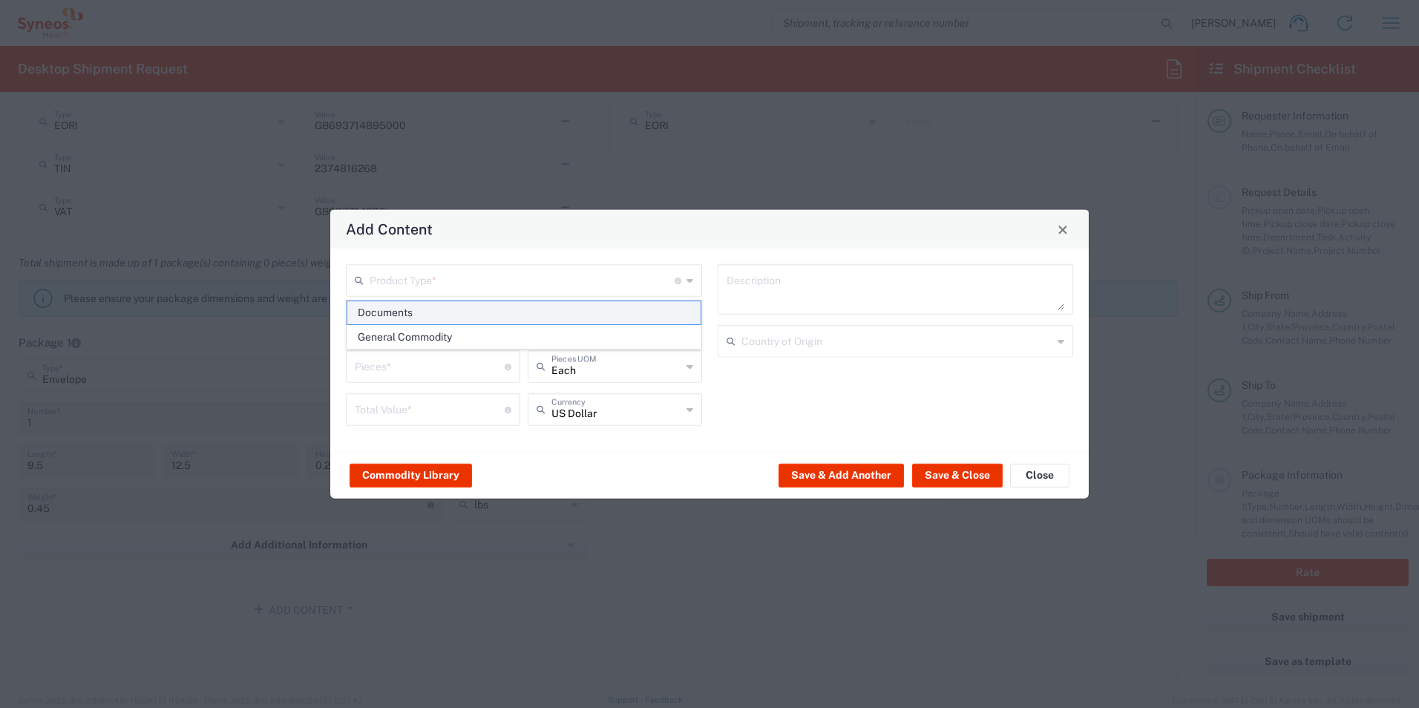
click at [454, 314] on span "Documents" at bounding box center [523, 312] width 353 height 23
type input "Documents"
type input "1"
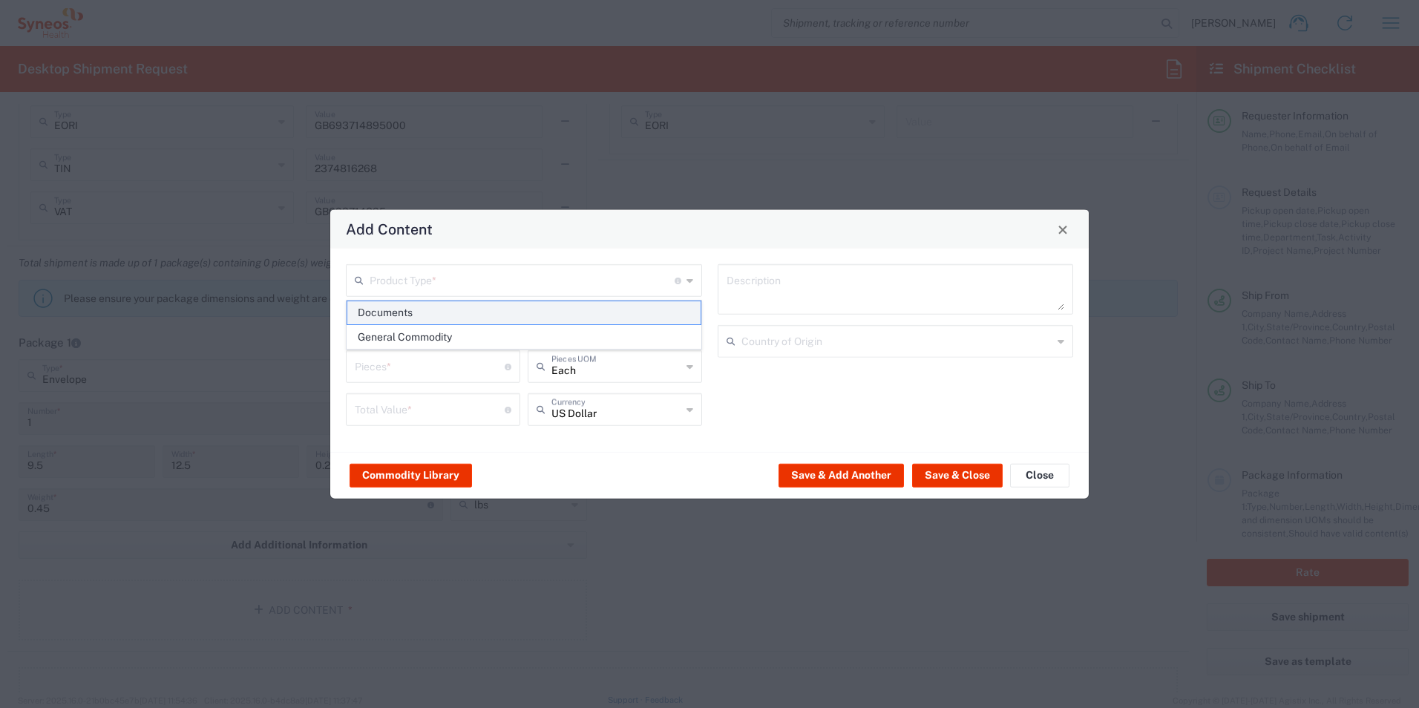
type textarea "Documents"
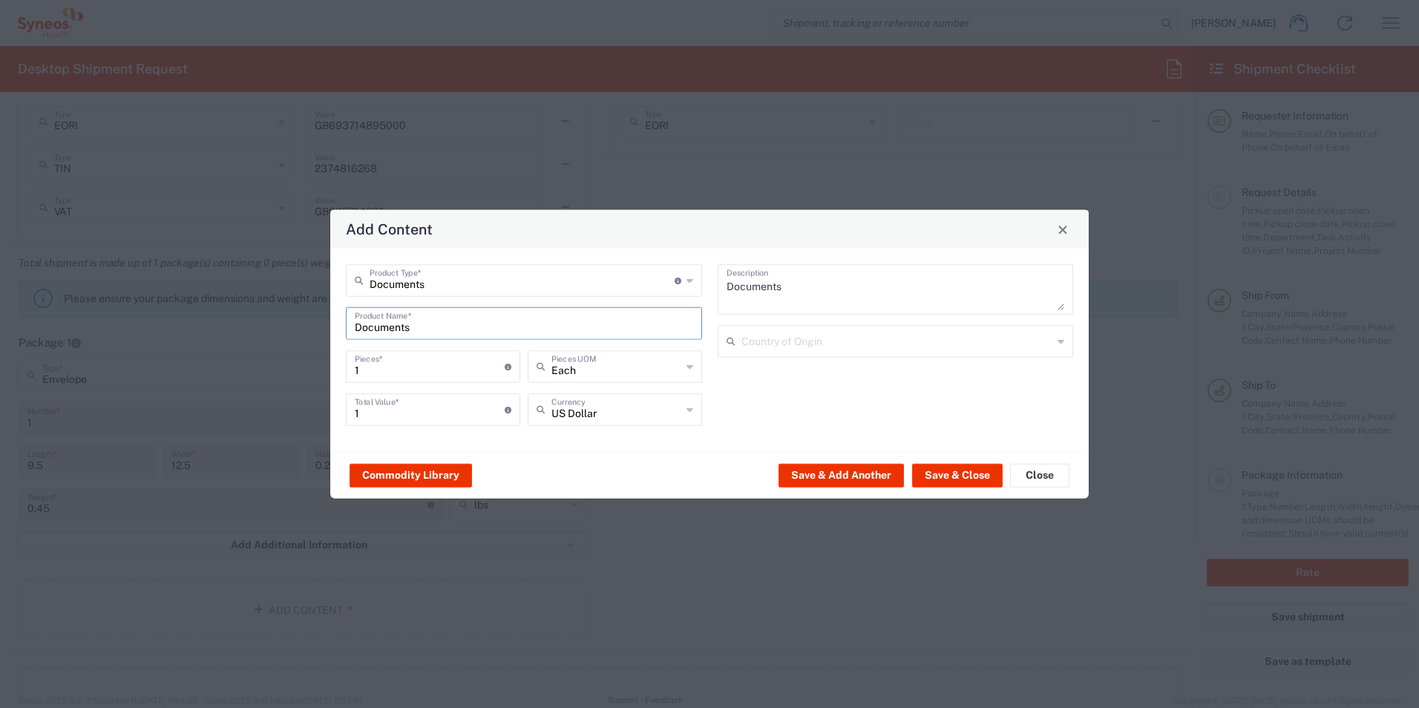
click at [450, 321] on input "Documents" at bounding box center [524, 322] width 338 height 26
click at [839, 343] on input "text" at bounding box center [897, 340] width 312 height 26
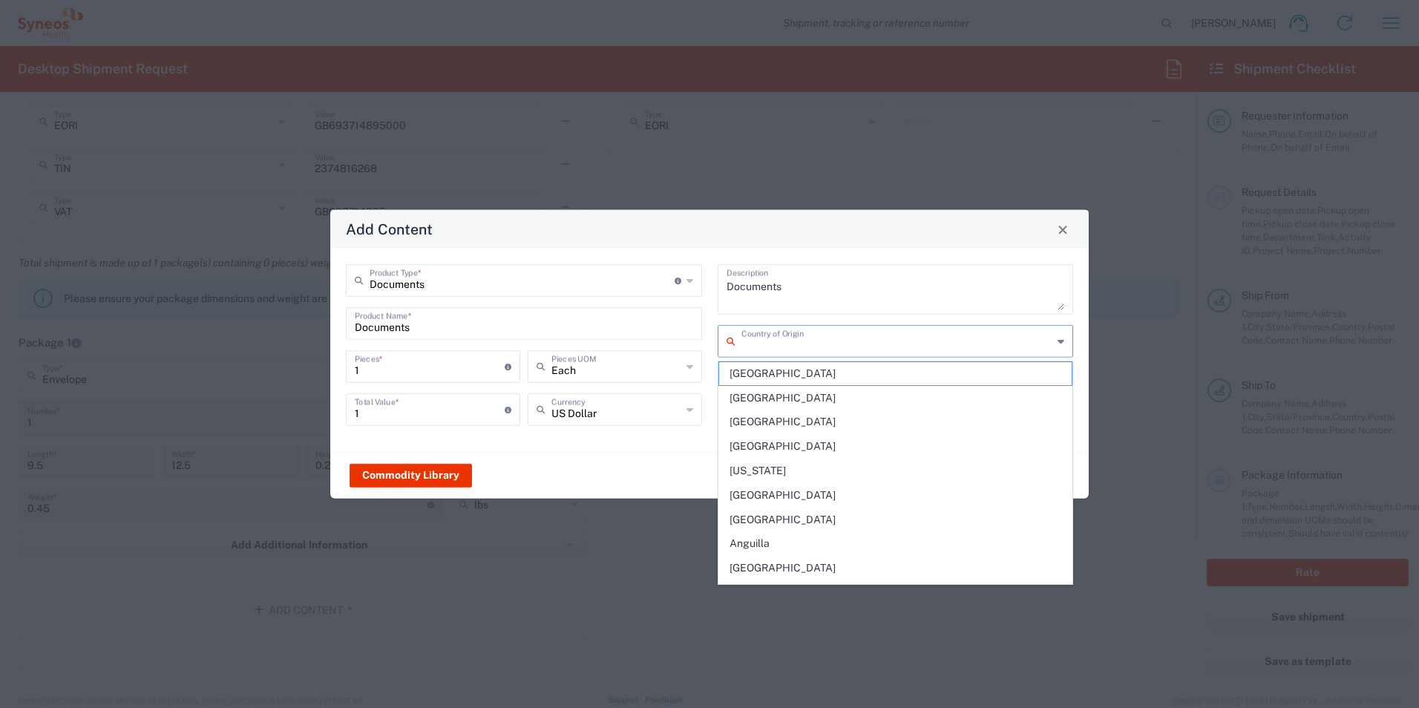
click at [694, 455] on div "Commodity Library Save & Add Another Save & Close Close" at bounding box center [709, 475] width 758 height 47
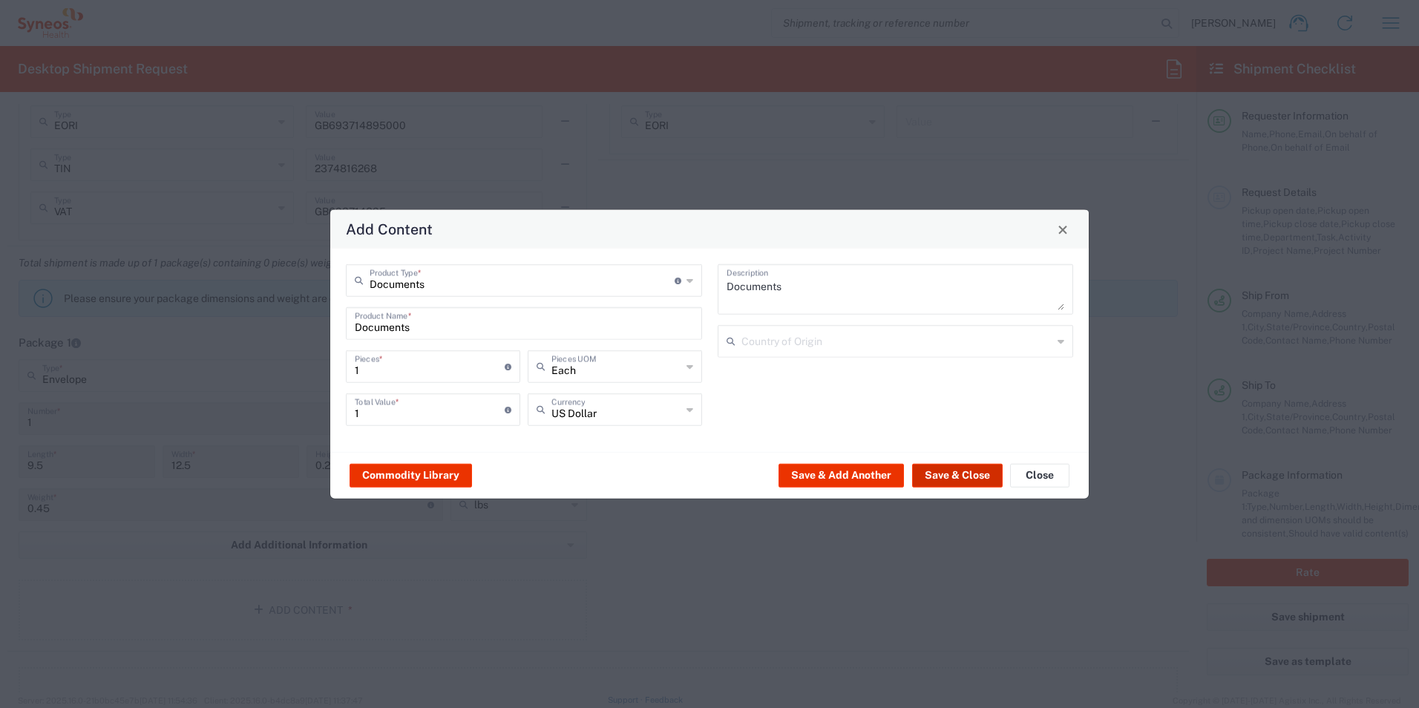
click at [949, 479] on button "Save & Close" at bounding box center [957, 475] width 91 height 24
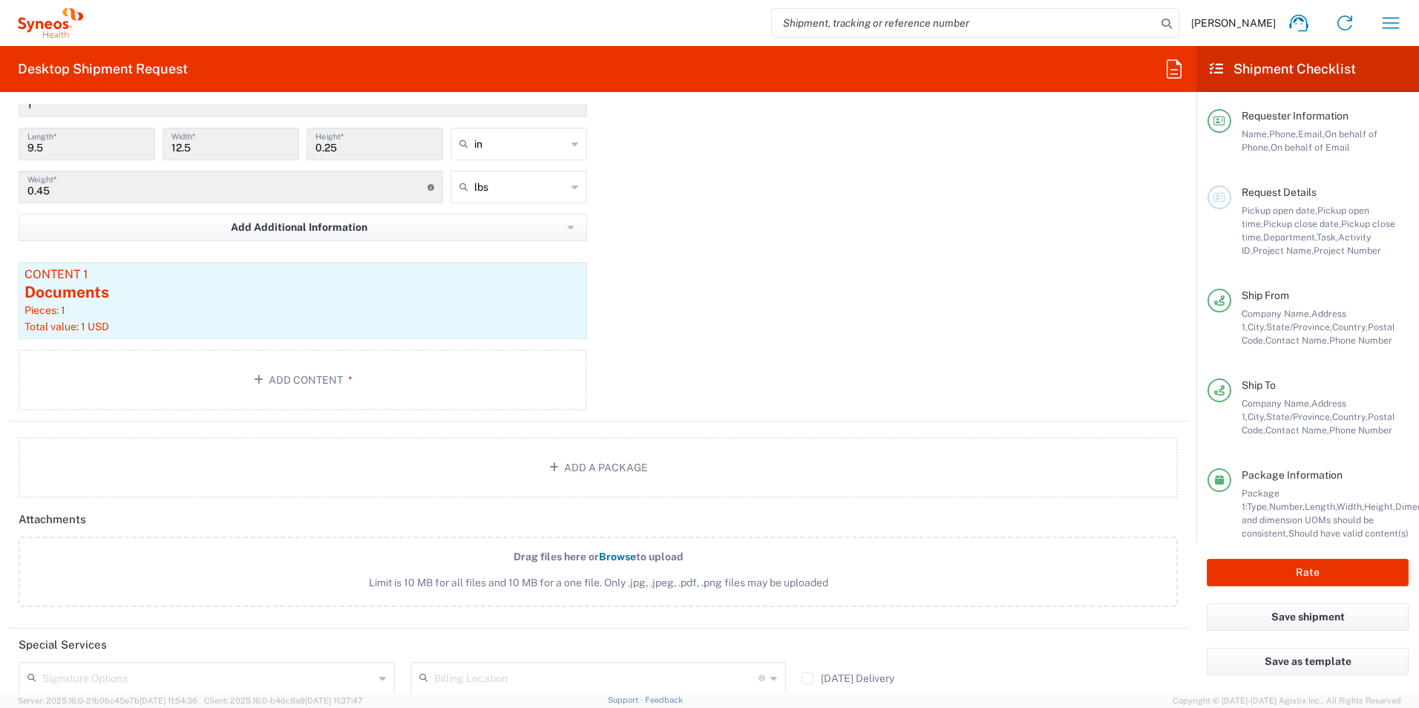
scroll to position [1558, 0]
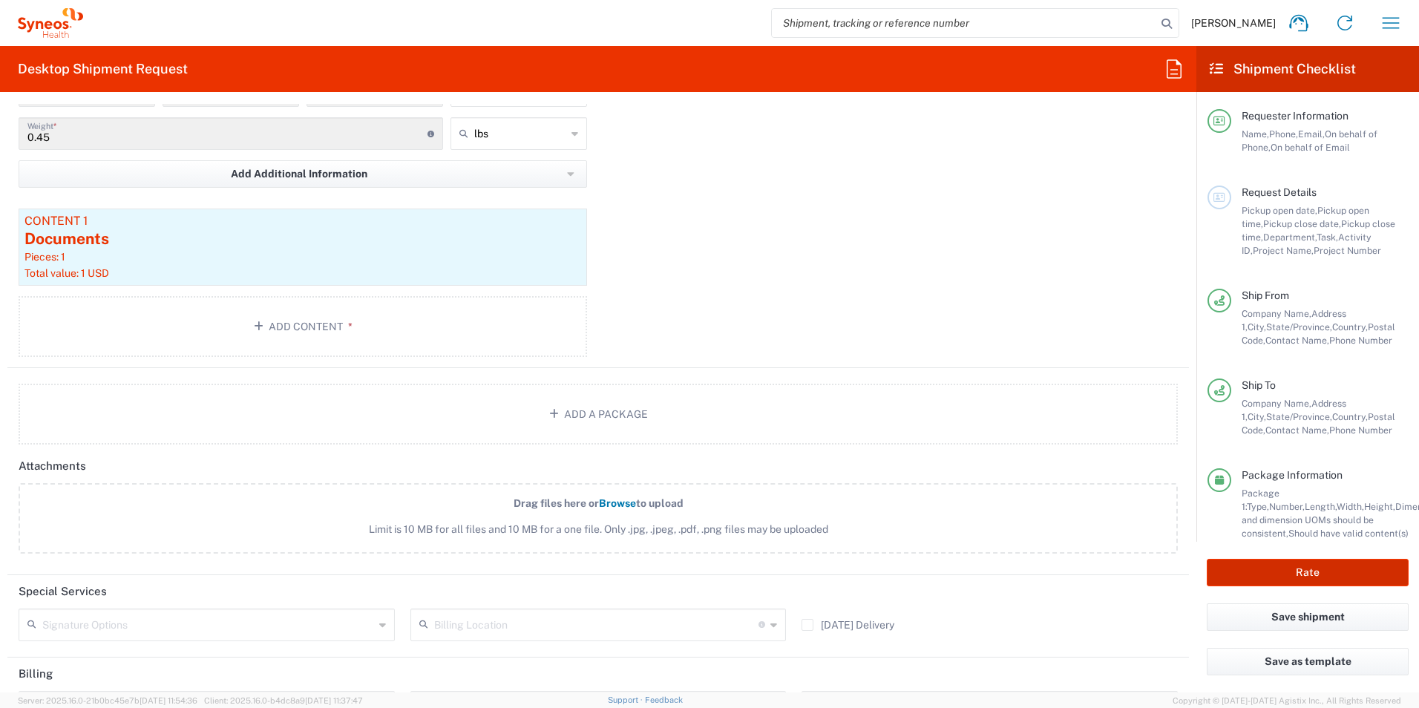
click at [1331, 571] on button "Rate" at bounding box center [1308, 572] width 202 height 27
type input "7054548"
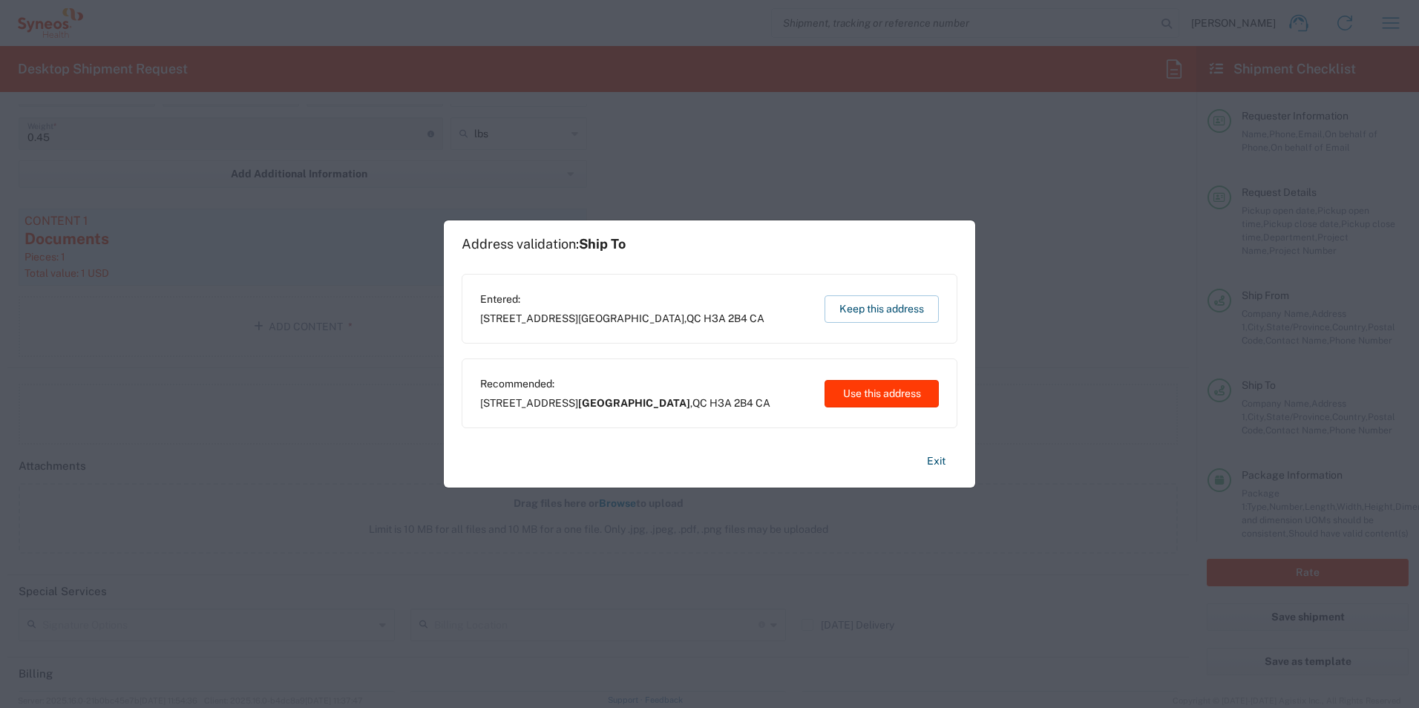
click at [856, 393] on button "Use this address" at bounding box center [881, 393] width 114 height 27
type input "Montréal"
type input "Quebec"
type input "Canada"
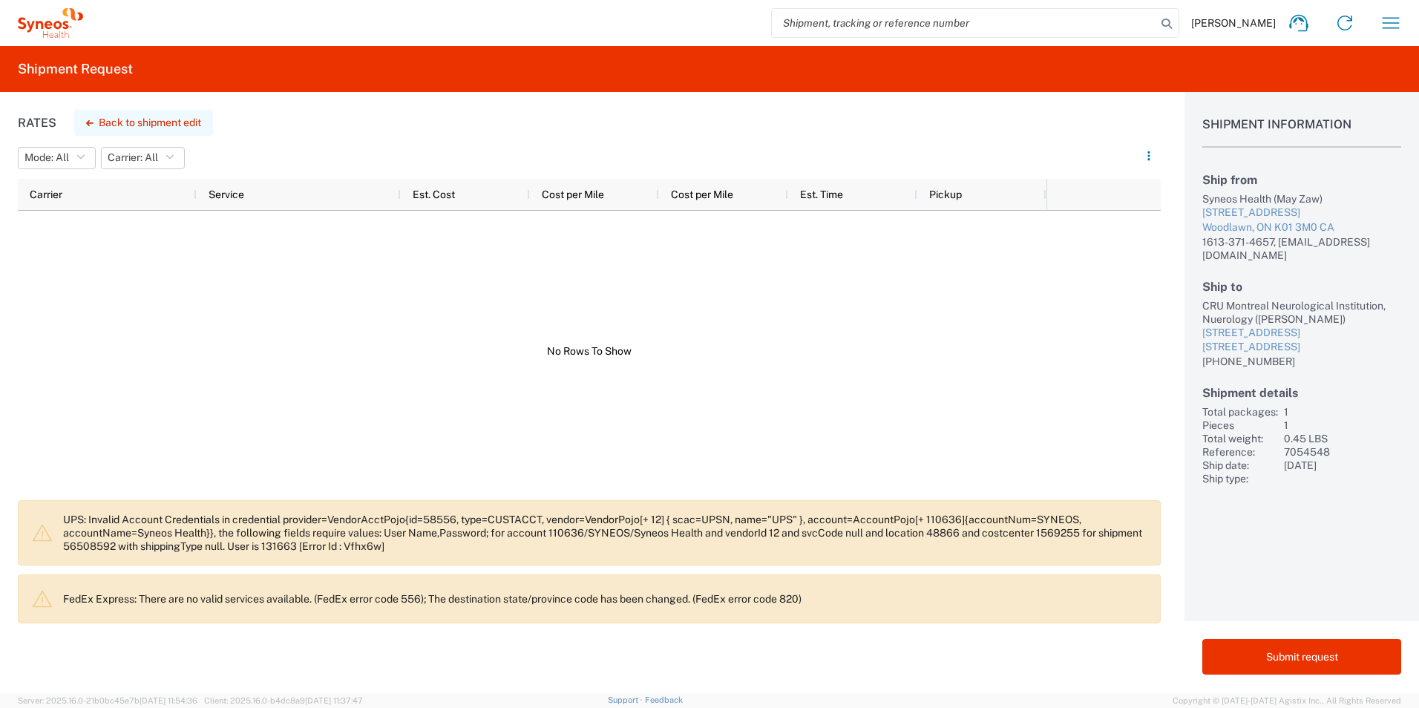
click at [200, 112] on button "Back to shipment edit" at bounding box center [143, 123] width 139 height 26
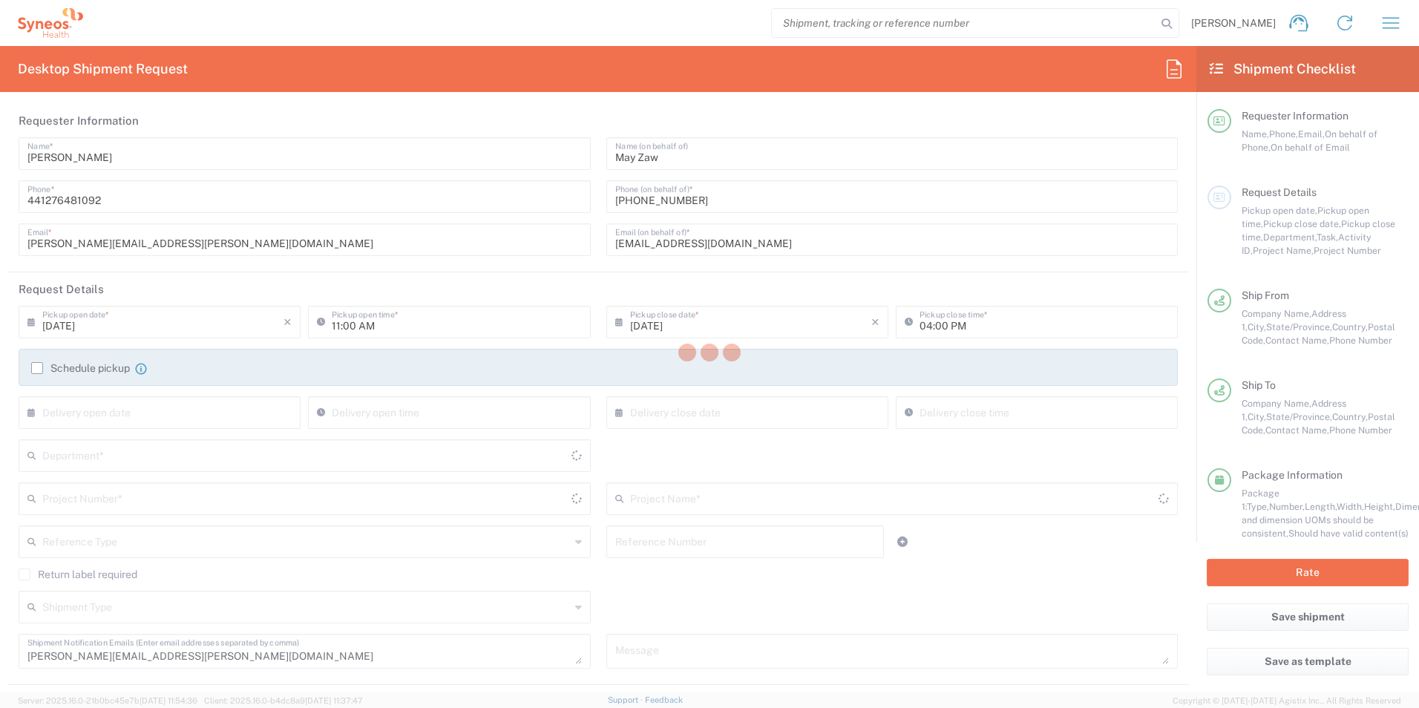
type input "Ontario"
type input "Quebec"
type input "Envelope"
type input "7054548"
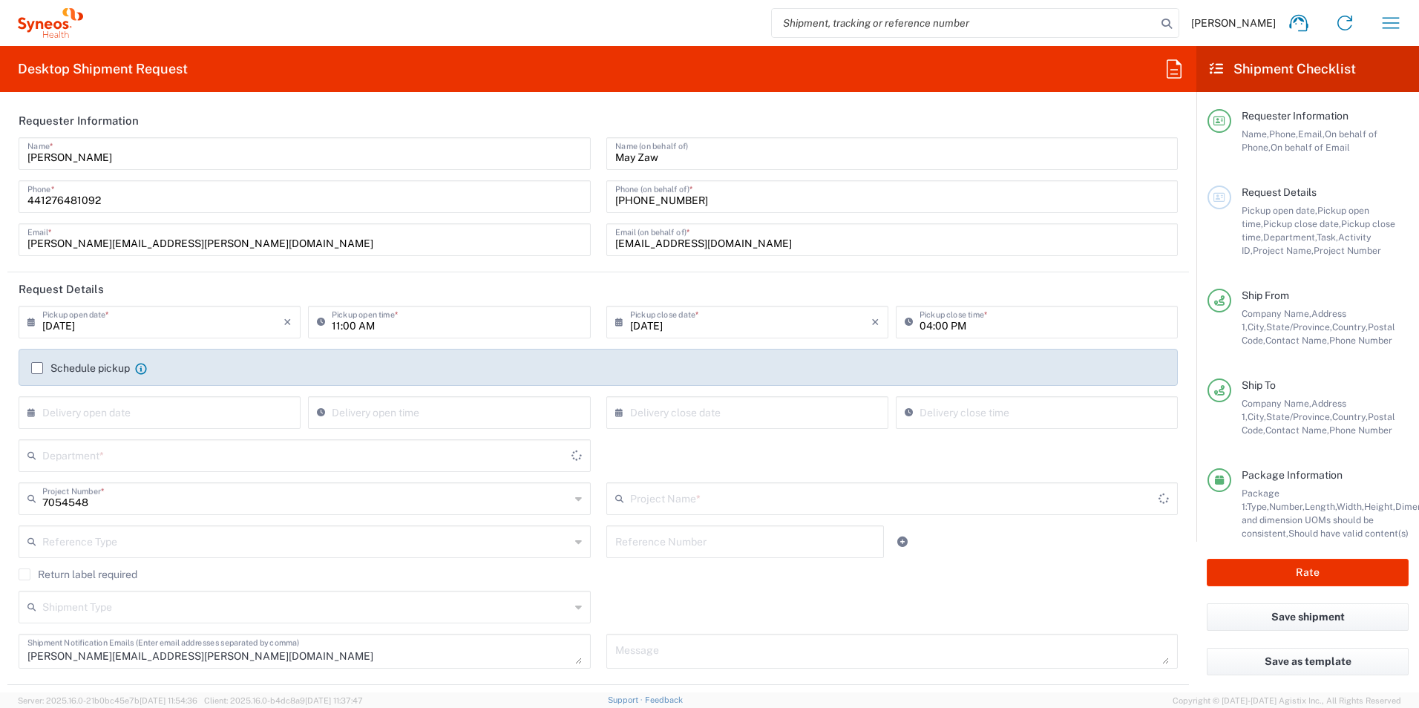
type input "802-JUL-003"
type input "3190"
click at [1337, 574] on button "Rate" at bounding box center [1308, 572] width 202 height 27
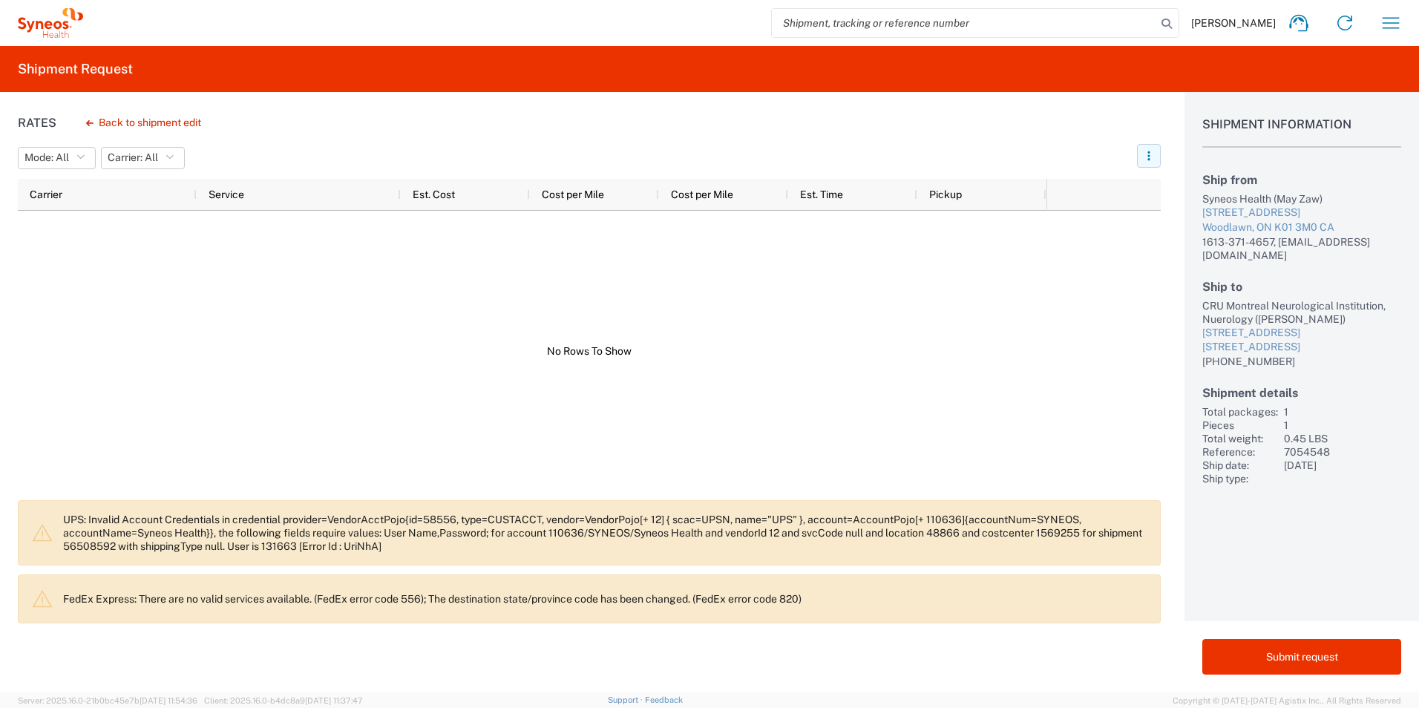
click at [1155, 163] on button "button" at bounding box center [1149, 156] width 24 height 24
click at [131, 119] on button "Back to shipment edit" at bounding box center [143, 123] width 139 height 26
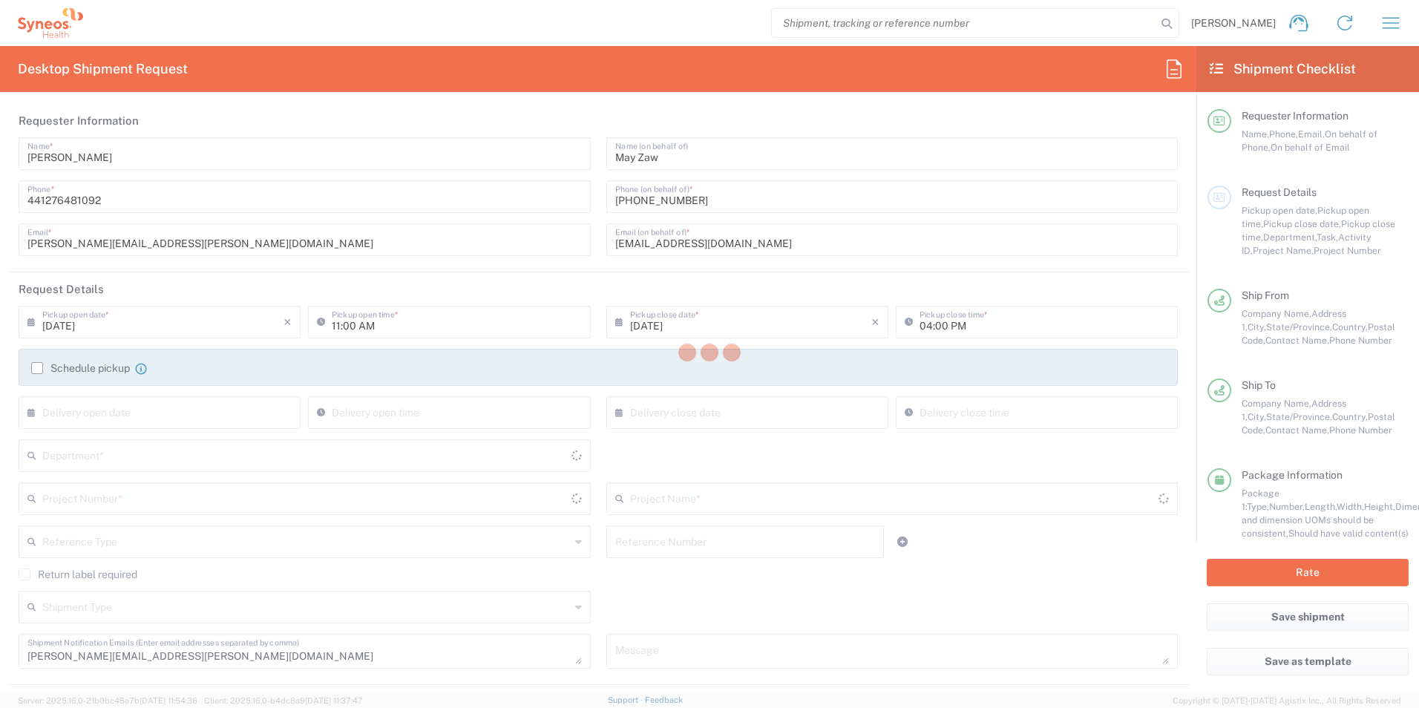
type input "3190"
type input "7054548"
type input "802-JUL-003"
type input "Ontario"
type input "Quebec"
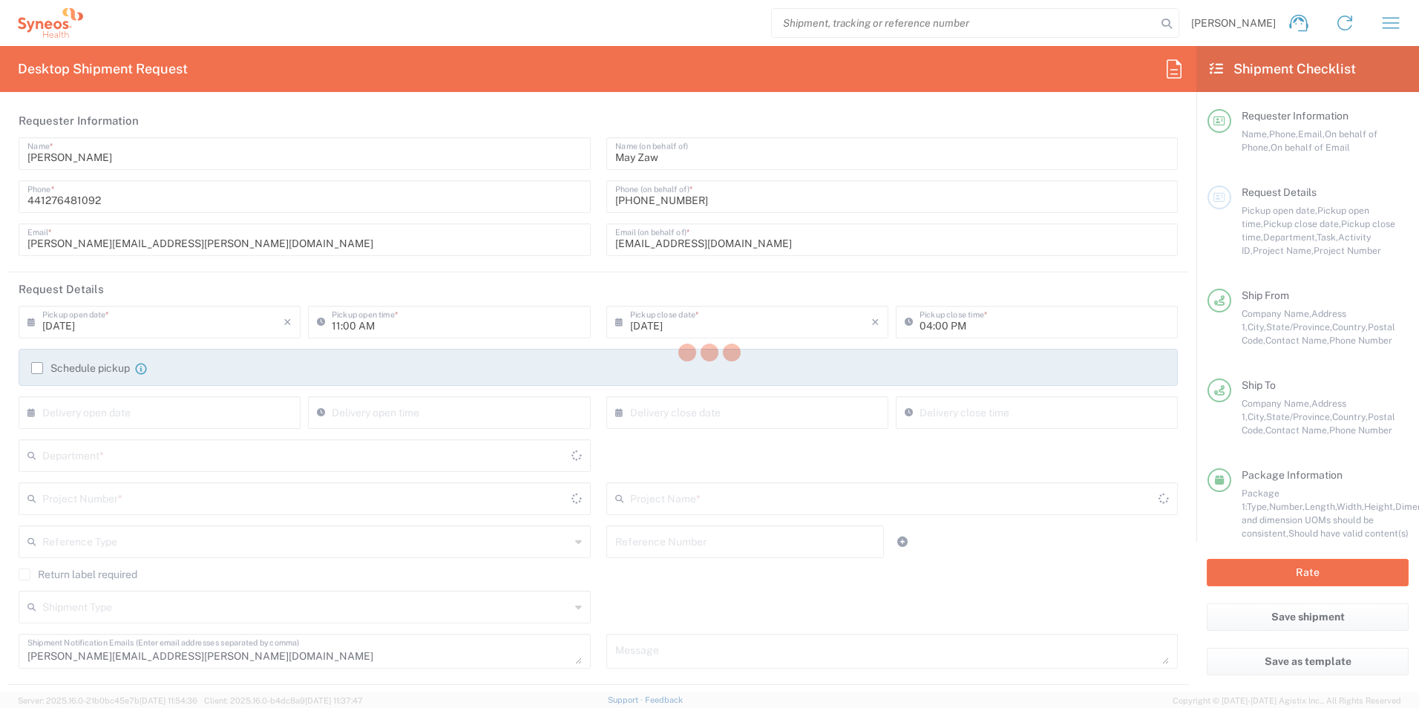
type input "Envelope"
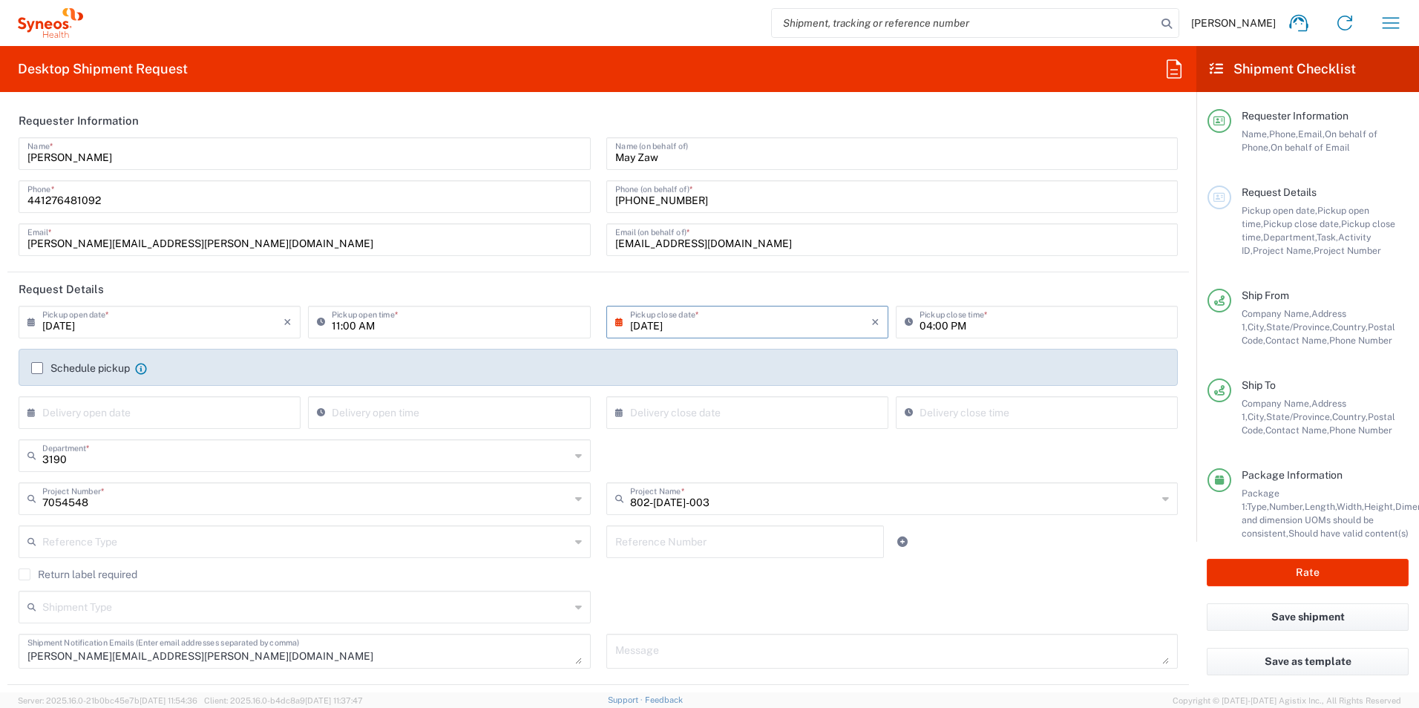
click at [686, 318] on input "08/21/2025" at bounding box center [750, 321] width 241 height 26
click at [149, 309] on input "08/21/2025" at bounding box center [162, 321] width 241 height 26
click at [180, 435] on span "14" at bounding box center [182, 435] width 22 height 21
click at [92, 454] on span "17" at bounding box center [98, 456] width 22 height 21
type input "08/17/2025"
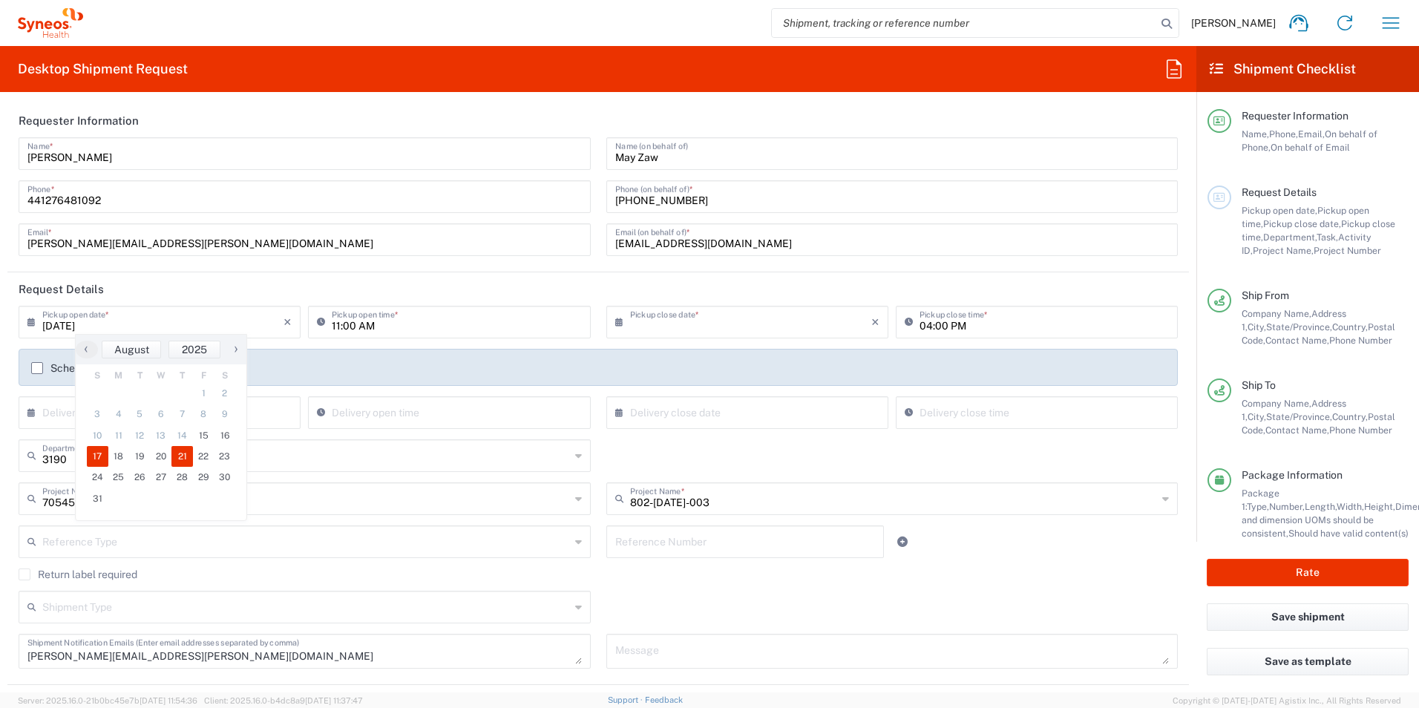
type input "08/17/2025"
click at [155, 309] on input "08/17/2025" at bounding box center [162, 321] width 241 height 26
click at [203, 436] on span "15" at bounding box center [204, 435] width 22 height 21
type input "08/15/2025"
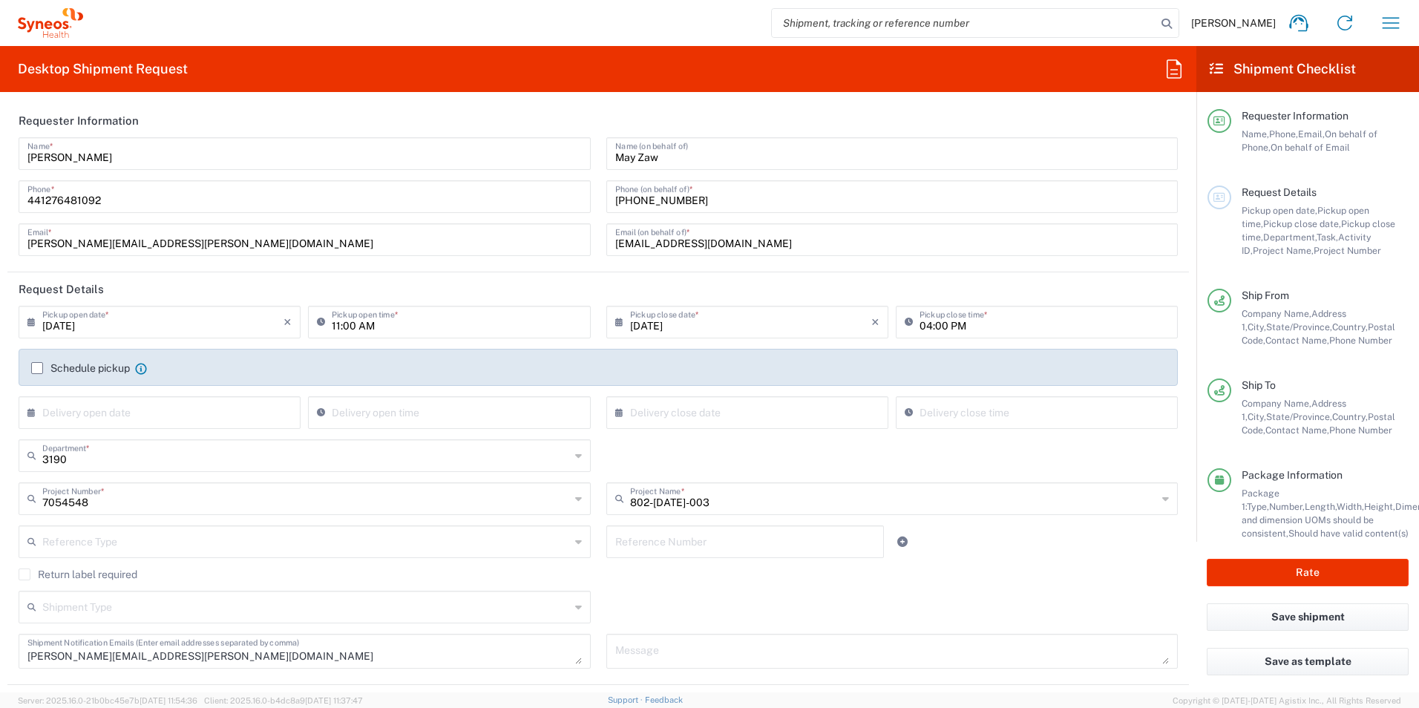
click at [459, 278] on header "Request Details" at bounding box center [597, 288] width 1181 height 33
click at [735, 334] on div "08/15/2025 × Pickup close date *" at bounding box center [747, 322] width 282 height 33
click at [692, 321] on input "08/15/2025" at bounding box center [750, 321] width 241 height 26
click at [773, 456] on span "21" at bounding box center [764, 456] width 22 height 21
type input "08/21/2025"
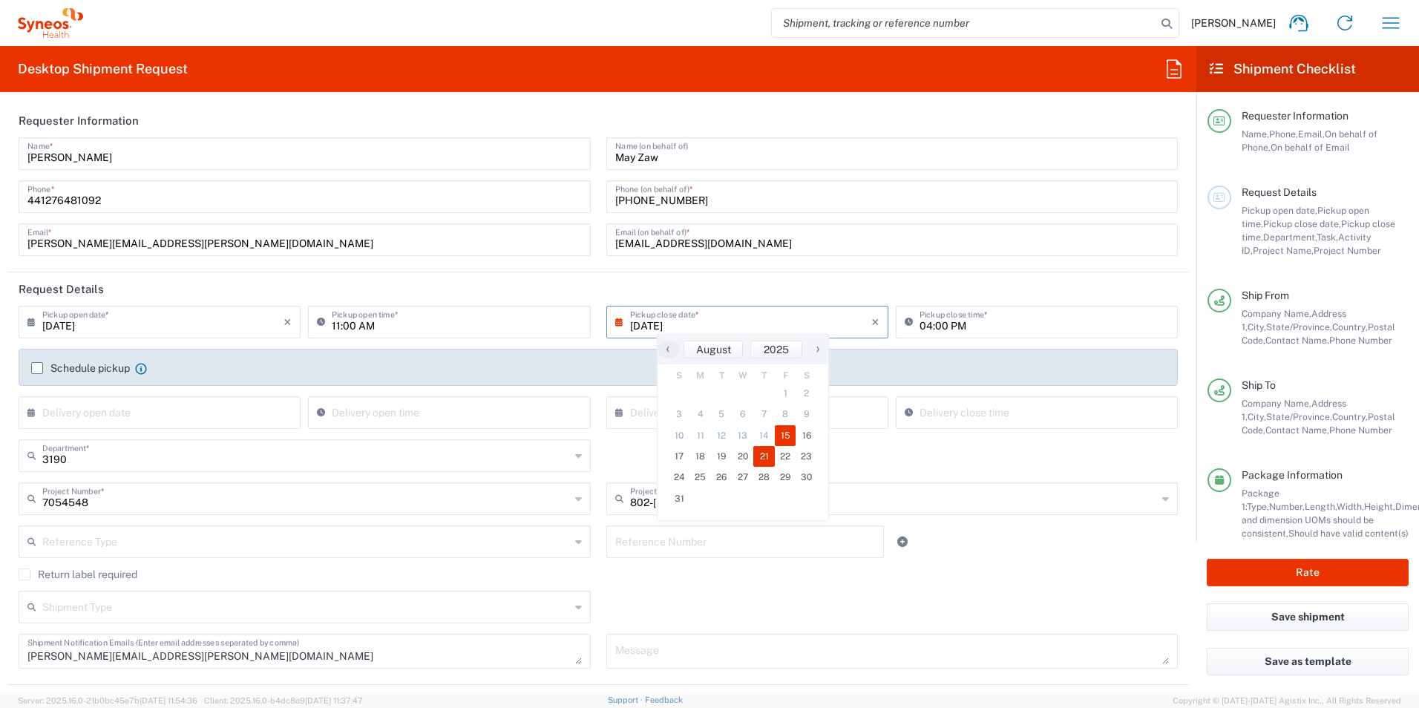
type input "08/21/2025"
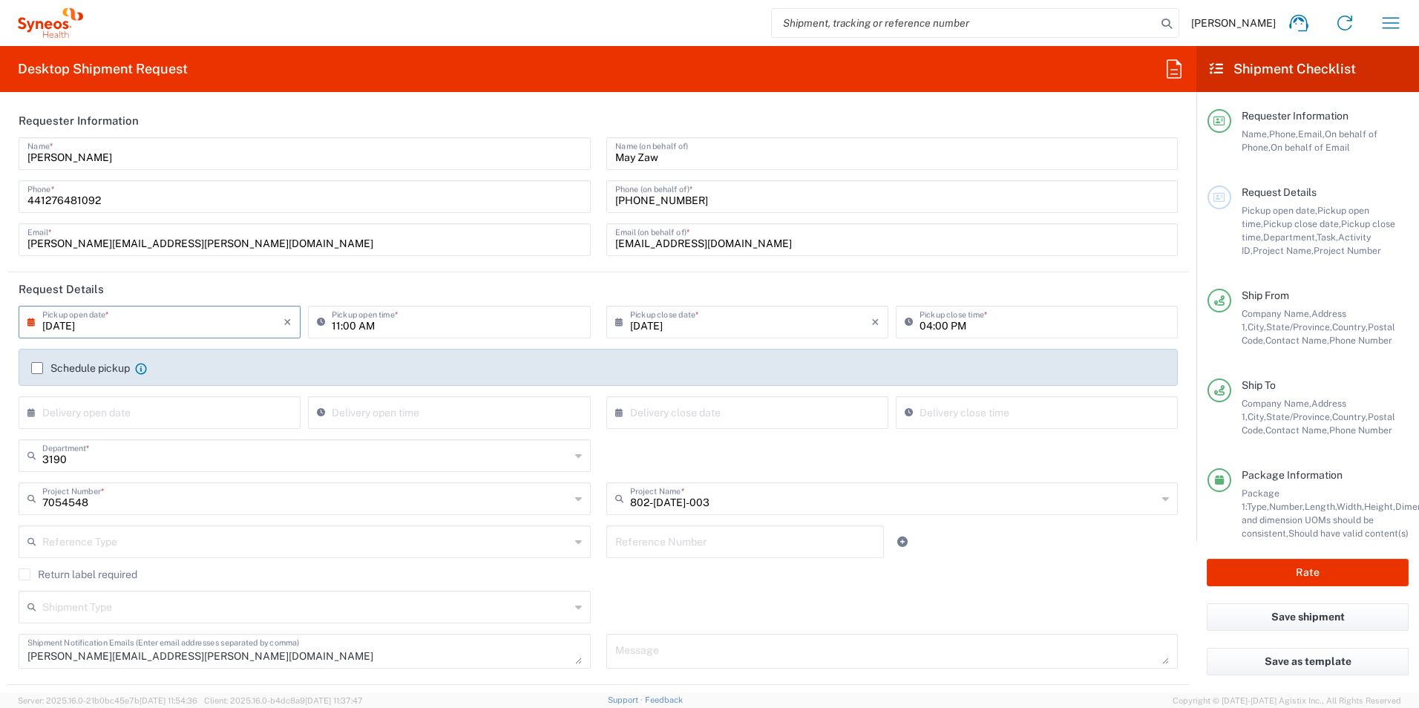
click at [238, 338] on div "08/21/2025 × Pickup open date * Cancel Apply" at bounding box center [159, 327] width 289 height 43
click at [606, 251] on div "may.zaw@syneoshealth.com Email (on behalf of) *" at bounding box center [892, 239] width 572 height 33
click at [638, 543] on input "text" at bounding box center [745, 541] width 260 height 26
type input "0019002-006 V15 Worksheets"
click at [1065, 679] on agx-form-section "Request Details 08/21/2025 × Pickup open date * Cancel Apply 11:00 AM Pickup op…" at bounding box center [597, 478] width 1181 height 413
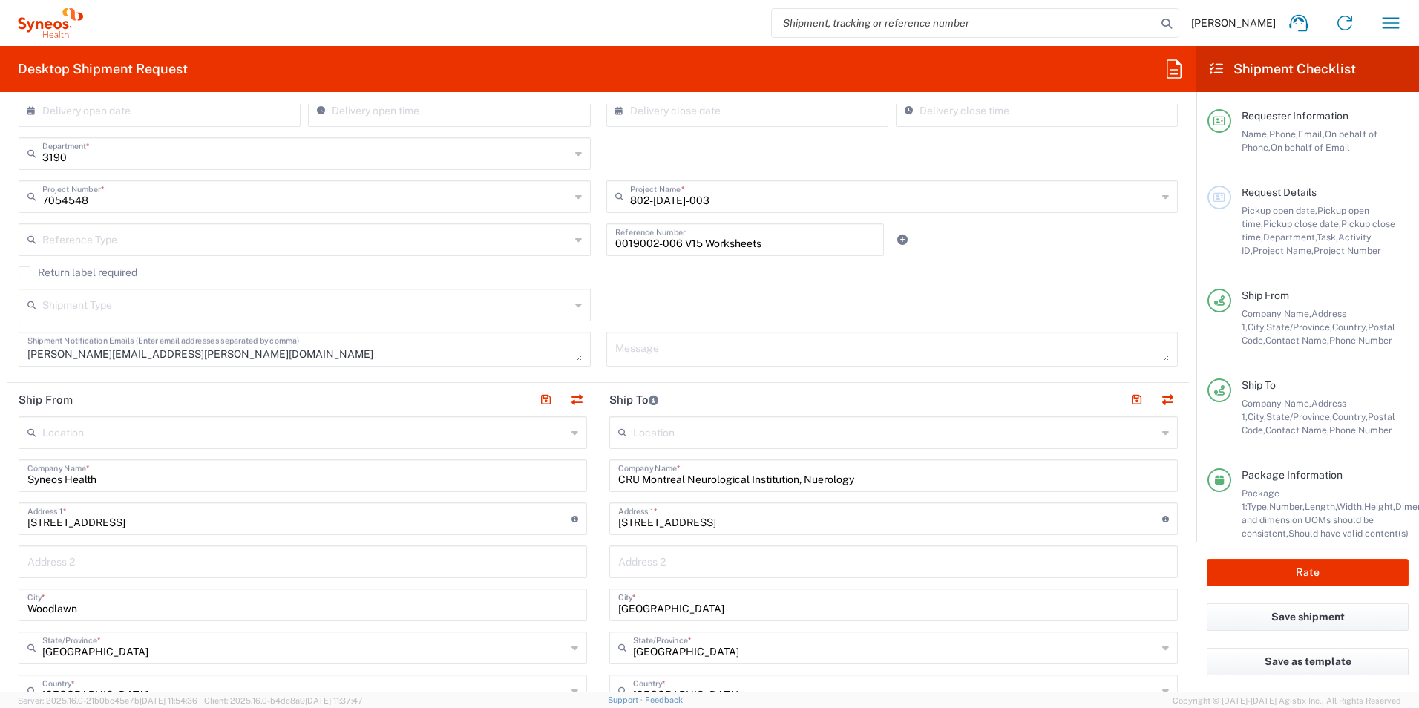
scroll to position [445, 0]
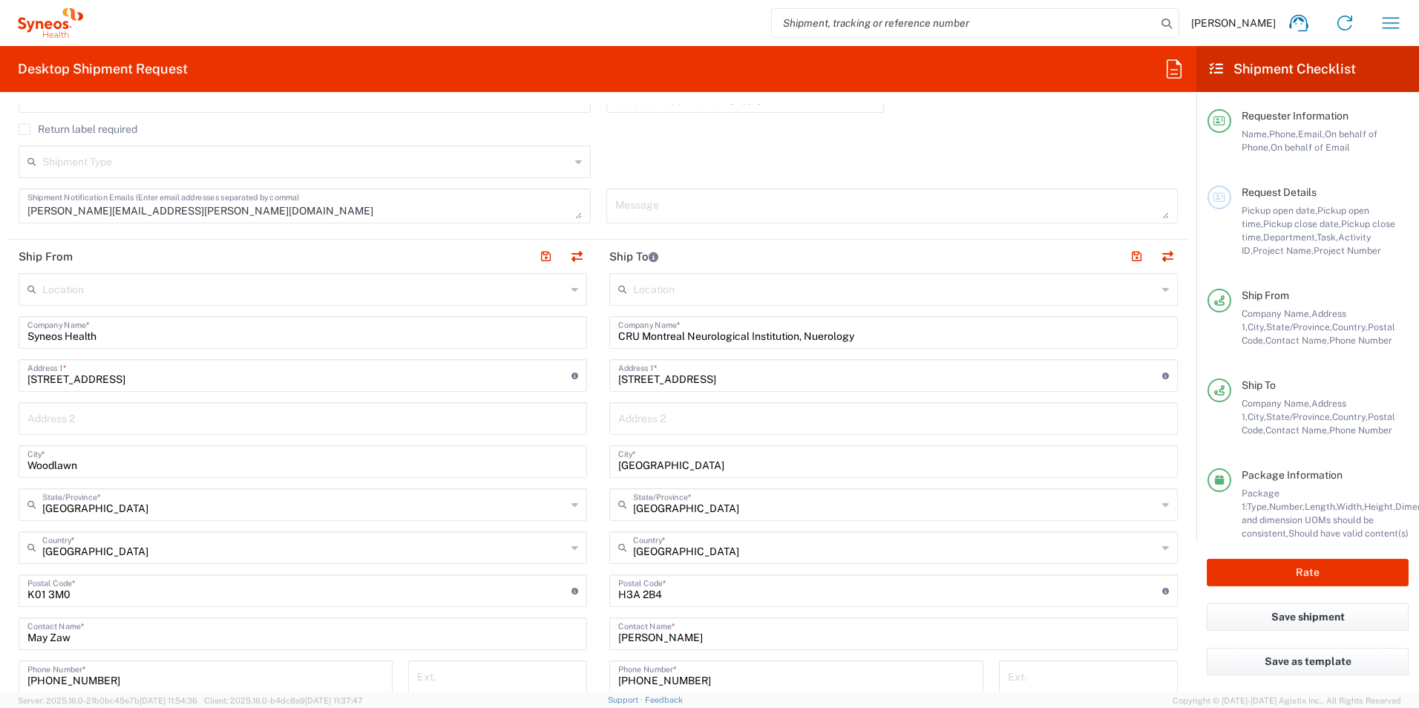
click at [482, 287] on input "text" at bounding box center [304, 288] width 524 height 26
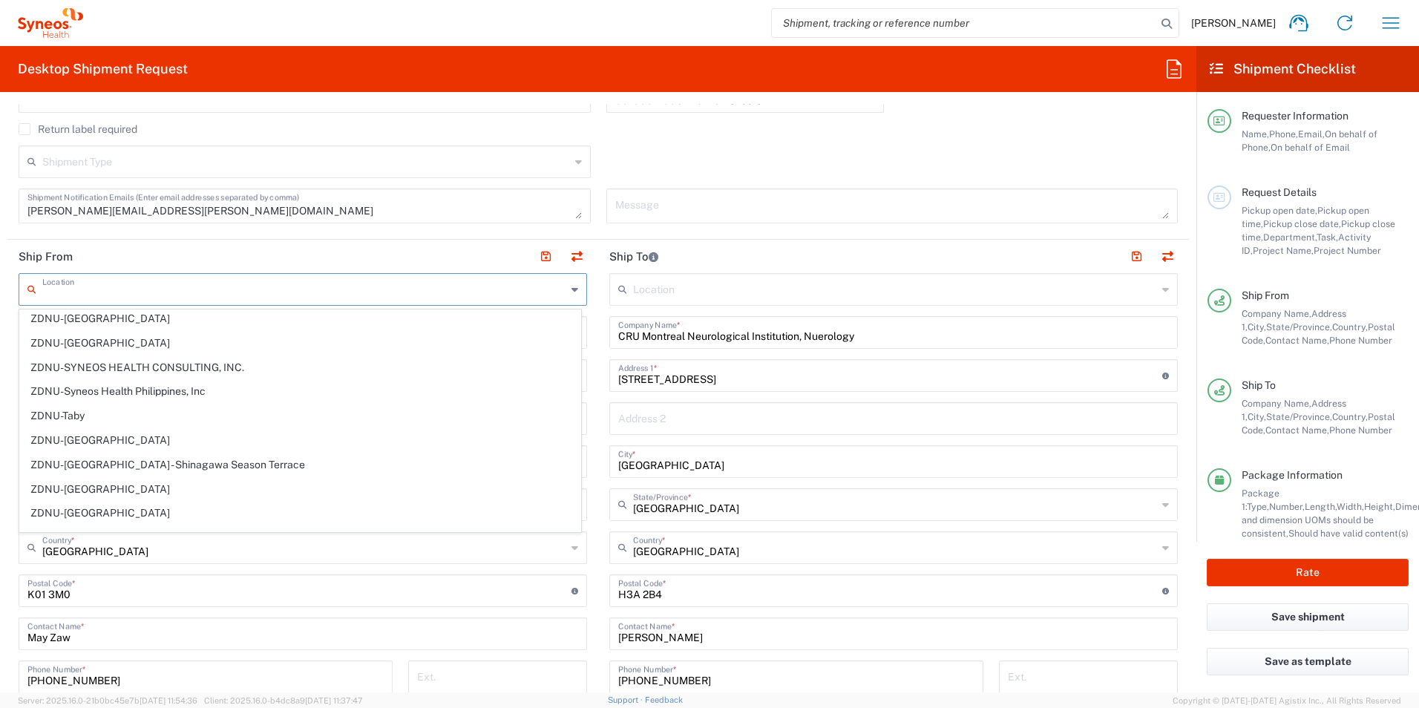
scroll to position [3258, 0]
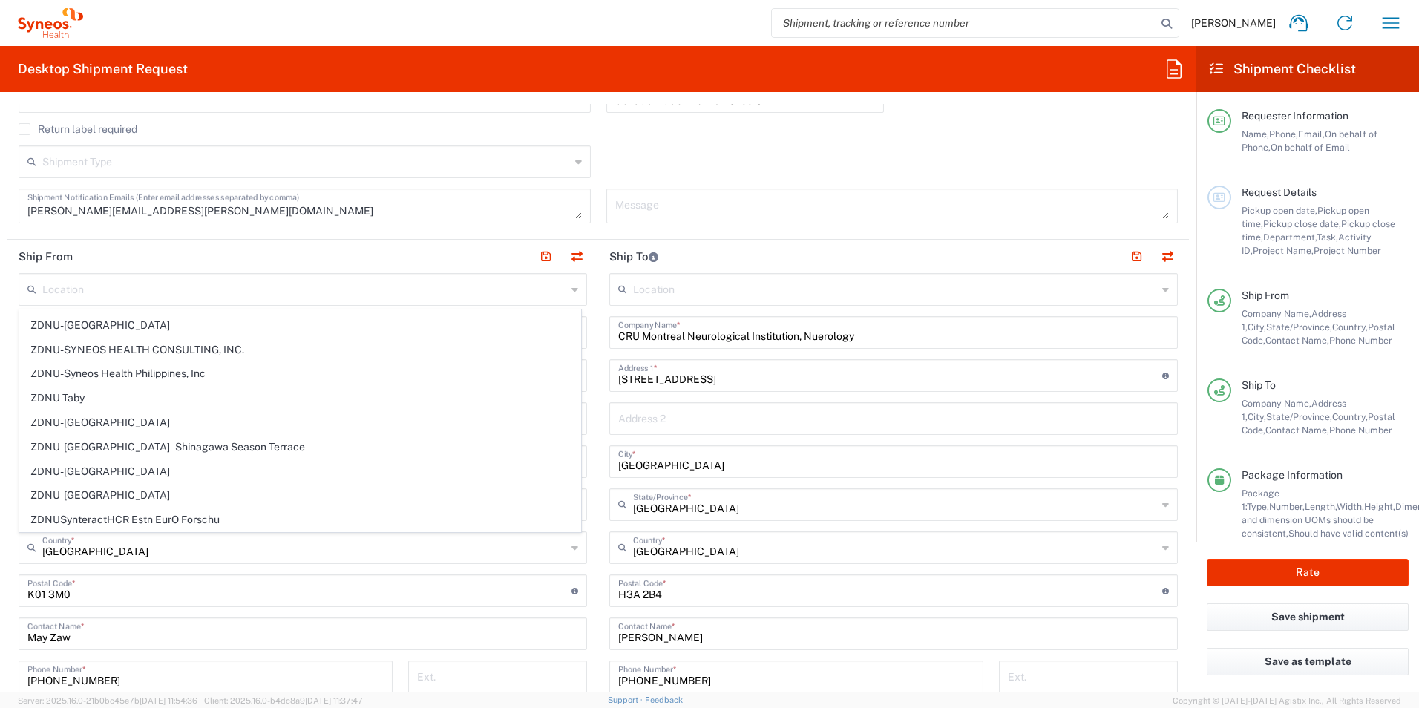
click at [711, 164] on div "Shipment Type Batch Regular" at bounding box center [598, 166] width 1175 height 43
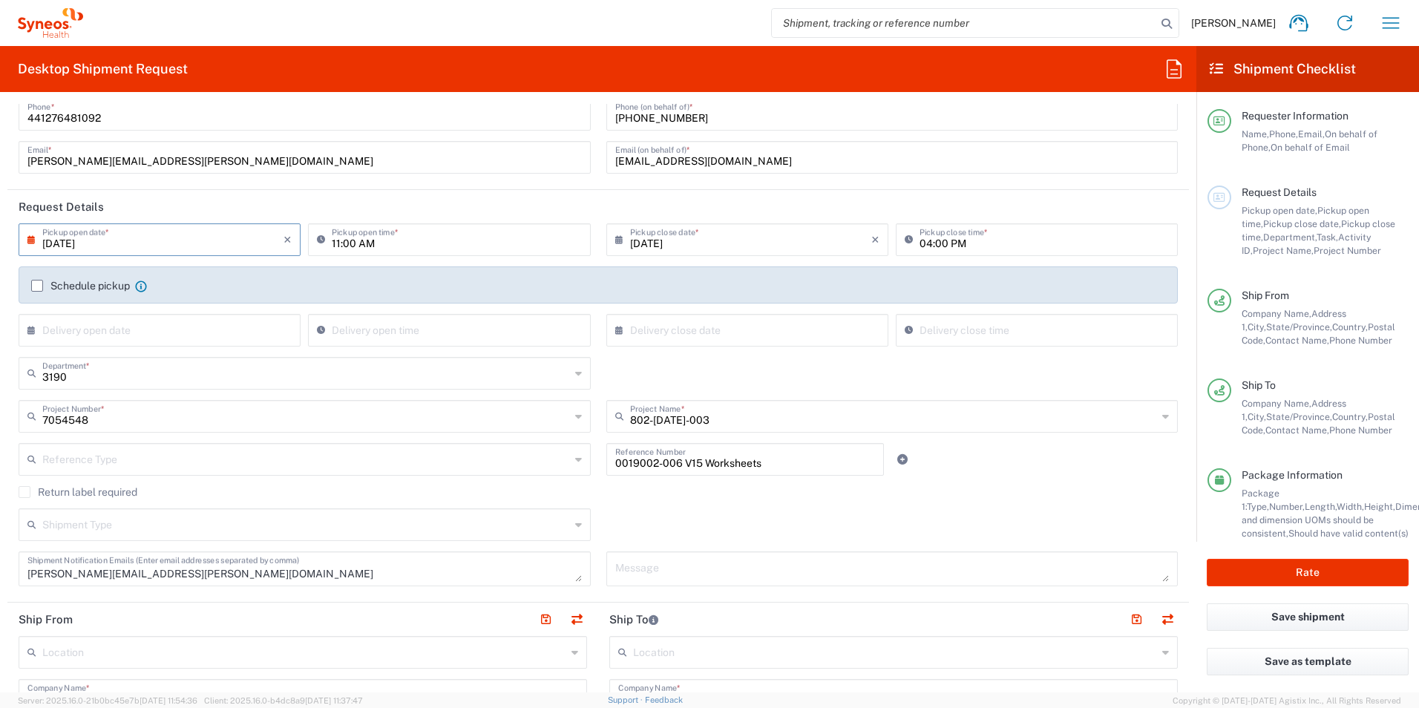
scroll to position [0, 0]
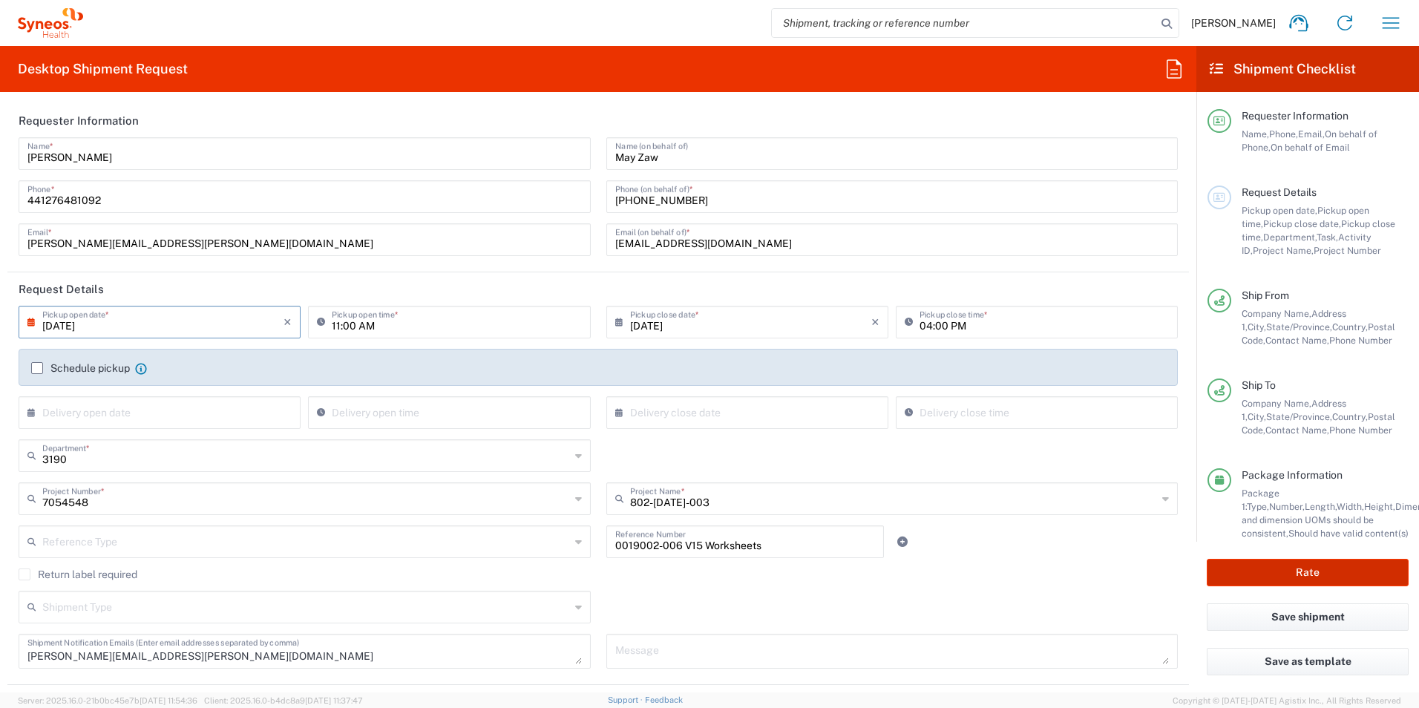
click at [1295, 578] on button "Rate" at bounding box center [1308, 572] width 202 height 27
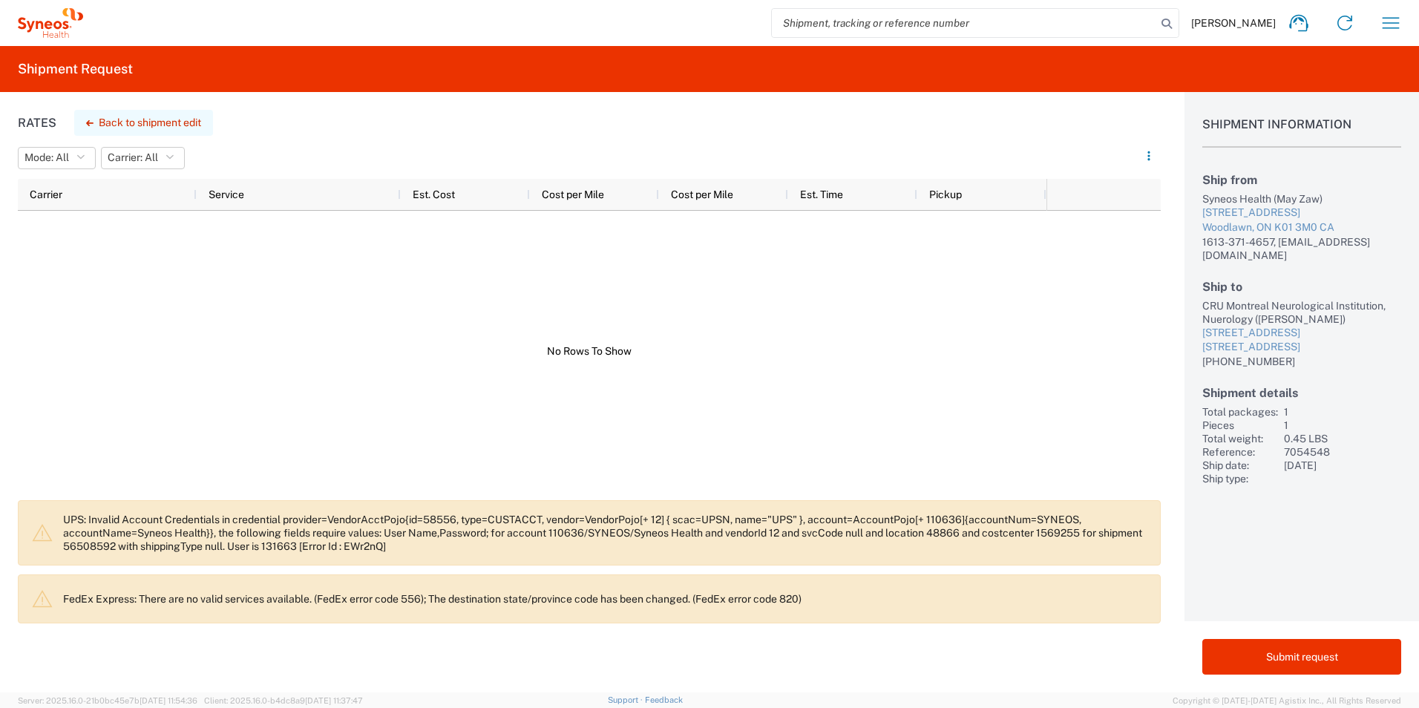
click at [195, 124] on button "Back to shipment edit" at bounding box center [143, 123] width 139 height 26
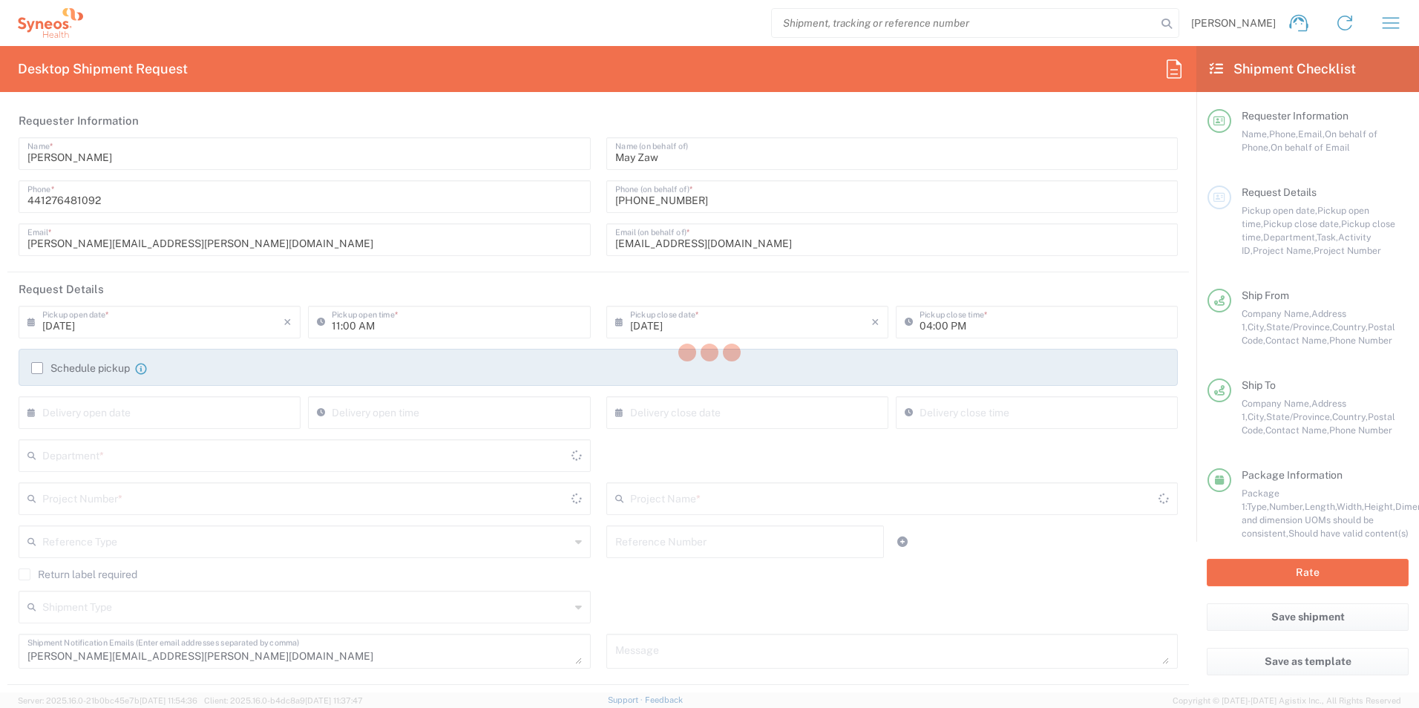
type input "7054548"
type input "Ontario"
type input "Quebec"
type input "Envelope"
type input "802-JUL-003"
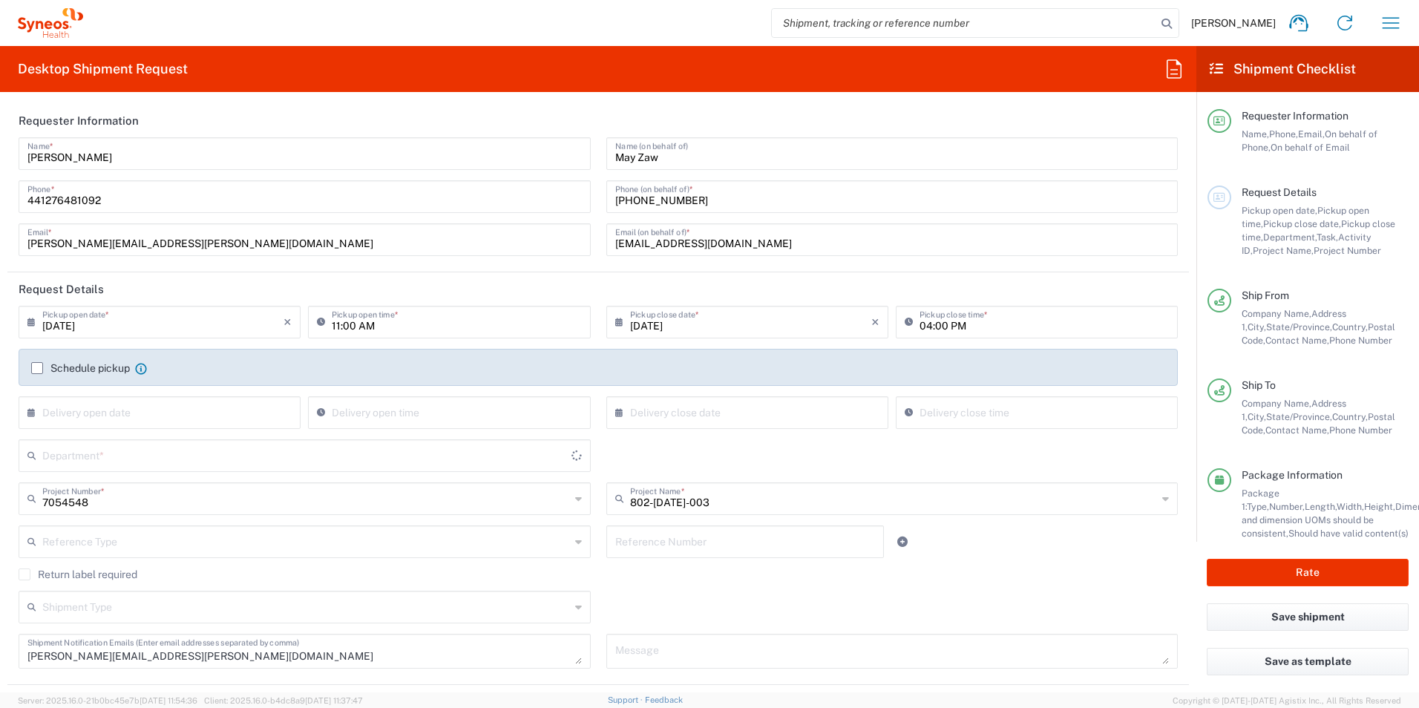
type input "3190"
click at [760, 332] on input "08/21/2025" at bounding box center [750, 321] width 241 height 26
click at [787, 441] on span "15" at bounding box center [786, 435] width 22 height 21
click at [786, 436] on span "15" at bounding box center [786, 435] width 22 height 21
click at [114, 311] on input "08/21/2025" at bounding box center [162, 321] width 241 height 26
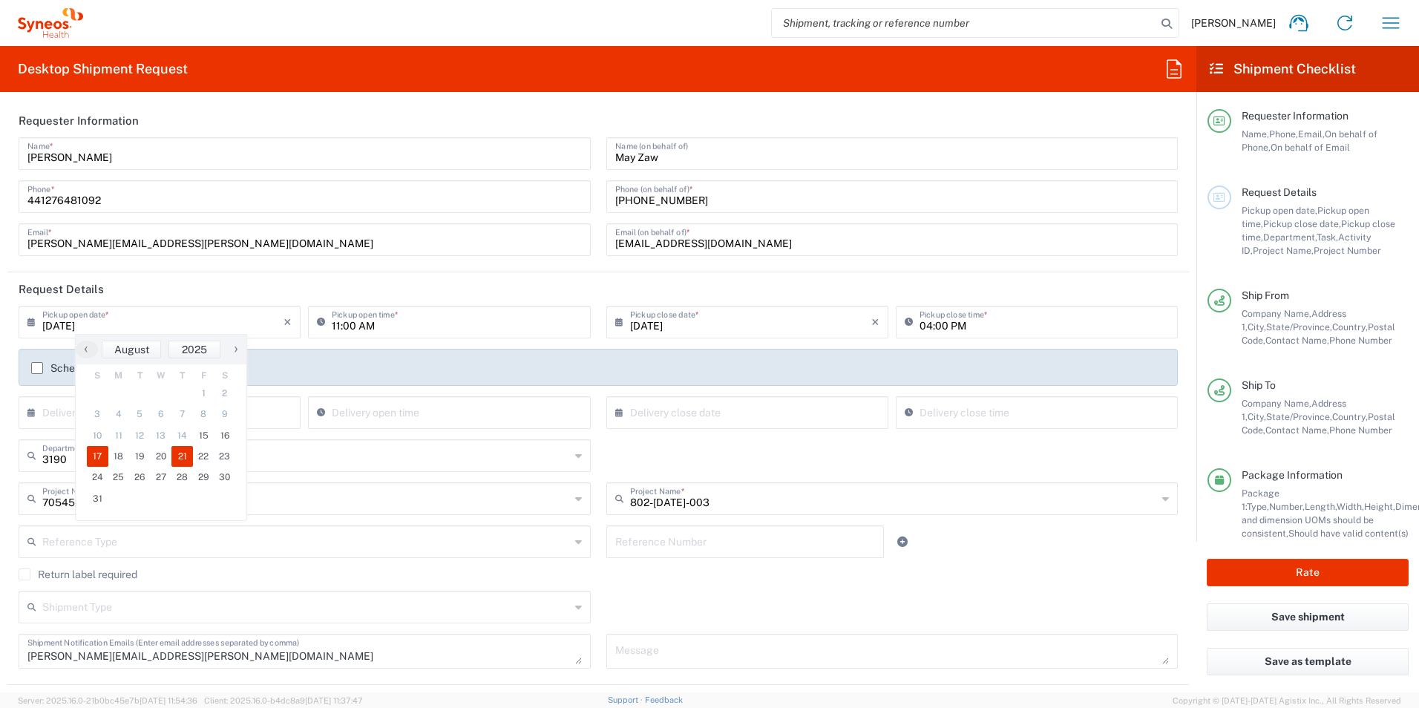
drag, startPoint x: 117, startPoint y: 445, endPoint x: 99, endPoint y: 448, distance: 18.2
click at [98, 448] on span "17" at bounding box center [98, 456] width 22 height 21
type input "08/17/2025"
click at [618, 320] on icon at bounding box center [622, 322] width 15 height 24
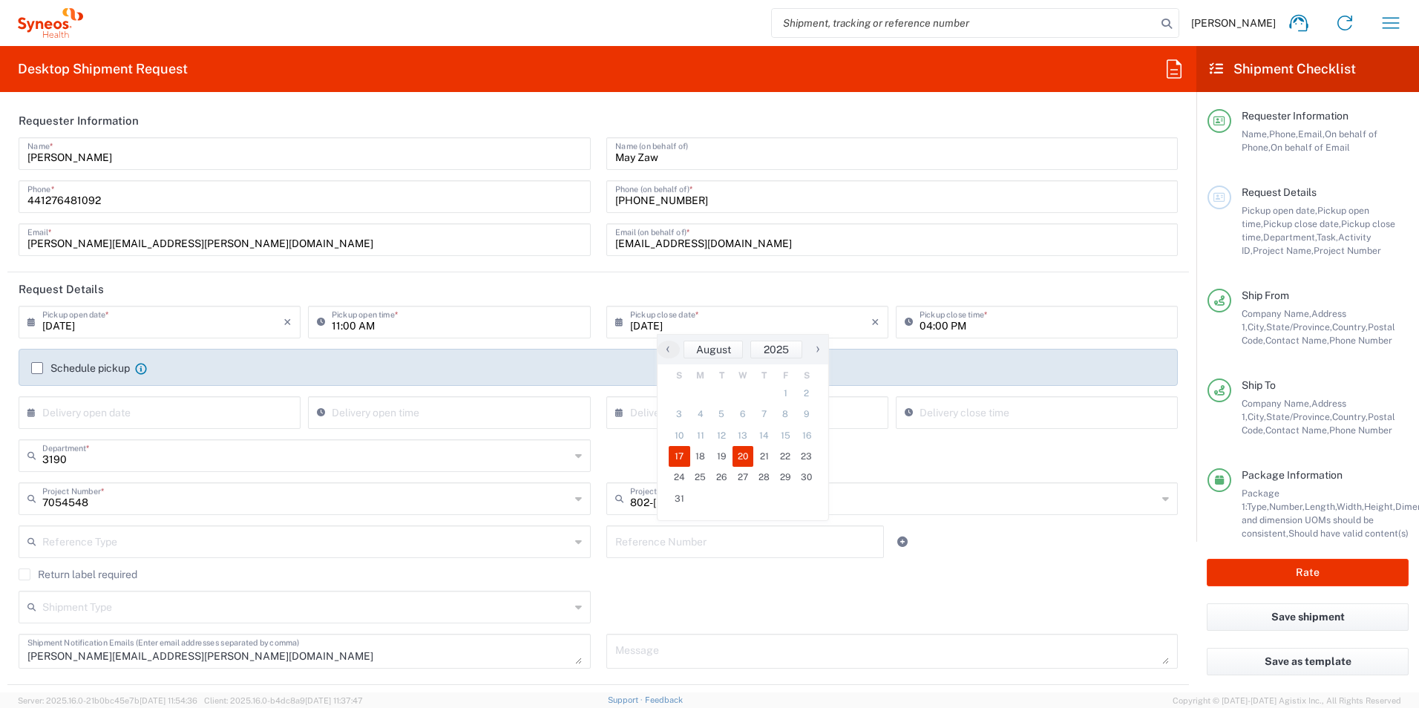
click at [743, 456] on span "20" at bounding box center [743, 456] width 22 height 21
type input "08/20/2025"
click at [692, 323] on input "08/20/2025" at bounding box center [750, 321] width 241 height 26
click at [583, 450] on div "3190 Department *" at bounding box center [305, 455] width 572 height 33
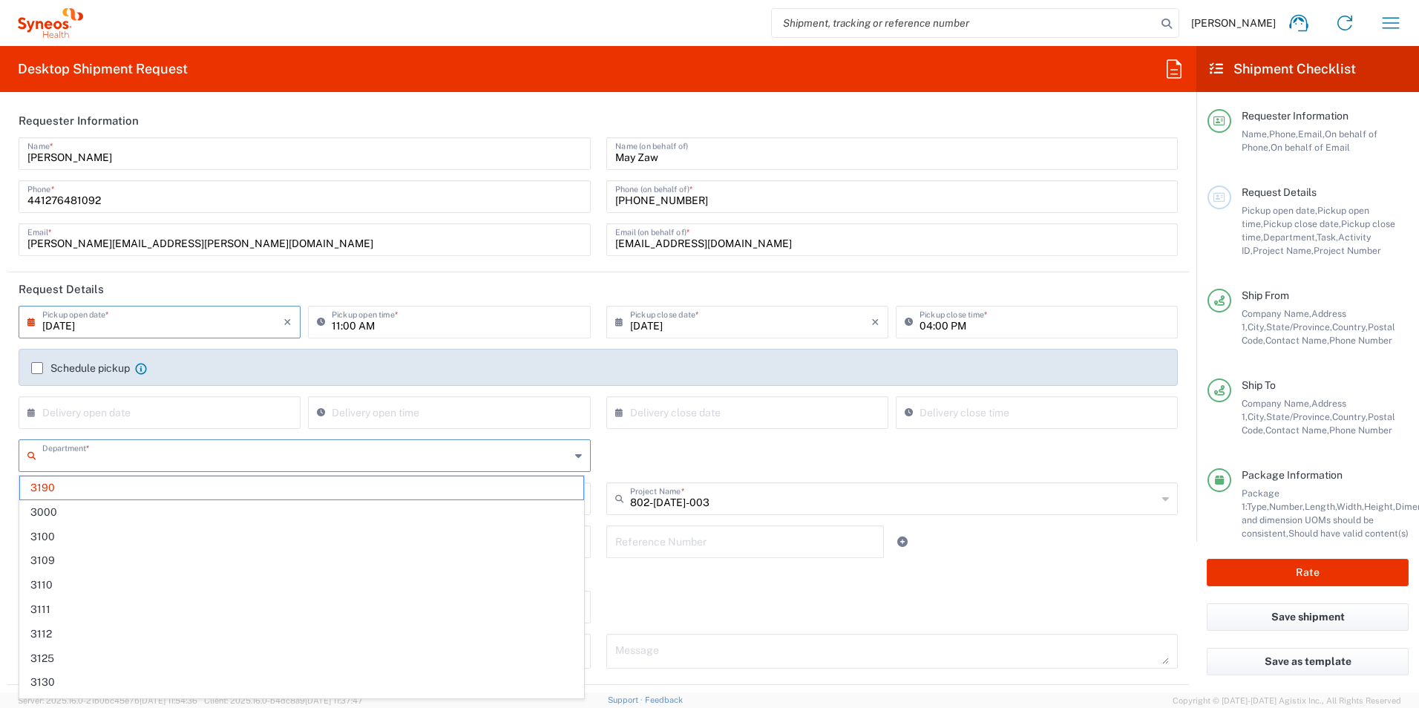
click at [632, 423] on input "text" at bounding box center [750, 412] width 241 height 26
type input "3190"
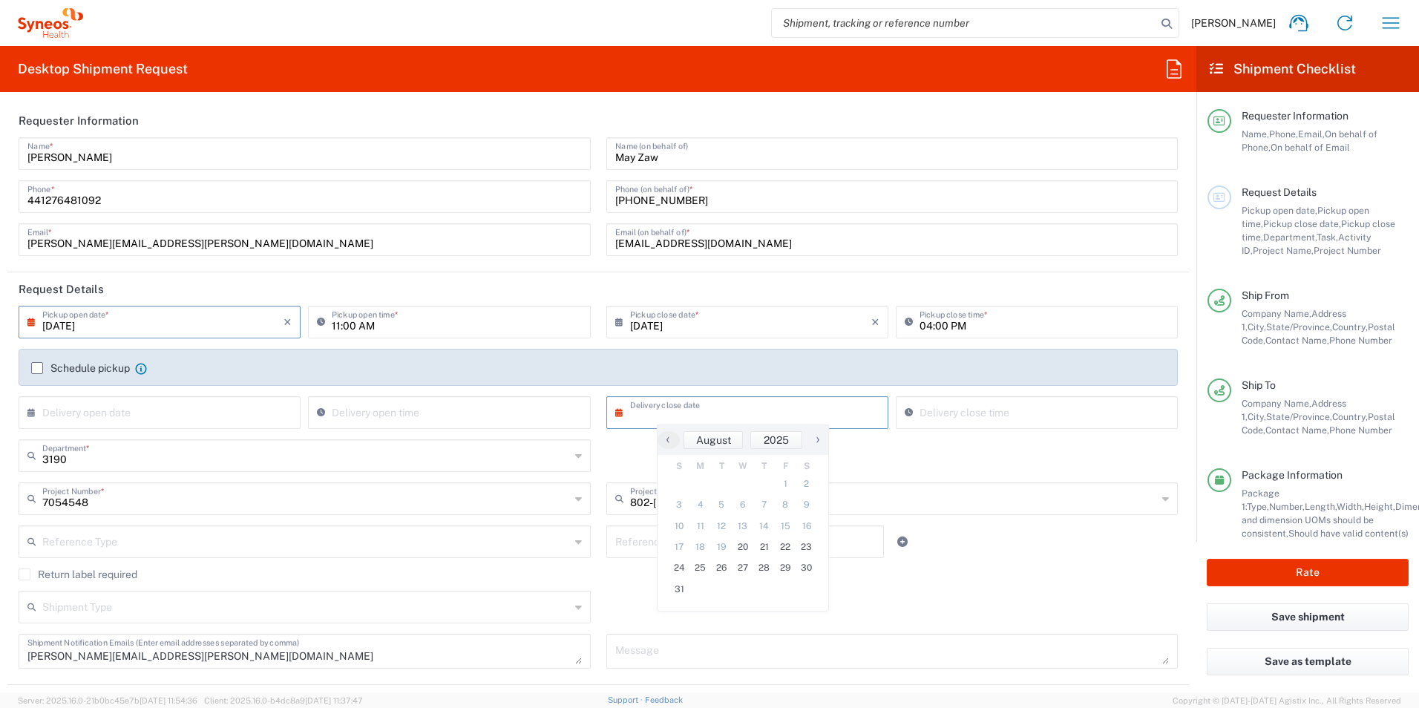
click at [619, 485] on div "802-JUL-003 Project Name *" at bounding box center [892, 498] width 572 height 33
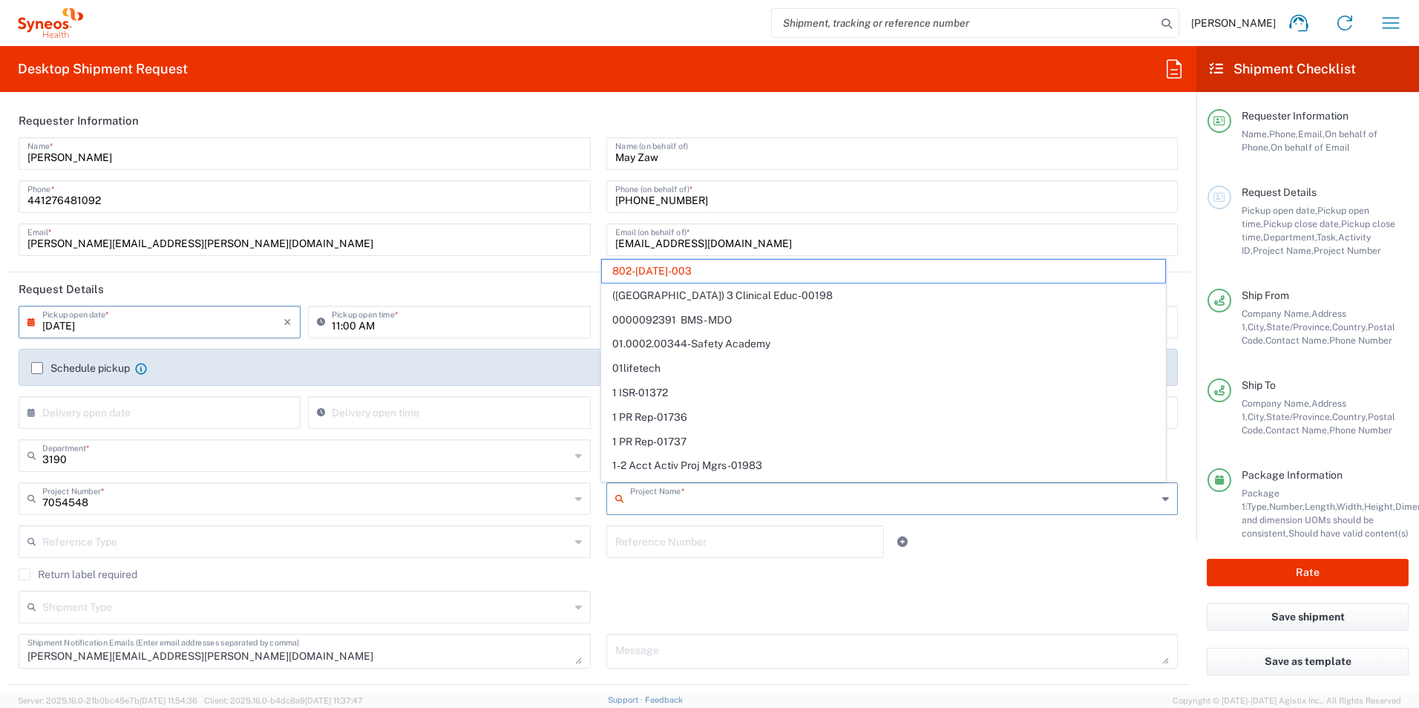
click at [617, 527] on div "Reference Number" at bounding box center [745, 541] width 278 height 33
type input "802-JUL-003"
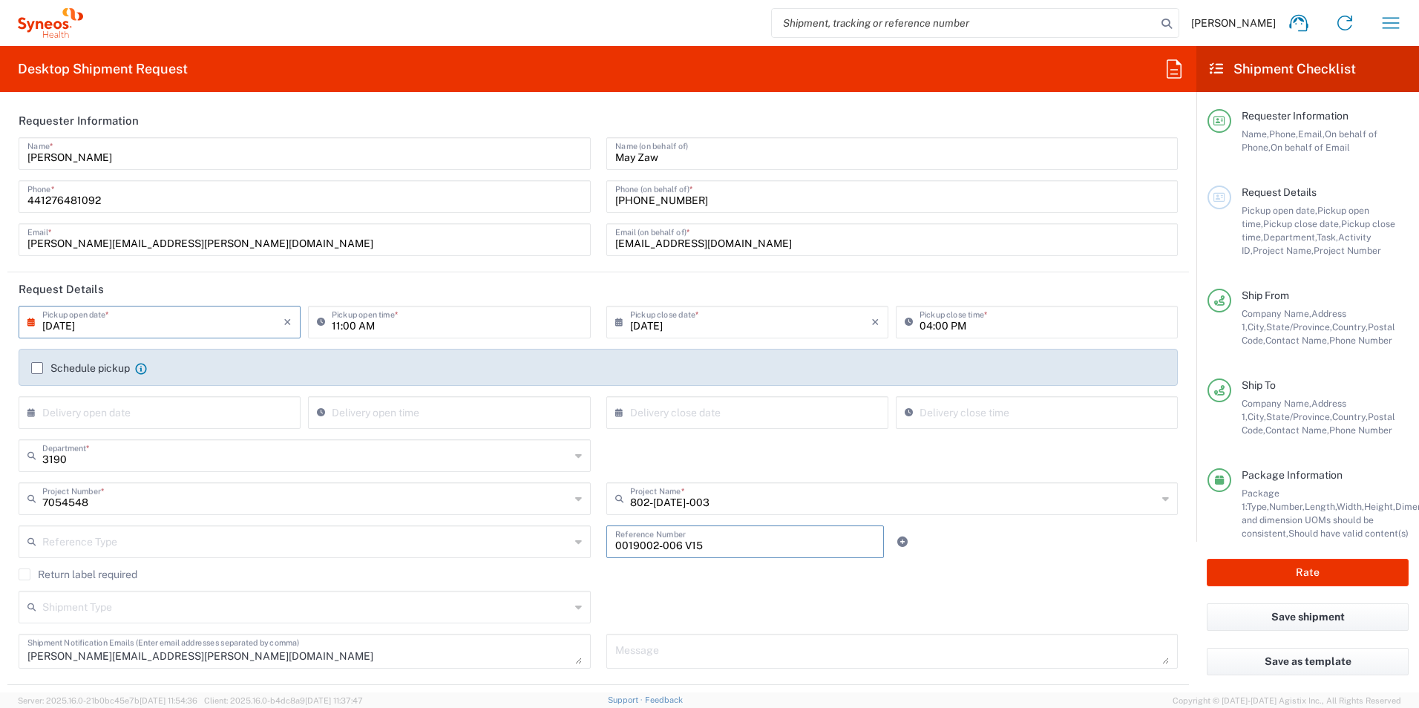
click at [988, 528] on div "Reference Type Account Type Activity ID Airline Appointment Number ASN Batch Re…" at bounding box center [598, 546] width 1175 height 43
click at [795, 540] on input "0019002-006 V15" at bounding box center [745, 541] width 260 height 26
type input "0019002-006 V15 Worksheets"
click at [1029, 557] on div "Reference Type Account Type Activity ID Airline Appointment Number ASN Batch Re…" at bounding box center [598, 546] width 1175 height 43
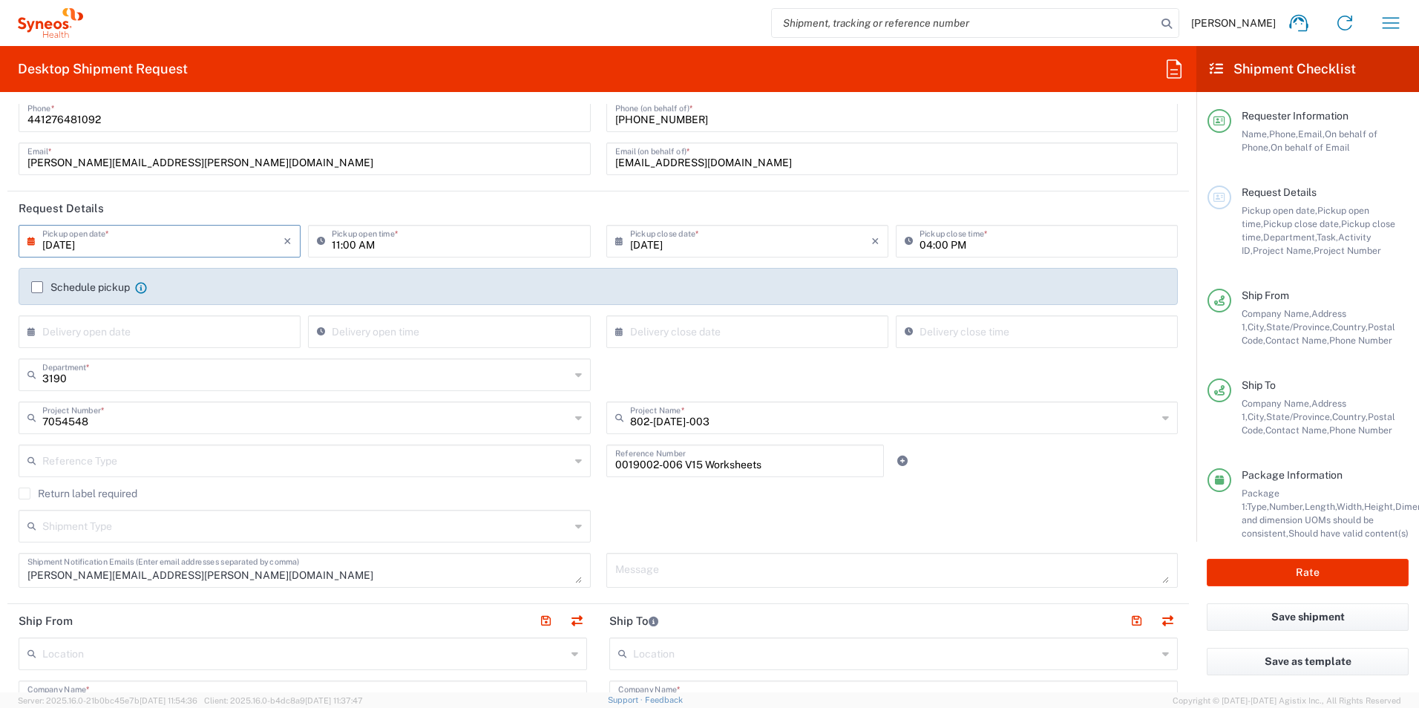
scroll to position [223, 0]
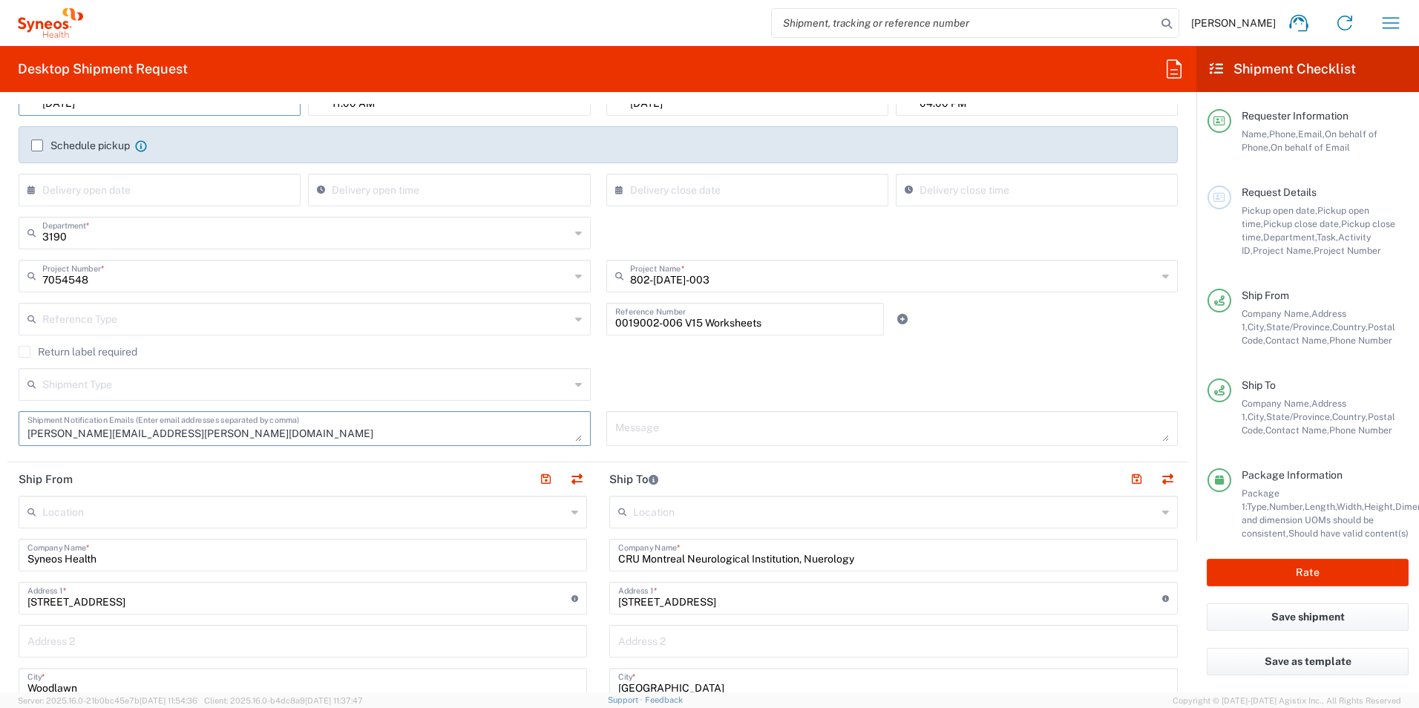
drag, startPoint x: 544, startPoint y: 419, endPoint x: -103, endPoint y: 415, distance: 647.1
click at [0, 415] on html "Holly Potts Home Shipment estimator Shipment tracking Desktop shipment request …" at bounding box center [709, 354] width 1419 height 708
click at [700, 387] on div "Shipment Type Batch Regular" at bounding box center [598, 389] width 1175 height 43
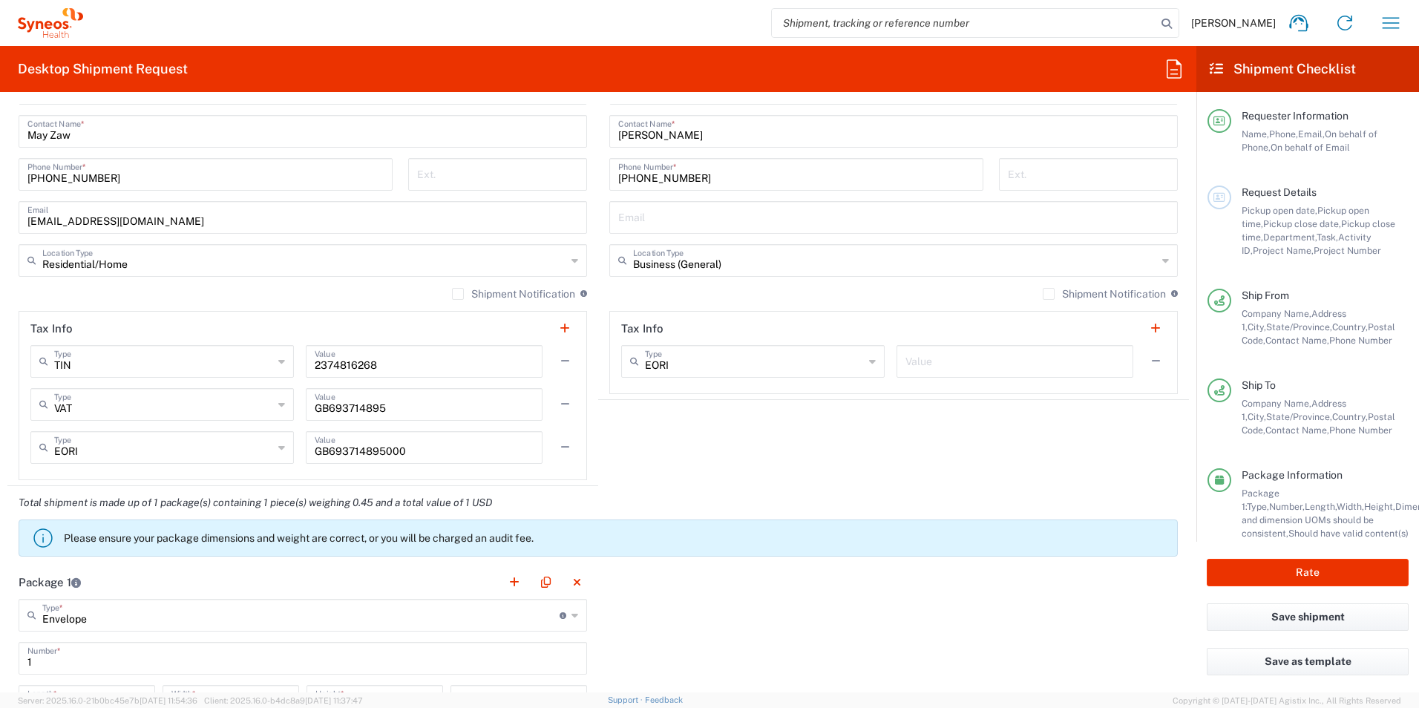
scroll to position [965, 0]
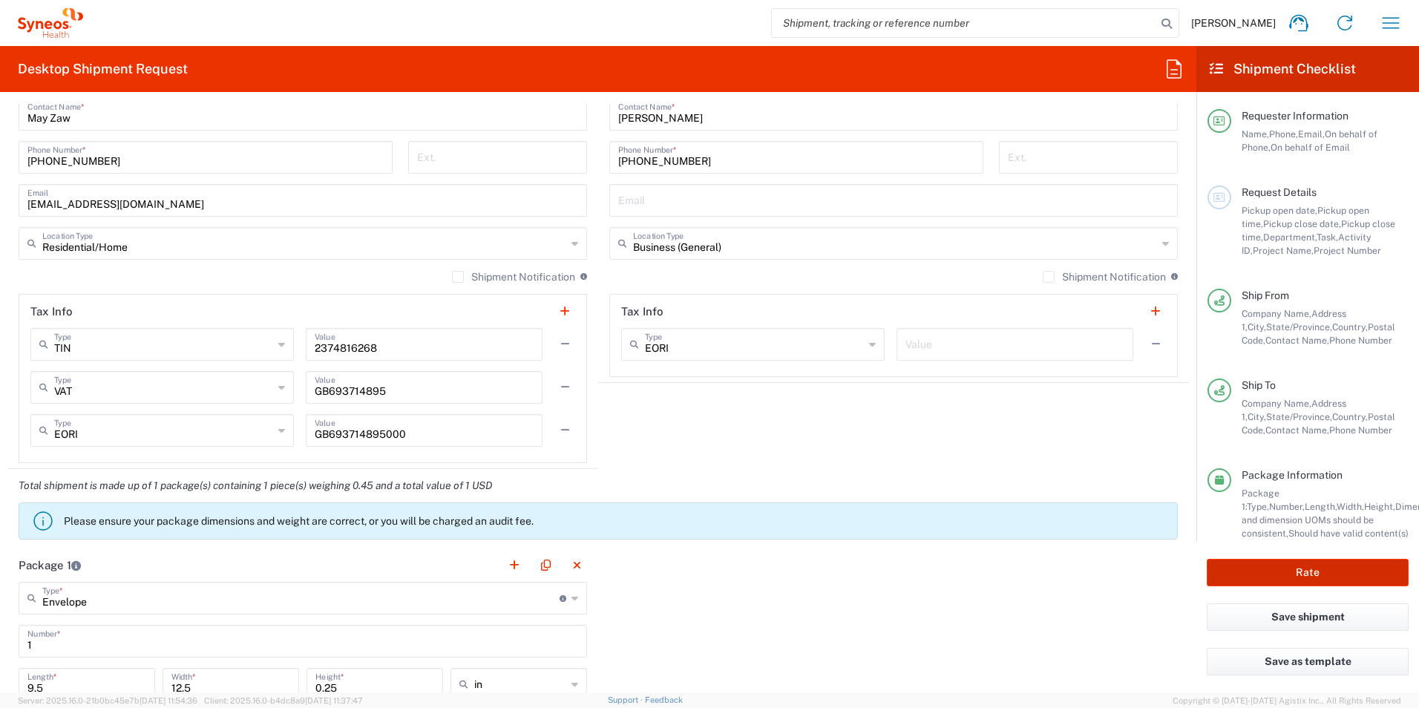
click at [1247, 561] on button "Rate" at bounding box center [1308, 572] width 202 height 27
